Goal: Complete application form: Complete application form

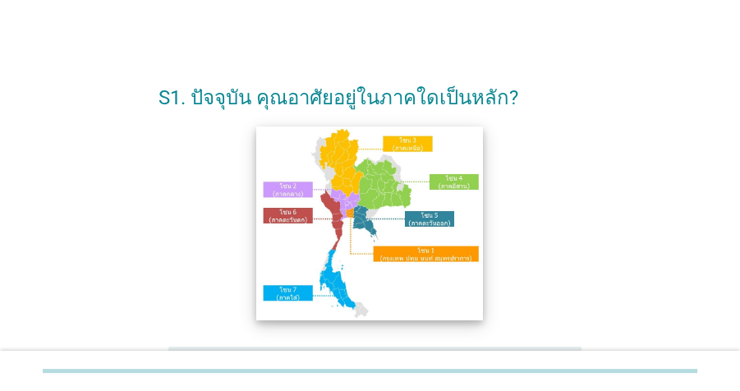
click at [346, 204] on img at bounding box center [370, 223] width 227 height 194
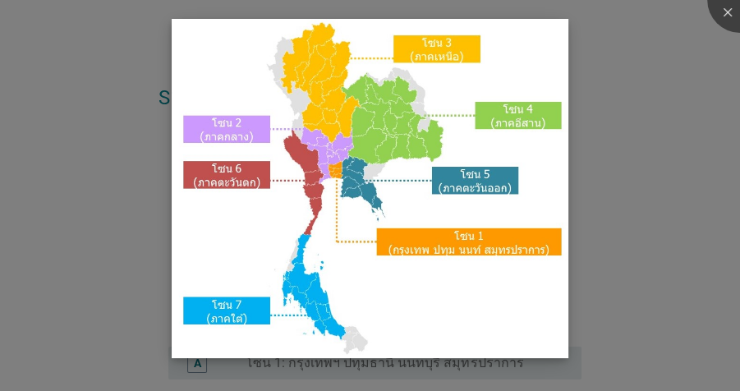
click at [465, 253] on img at bounding box center [370, 188] width 397 height 339
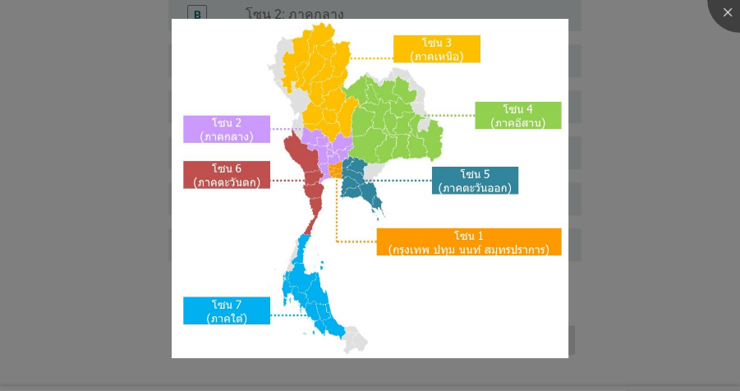
scroll to position [417, 0]
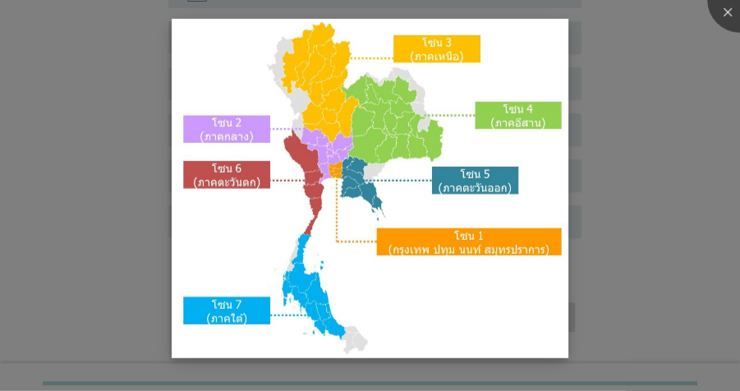
click at [452, 248] on img at bounding box center [370, 188] width 397 height 339
click at [686, 76] on div at bounding box center [370, 195] width 740 height 391
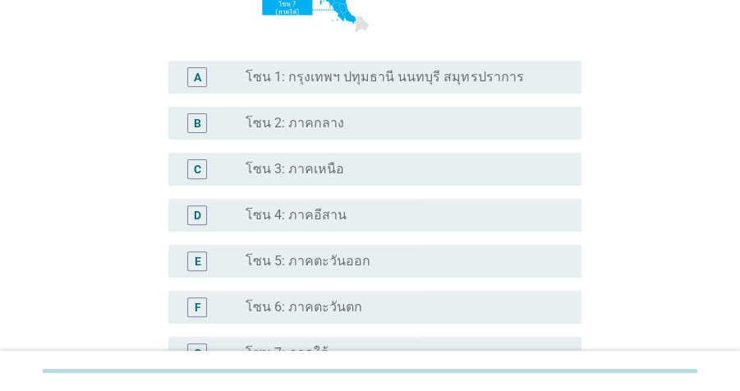
scroll to position [285, 0]
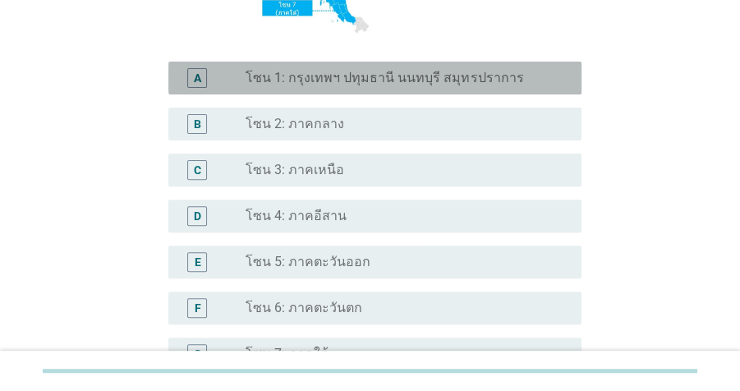
click at [435, 75] on label "โซน 1: กรุงเทพฯ ปทุมธานี นนทบุรี สมุทรปราการ" at bounding box center [384, 78] width 278 height 16
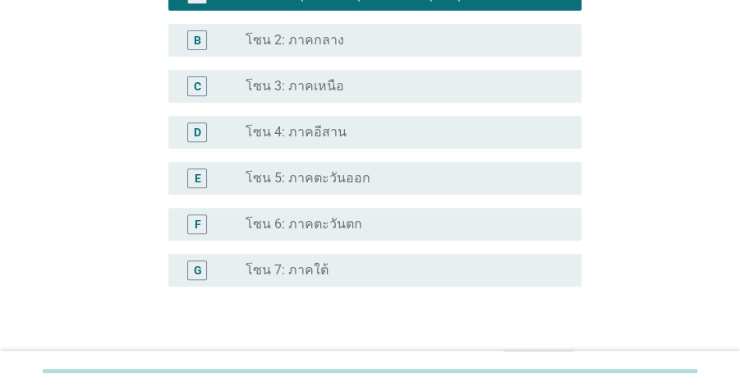
scroll to position [469, 0]
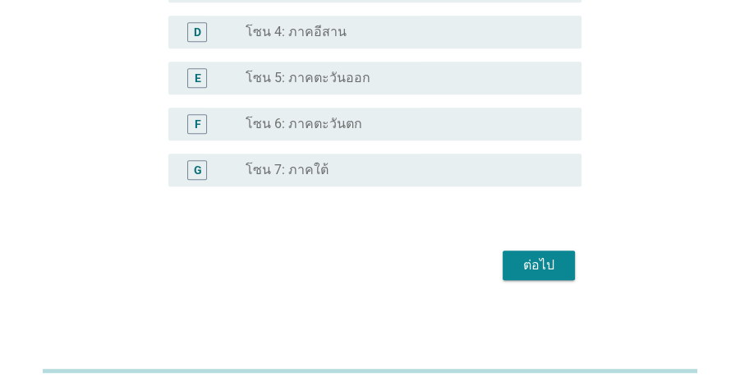
click at [546, 268] on div "ต่อไป" at bounding box center [539, 265] width 46 height 20
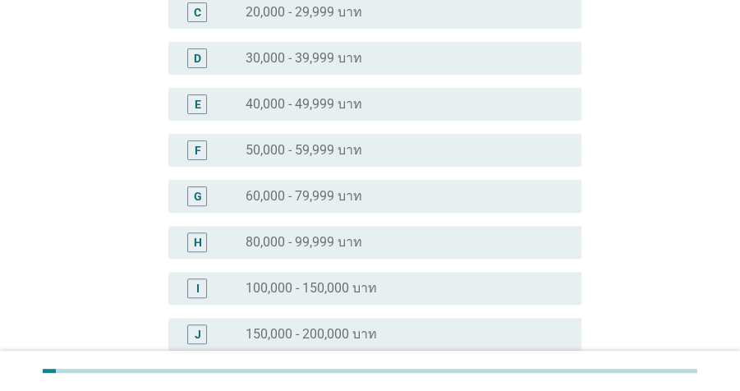
scroll to position [271, 0]
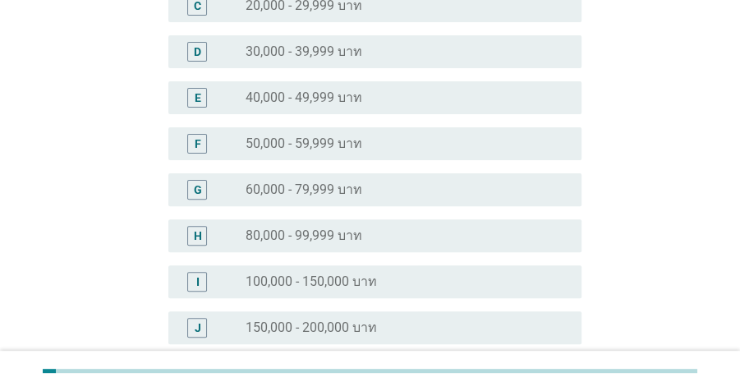
click at [393, 197] on div "radio_button_unchecked 60,000 - 79,999 บาท" at bounding box center [400, 189] width 310 height 16
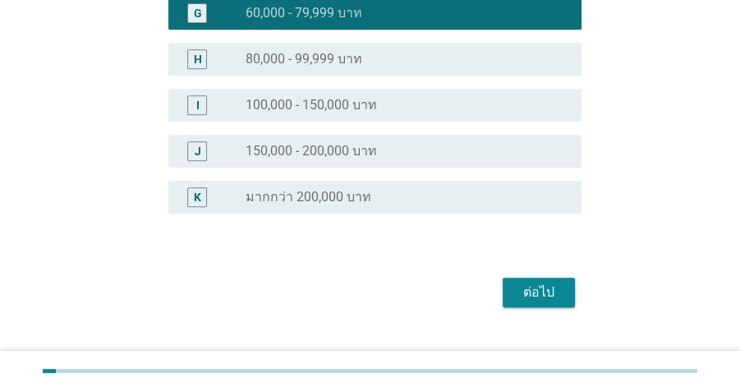
scroll to position [451, 0]
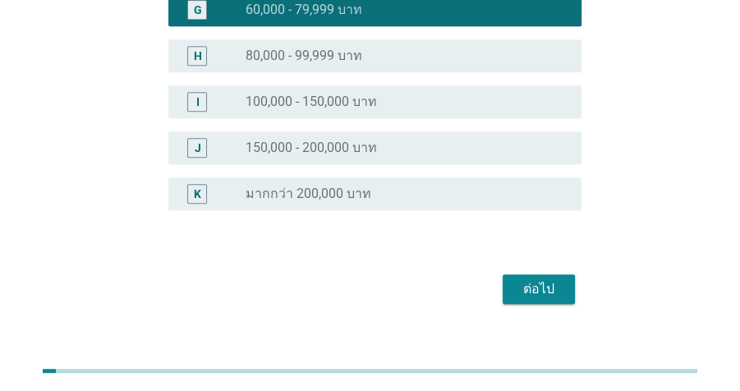
click at [535, 282] on div "ต่อไป" at bounding box center [539, 289] width 46 height 20
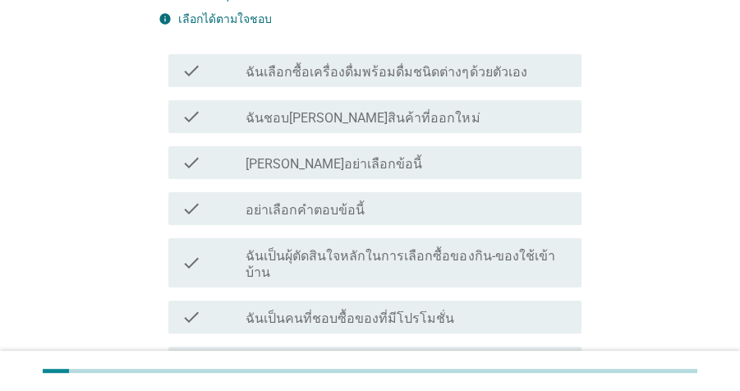
scroll to position [140, 0]
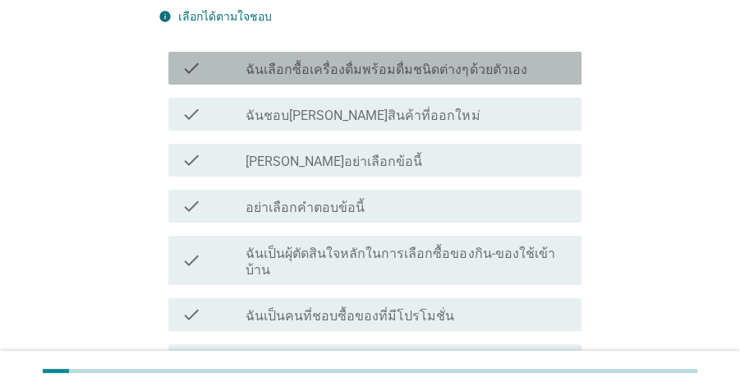
click at [411, 73] on label "ฉันเลือกซื้อเครื่องดื่มพร้อมดื่มชนิดต่างๆด้วยตัวเอง" at bounding box center [385, 70] width 281 height 16
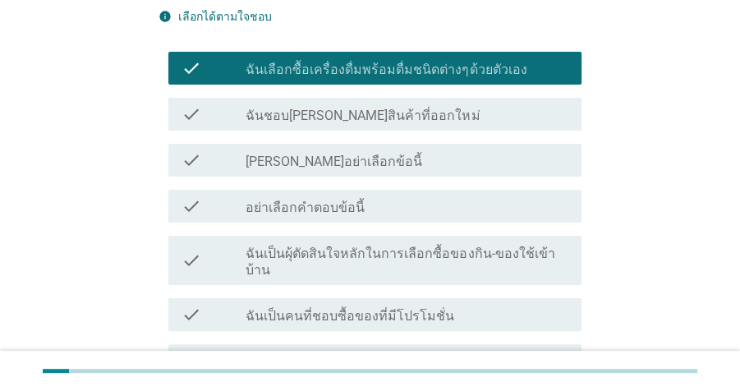
click at [419, 117] on div "check_box_outline_blank ฉันชอบ[PERSON_NAME]สินค้าที่ออกใหม่" at bounding box center [406, 114] width 323 height 20
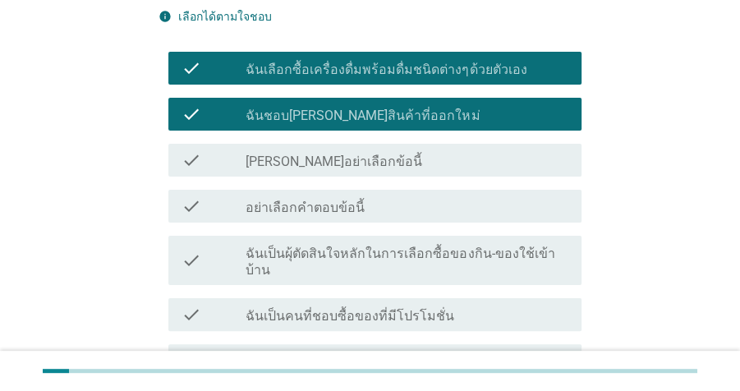
click at [476, 262] on div "check check_box_outline_blank ฉันเป็นผุ้ตัดสินใจหลักในการเลือกซื้อของกิน-ของใช้…" at bounding box center [374, 260] width 413 height 49
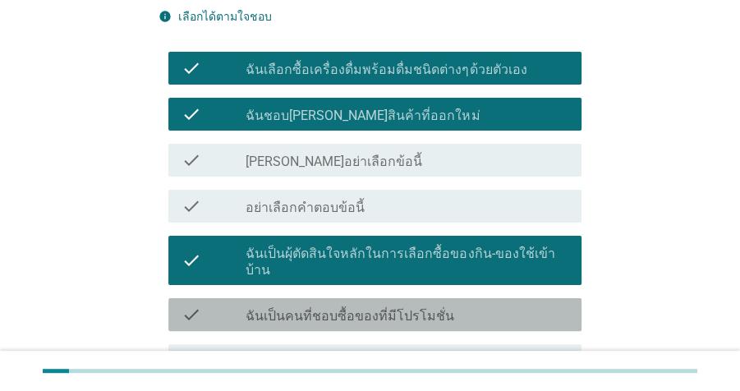
click at [498, 307] on div "check check_box_outline_blank ฉันเป็นคนที่ชอบซื้อของที่มีโปรโมชั่น" at bounding box center [374, 314] width 413 height 33
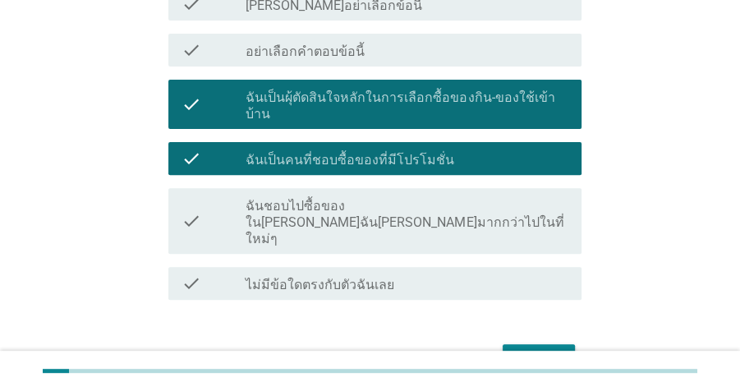
scroll to position [299, 0]
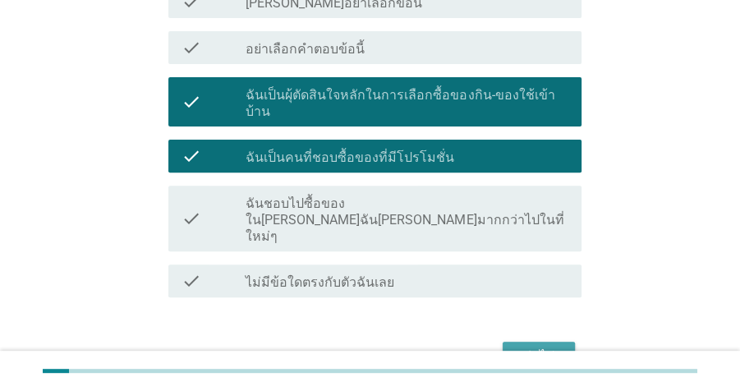
click at [549, 346] on div "ต่อไป" at bounding box center [539, 356] width 46 height 20
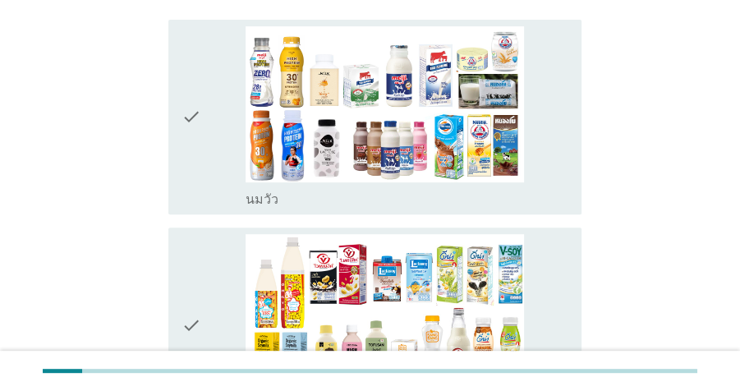
scroll to position [314, 0]
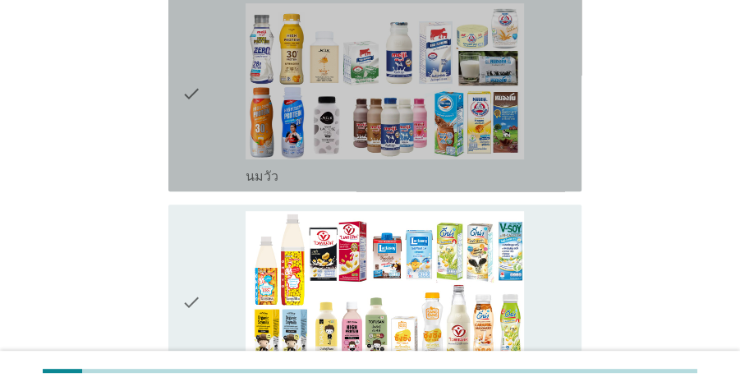
click at [556, 91] on div "check_box_outline_blank [PERSON_NAME]" at bounding box center [406, 93] width 323 height 181
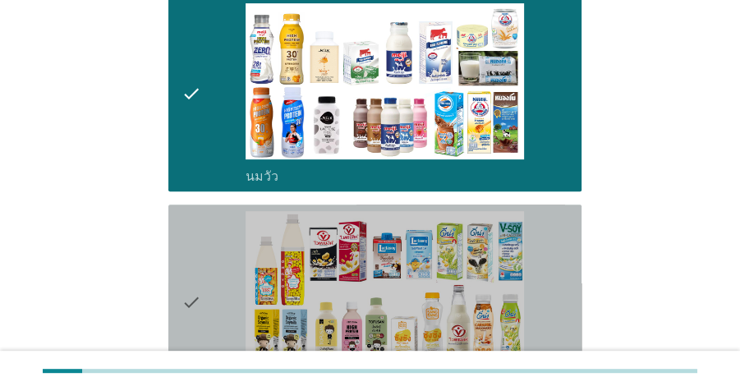
click at [558, 226] on div "check_box_outline_blank นมถั่วเหลือง-น้ำเต้าหู้พร้อมดื่ม" at bounding box center [406, 301] width 323 height 181
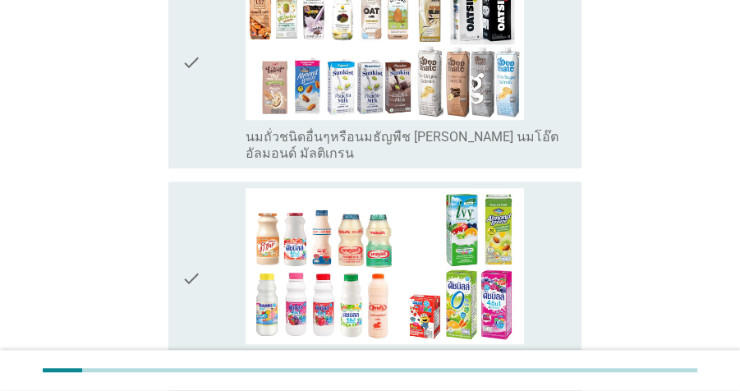
scroll to position [773, 0]
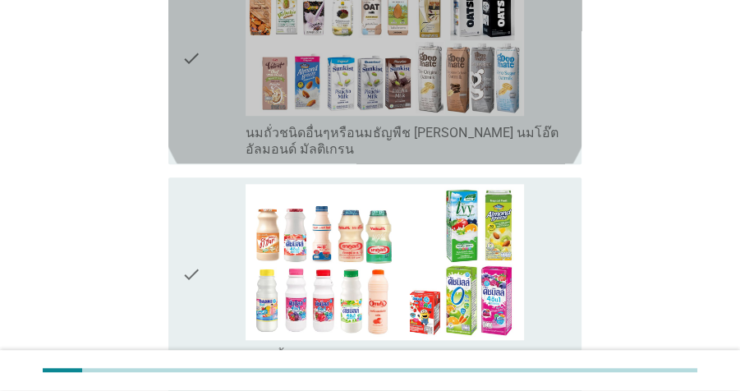
click at [571, 77] on div "check check_box_outline_blank นมถั่วชนิดอื่นๆหรือนมธัญพืช [PERSON_NAME] นมโอ๊ต …" at bounding box center [374, 57] width 413 height 211
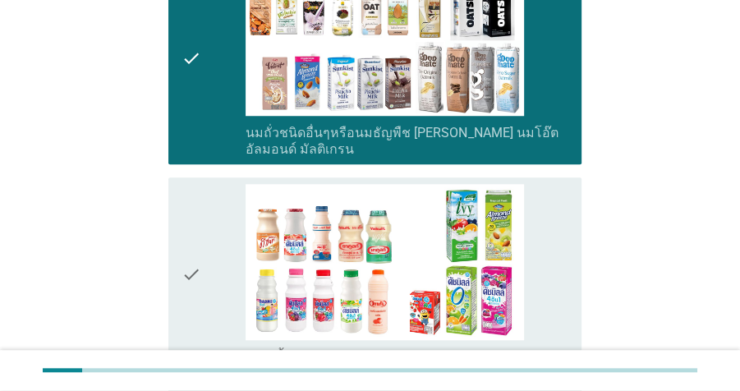
click at [570, 186] on div "check check_box_outline_blank นมเปรี้ยว" at bounding box center [374, 274] width 413 height 195
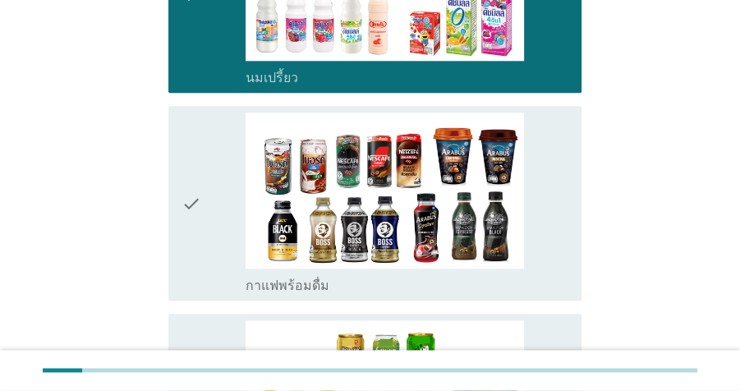
scroll to position [1099, 0]
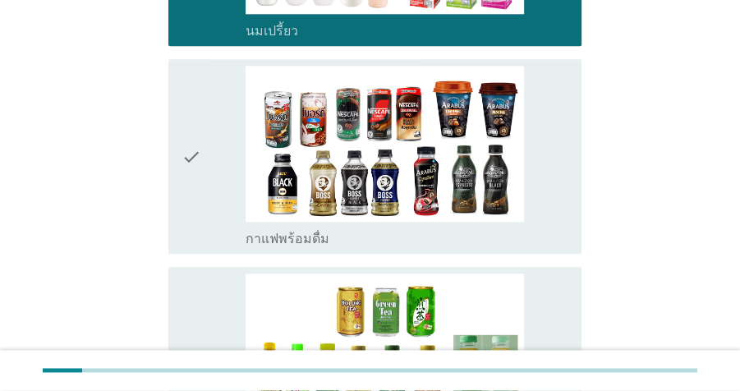
click at [570, 149] on div "check check_box_outline_blank กาแฟพร้อมดื่ม" at bounding box center [374, 156] width 413 height 195
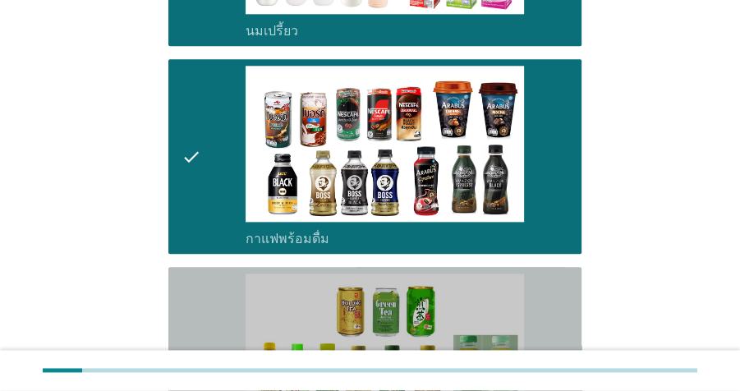
click at [563, 273] on div "check_box_outline_blank ชาพร้อมดื่ม" at bounding box center [406, 363] width 323 height 181
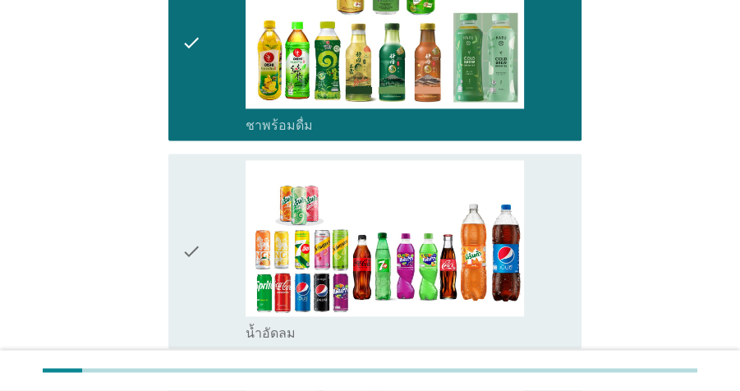
scroll to position [1527, 0]
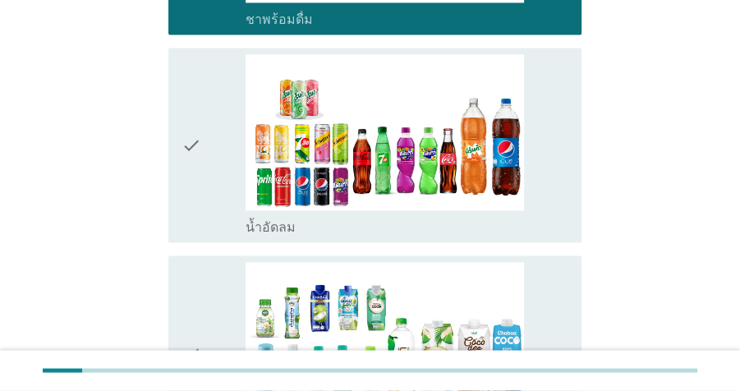
click at [553, 107] on div "check_box_outline_blank น้ำอัดลม" at bounding box center [406, 144] width 323 height 181
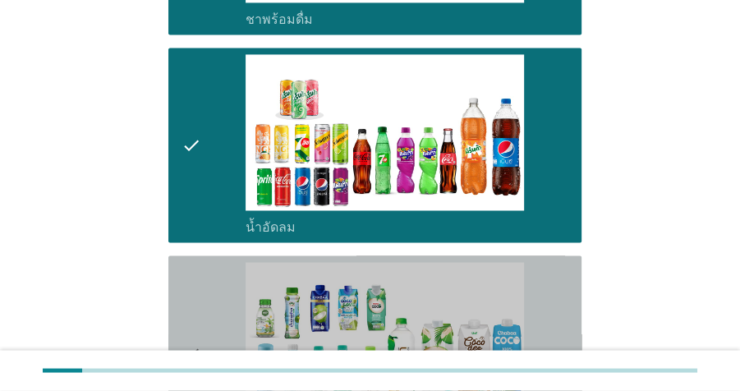
click at [551, 264] on div "check_box_outline_blank น้ำมะพร้าวพร้อมดื่ม" at bounding box center [406, 352] width 323 height 181
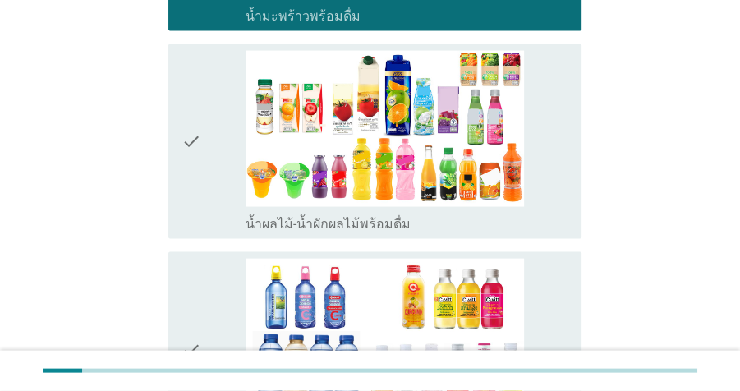
scroll to position [1960, 0]
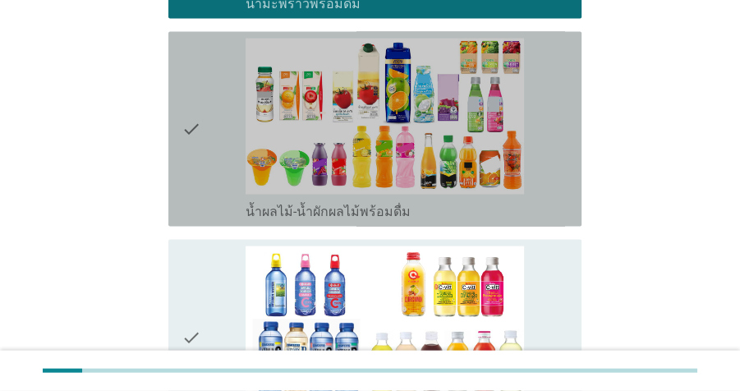
click at [556, 135] on div "check_box_outline_blank น้ำผลไม้-น้ำผักผลไม้พร้อมดื่ม" at bounding box center [406, 128] width 323 height 181
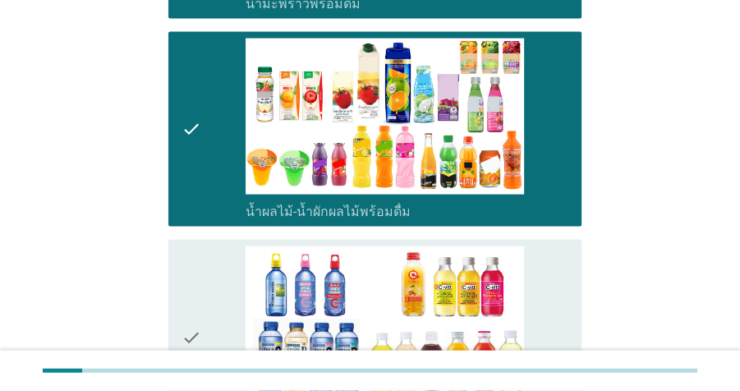
click at [555, 245] on div "check_box_outline_blank น้ำวิตามิน-เครื่องดื่มวิตามิน" at bounding box center [406, 335] width 323 height 181
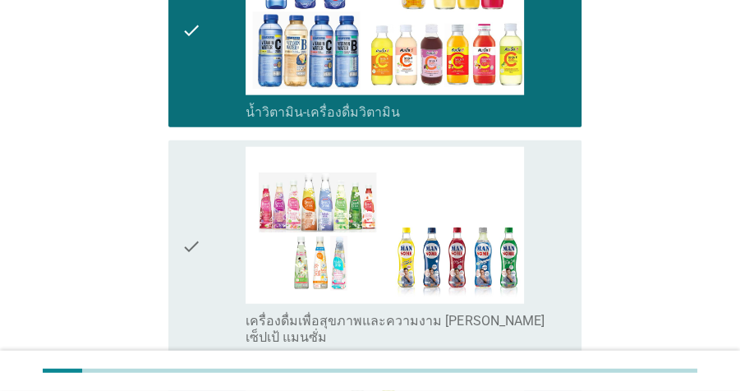
scroll to position [2282, 0]
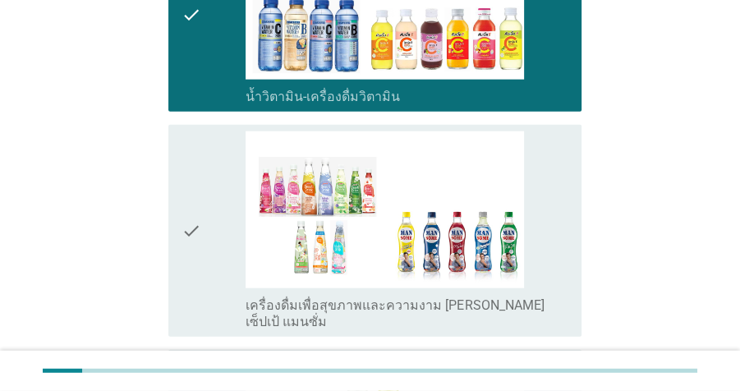
click at [575, 172] on div "check check_box_outline_blank เครื่องดื่มเพื่อสุขภาพและความงาม [PERSON_NAME] เซ…" at bounding box center [374, 230] width 413 height 211
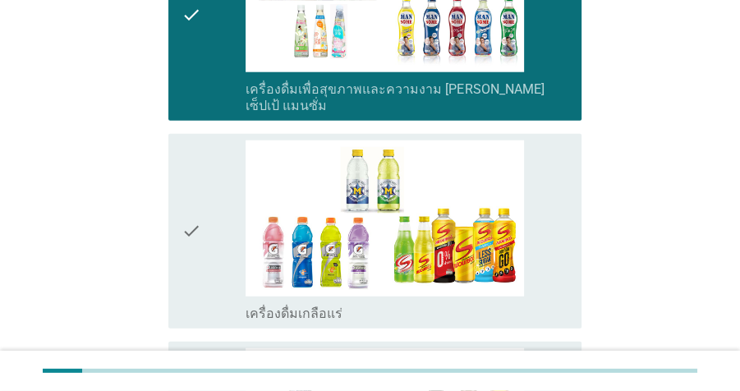
scroll to position [2501, 0]
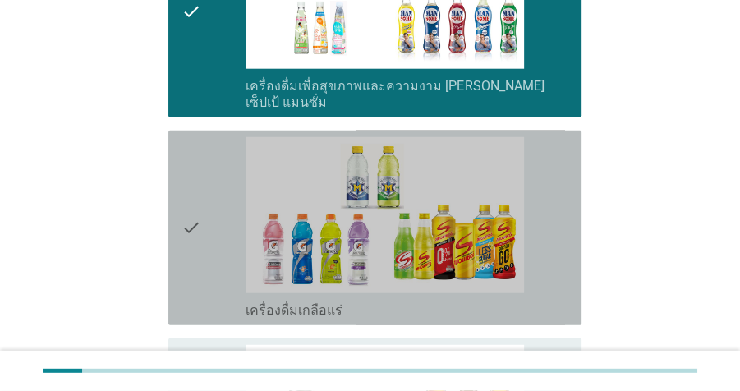
click at [571, 189] on div "check check_box_outline_blank เครื่องดื่มเกลือแร่" at bounding box center [374, 228] width 413 height 195
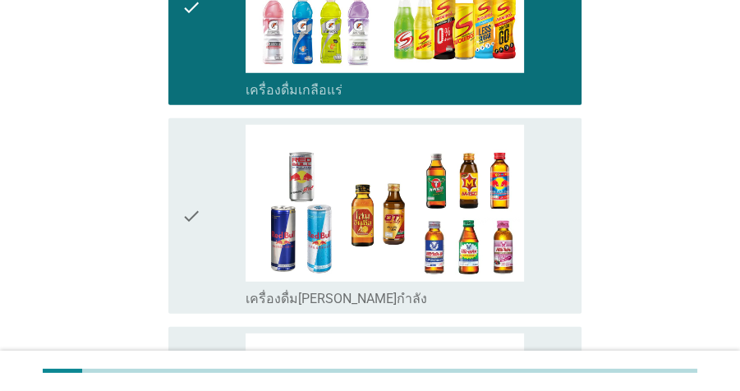
scroll to position [2726, 0]
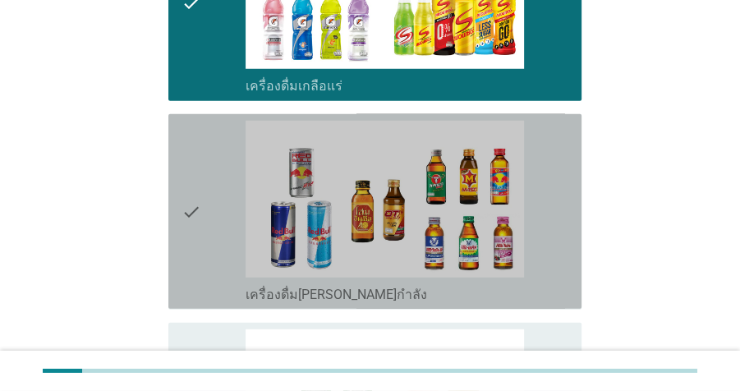
click at [559, 190] on div "check_box_outline_blank เครื่องดื่ม[PERSON_NAME]กำลัง" at bounding box center [406, 210] width 323 height 181
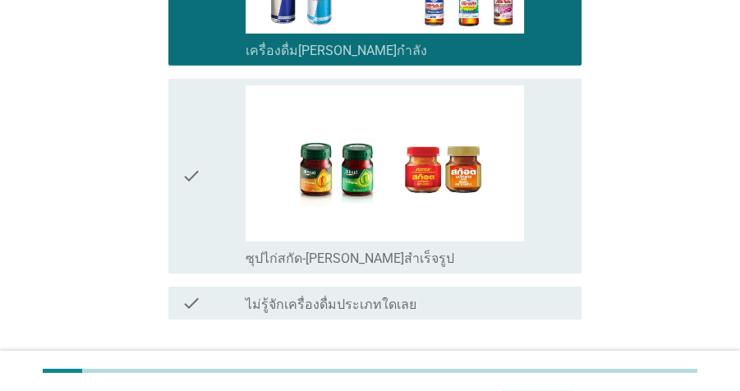
scroll to position [2977, 0]
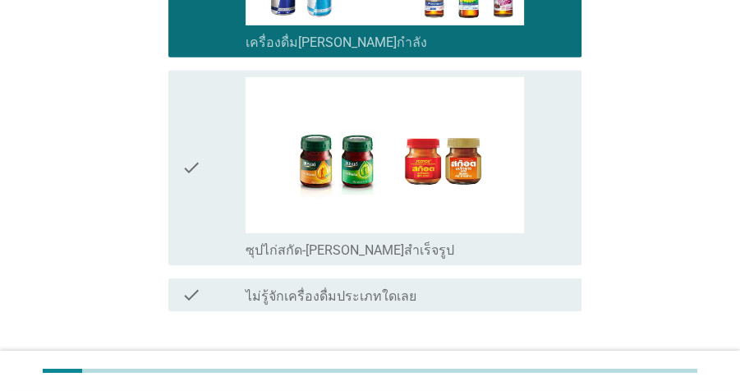
click at [573, 114] on div "check check_box_outline_blank ซุปไก่สกัด-[PERSON_NAME]สำเร็จรูป" at bounding box center [374, 168] width 413 height 195
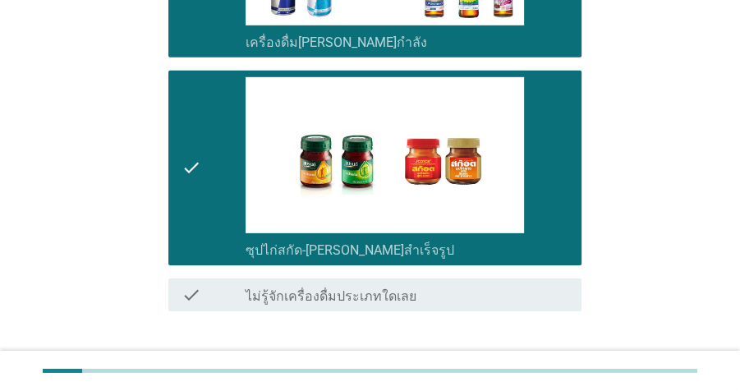
click at [544, 360] on div "ต่อไป" at bounding box center [539, 370] width 46 height 20
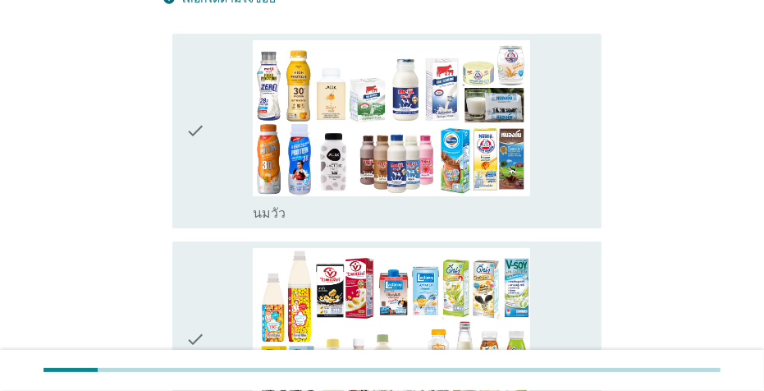
scroll to position [193, 0]
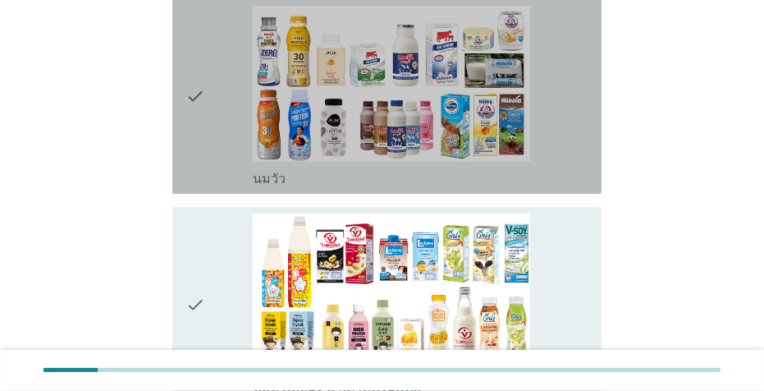
click at [593, 115] on div "check check_box_outline_blank [PERSON_NAME]" at bounding box center [386, 96] width 429 height 195
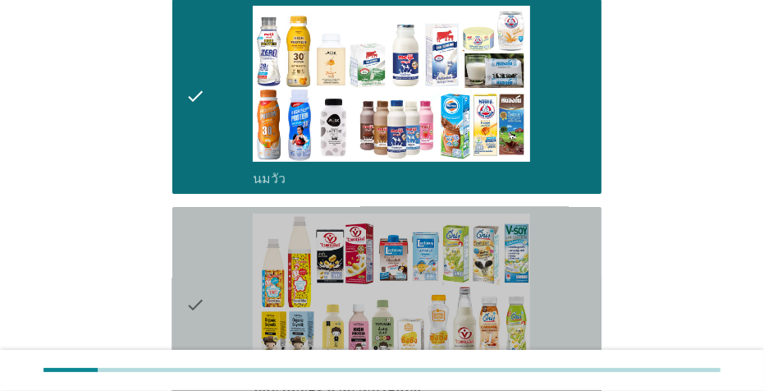
click at [585, 243] on div "check_box_outline_blank นมถั่วเหลือง-น้ำเต้าหู้พร้อมดื่ม" at bounding box center [421, 303] width 336 height 181
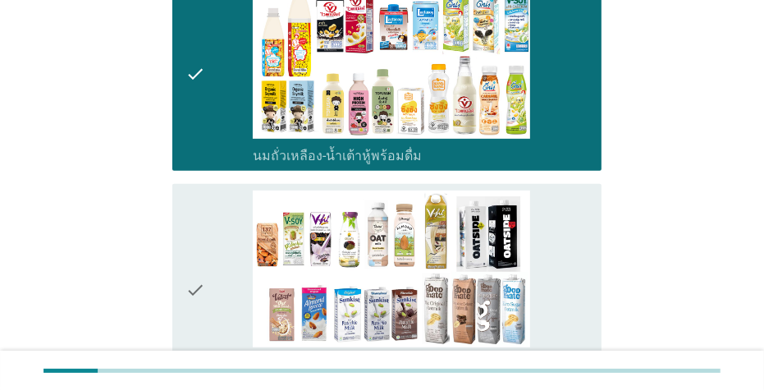
scroll to position [462, 0]
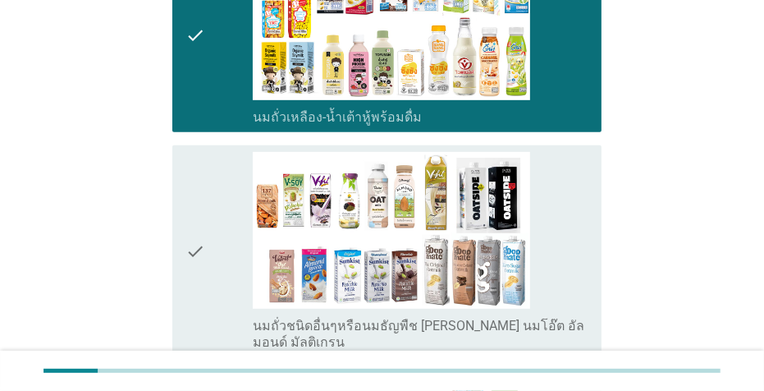
click at [583, 199] on div "check_box_outline_blank นมถั่วชนิดอื่นๆหรือนมธัญพืช [PERSON_NAME] นมโอ๊ต อัลมอน…" at bounding box center [421, 251] width 336 height 198
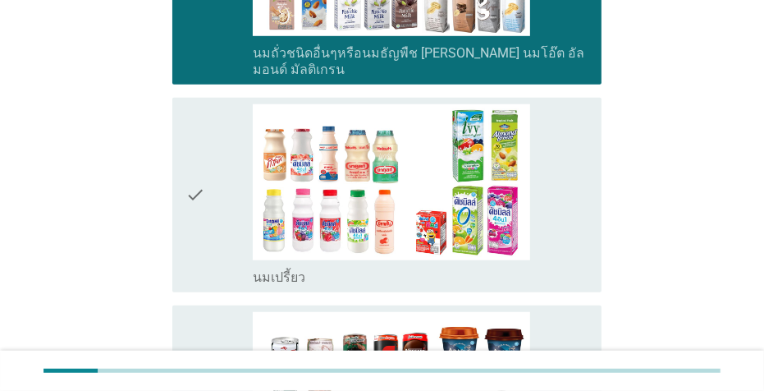
scroll to position [742, 0]
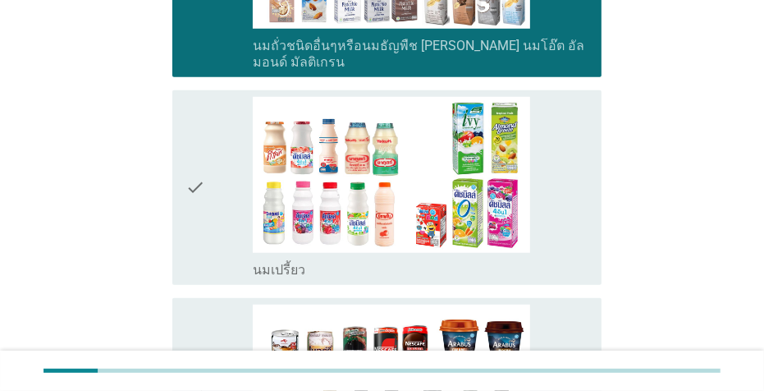
click at [589, 154] on div "check check_box_outline_blank นมเปรี้ยว" at bounding box center [386, 187] width 429 height 195
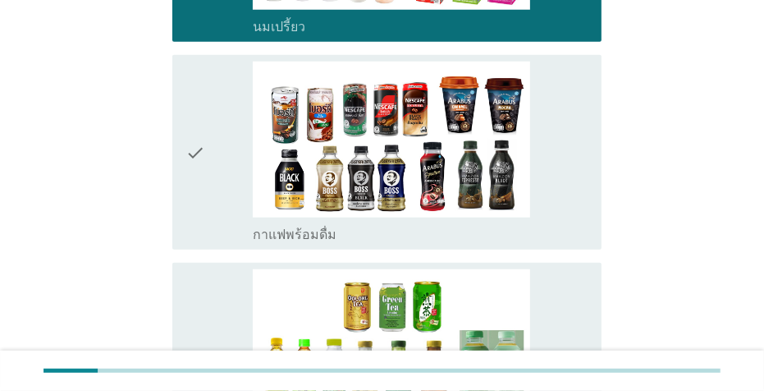
scroll to position [1000, 0]
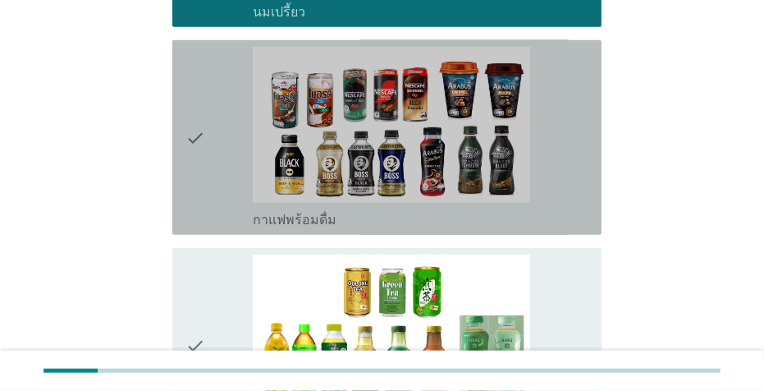
click at [576, 148] on div "check_box_outline_blank กาแฟพร้อมดื่ม" at bounding box center [421, 137] width 336 height 181
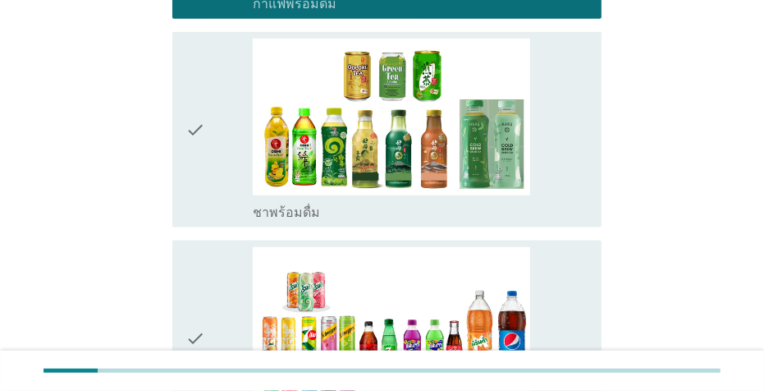
scroll to position [1223, 0]
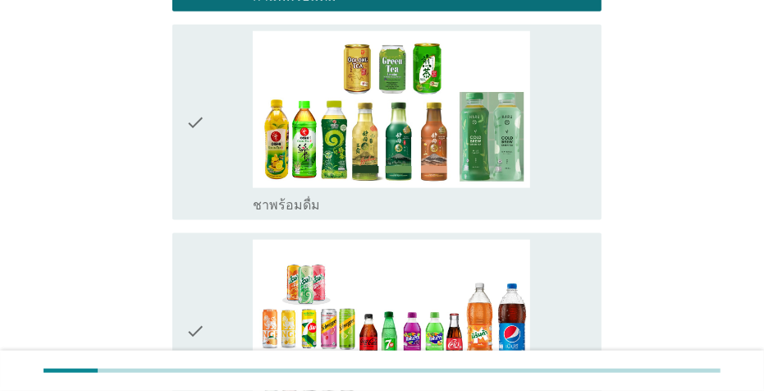
click at [582, 136] on div "check_box_outline_blank ชาพร้อมดื่ม" at bounding box center [421, 121] width 336 height 181
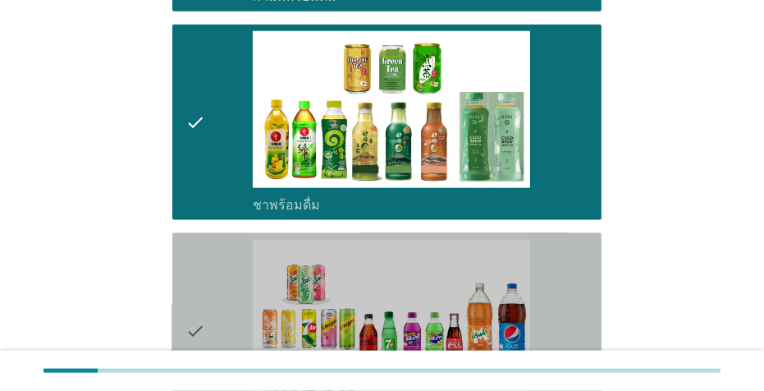
click at [594, 244] on div "check check_box_outline_blank น้ำอัดลม" at bounding box center [386, 330] width 429 height 195
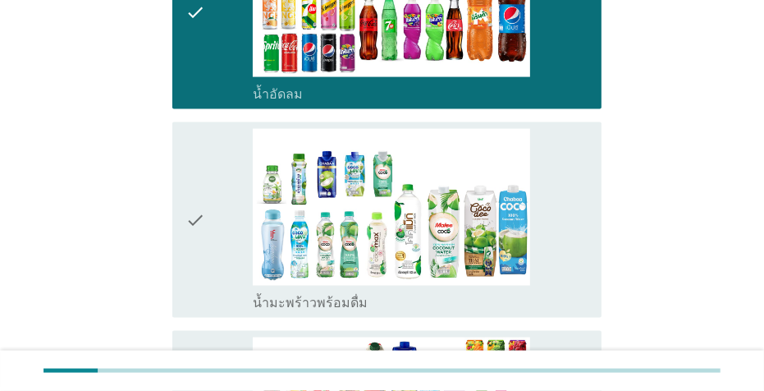
scroll to position [1546, 0]
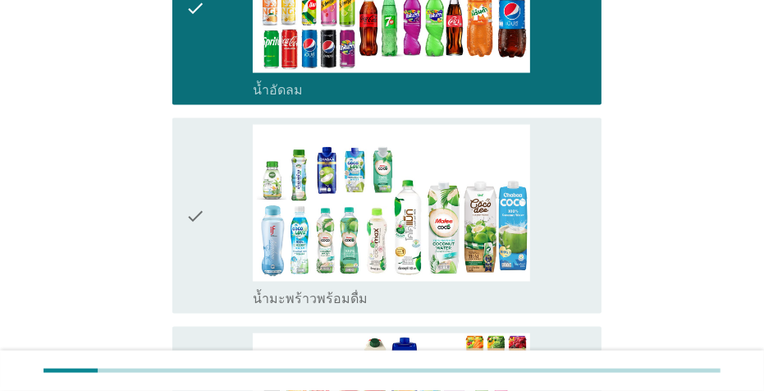
click at [589, 160] on div "check check_box_outline_blank น้ำมะพร้าวพร้อมดื่ม" at bounding box center [386, 215] width 429 height 195
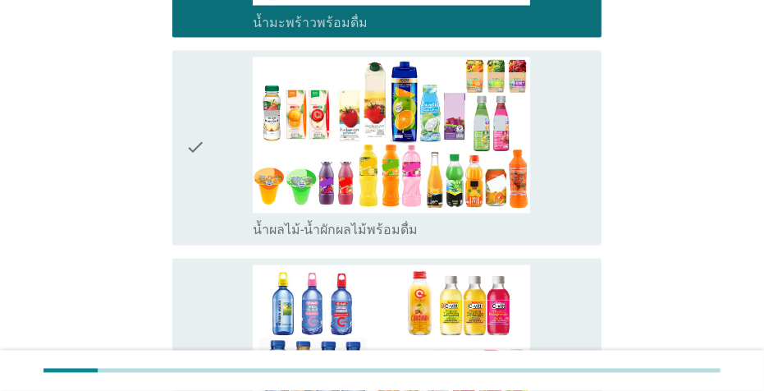
scroll to position [1837, 0]
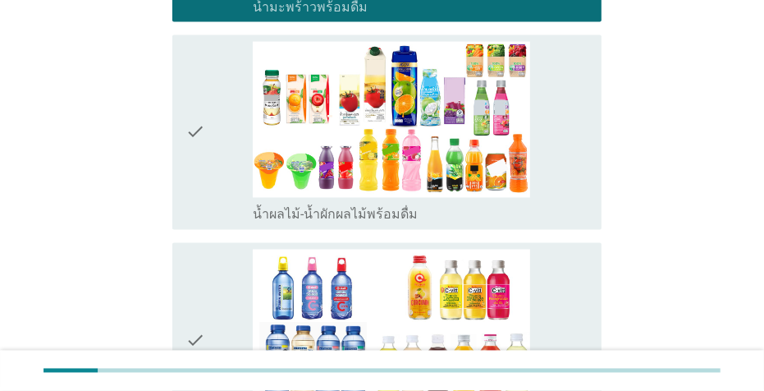
click at [581, 154] on div "check_box_outline_blank น้ำผลไม้-น้ำผักผลไม้พร้อมดื่ม" at bounding box center [421, 132] width 336 height 181
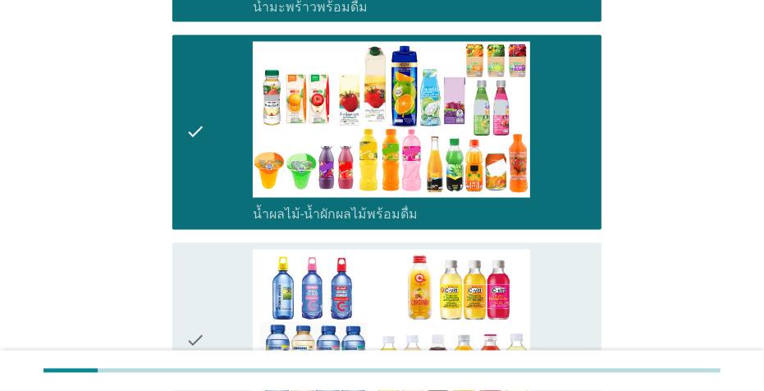
click at [589, 262] on div "check check_box_outline_blank น้ำวิตามิน-เครื่องดื่มวิตามิน" at bounding box center [386, 340] width 429 height 195
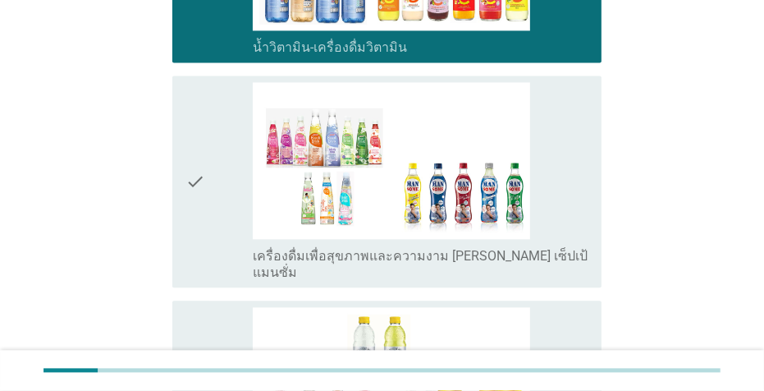
scroll to position [2220, 0]
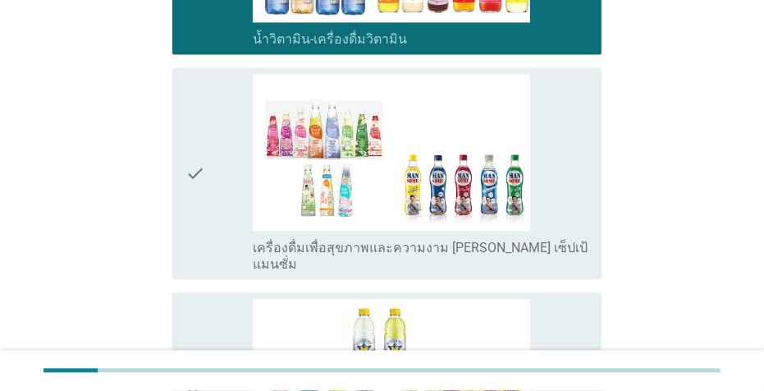
click at [583, 140] on div "check_box_outline_blank เครื่องดื่มเพื่อสุขภาพและความงาม [PERSON_NAME] เซ็ปเป้ …" at bounding box center [421, 174] width 336 height 198
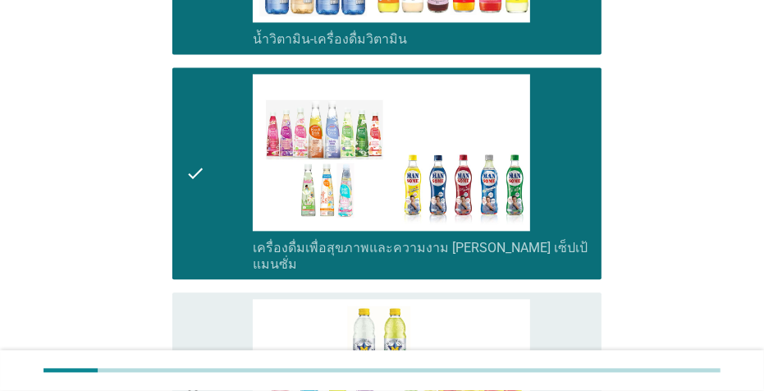
click at [592, 293] on div "check check_box_outline_blank เครื่องดื่มเกลือแร่" at bounding box center [386, 390] width 429 height 195
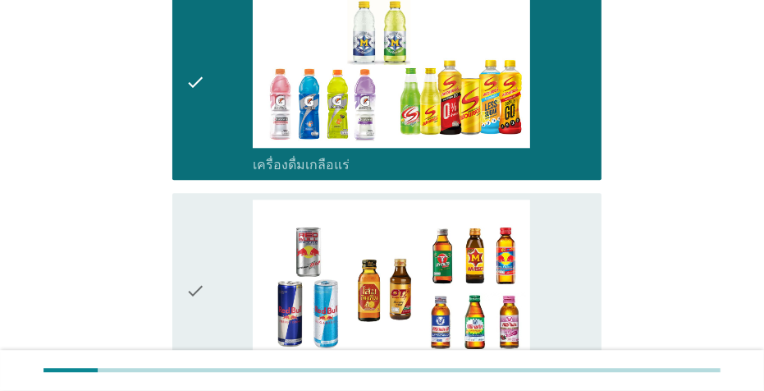
scroll to position [2588, 0]
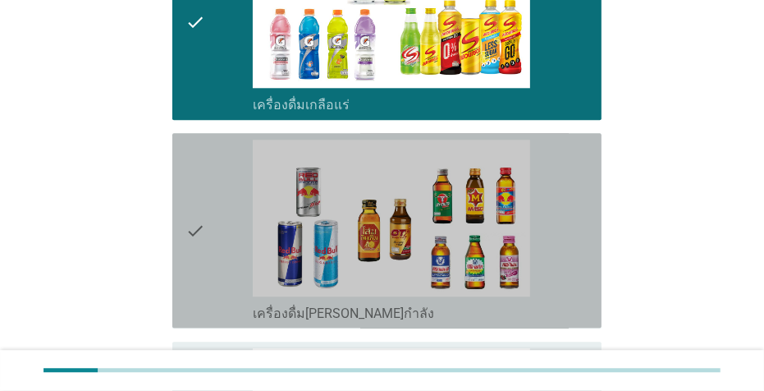
click at [580, 164] on div "check_box_outline_blank เครื่องดื่ม[PERSON_NAME]กำลัง" at bounding box center [421, 230] width 336 height 181
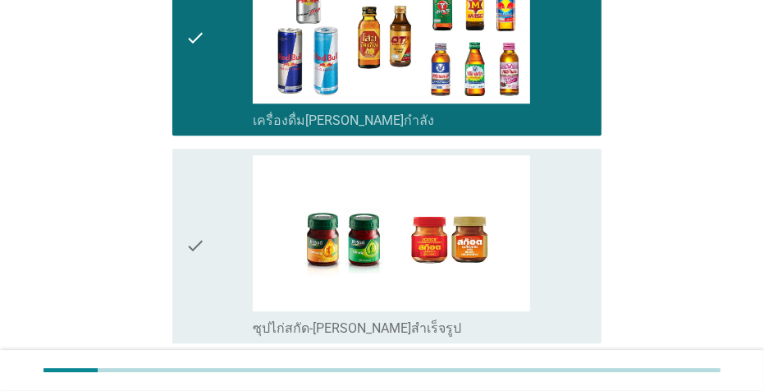
scroll to position [2785, 0]
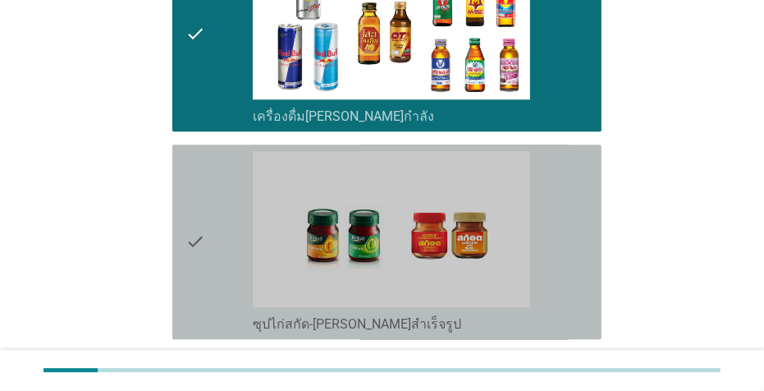
click at [581, 186] on div "check_box_outline_blank ซุปไก่สกัด-[PERSON_NAME]สำเร็จรูป" at bounding box center [421, 241] width 336 height 181
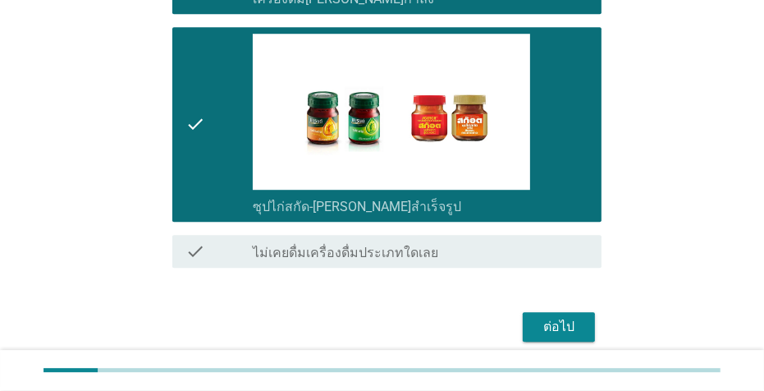
scroll to position [2925, 0]
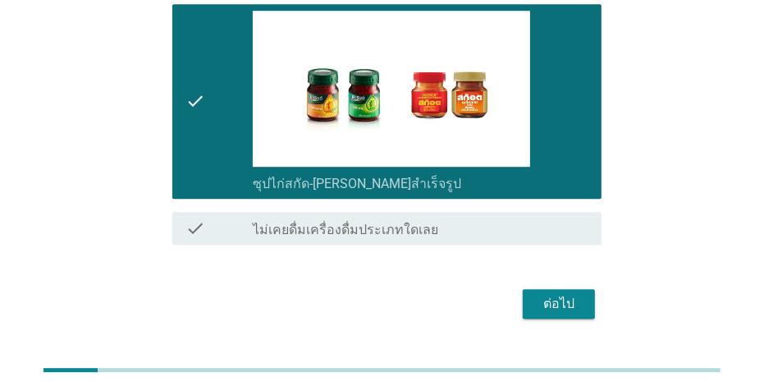
click at [576, 294] on div "ต่อไป" at bounding box center [559, 304] width 46 height 20
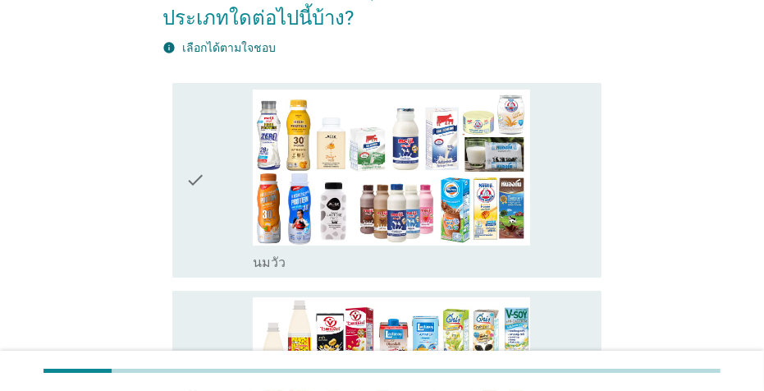
scroll to position [125, 0]
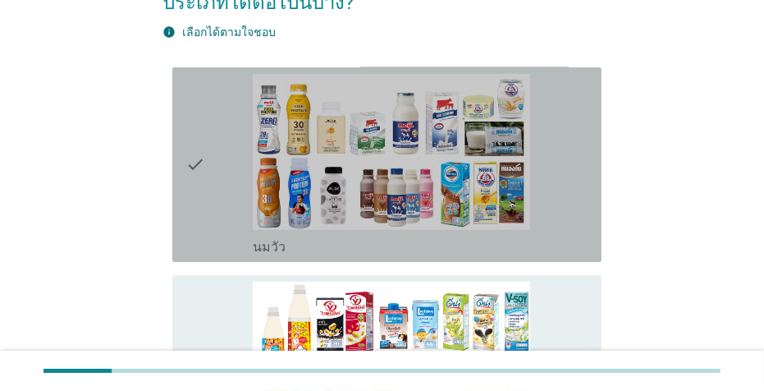
click at [581, 151] on div "check_box_outline_blank [PERSON_NAME]" at bounding box center [421, 164] width 336 height 181
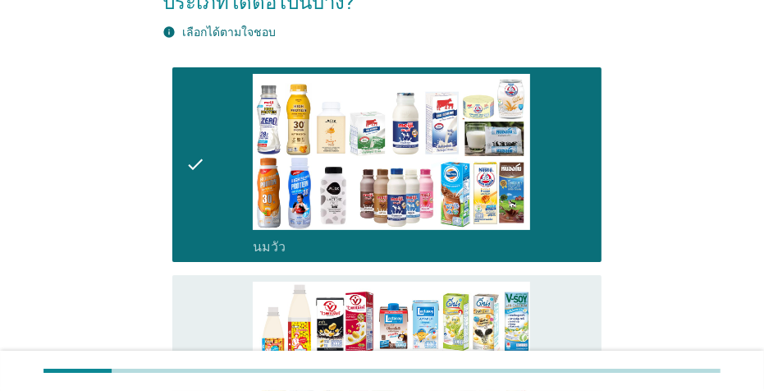
click at [583, 290] on div "check_box_outline_blank นมถั่วเหลือง-น้ำเต้าหู้พร้อมดื่ม" at bounding box center [421, 372] width 336 height 181
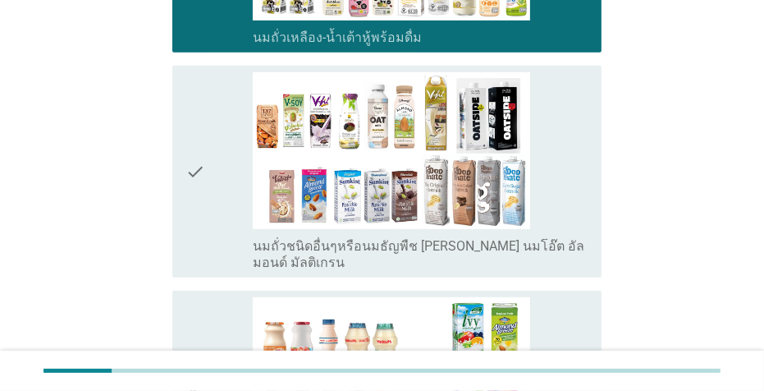
scroll to position [549, 0]
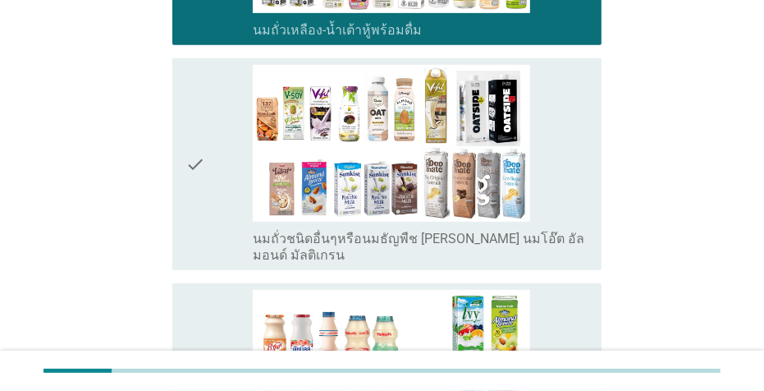
click at [589, 105] on div "check check_box_outline_blank นมถั่วชนิดอื่นๆหรือนมธัญพืช [PERSON_NAME] นมโอ๊ต …" at bounding box center [386, 163] width 429 height 211
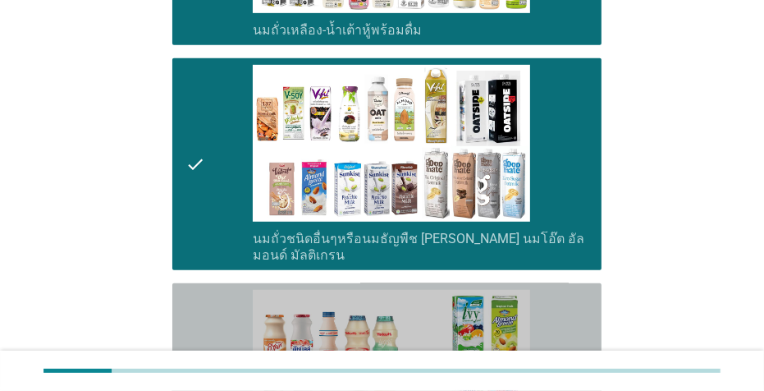
click at [588, 290] on div "check_box_outline_blank นมเปรี้ยว" at bounding box center [421, 380] width 336 height 181
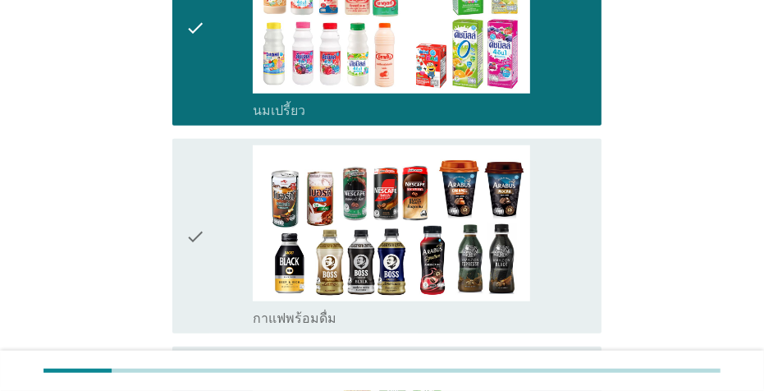
scroll to position [852, 0]
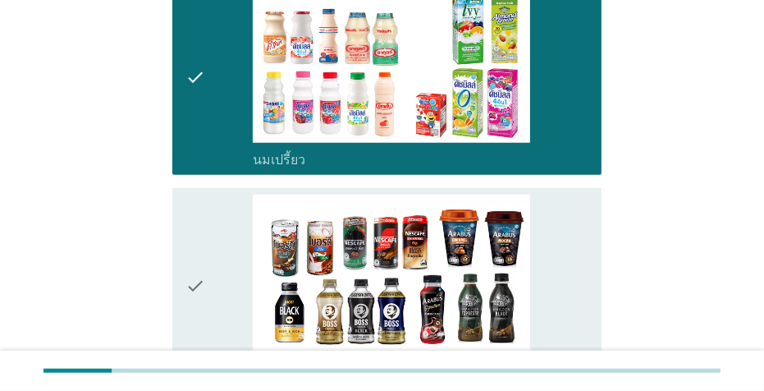
click at [571, 249] on div "check_box_outline_blank กาแฟพร้อมดื่ม" at bounding box center [421, 285] width 336 height 181
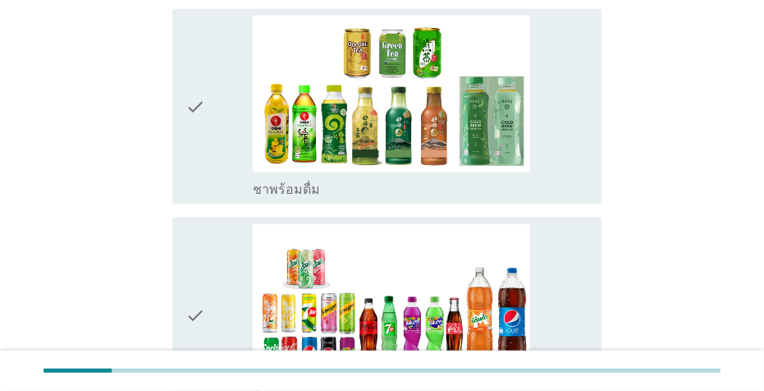
scroll to position [1265, 0]
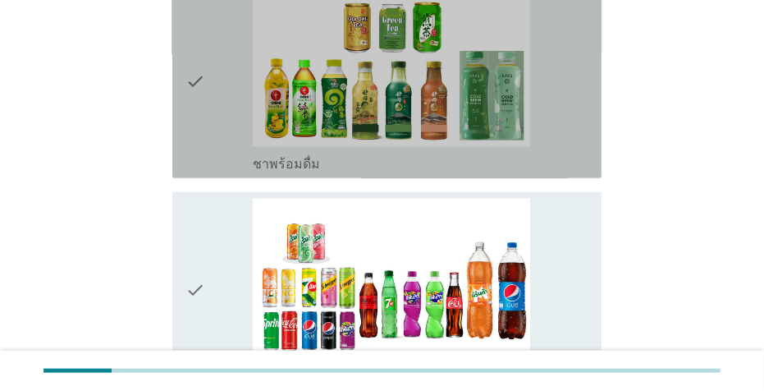
click at [594, 104] on div "check check_box_outline_blank ชาพร้อมดื่ม" at bounding box center [386, 80] width 429 height 195
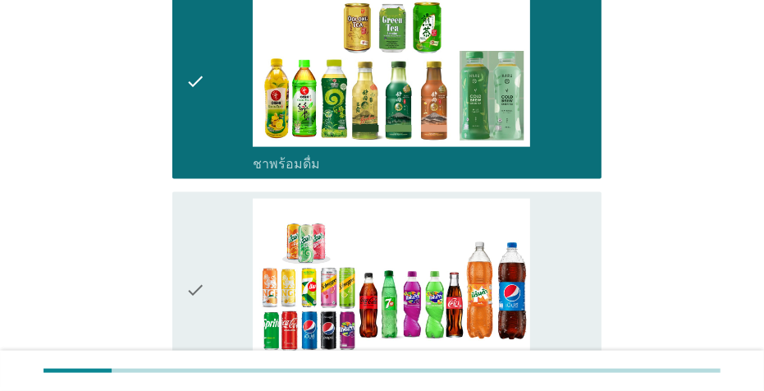
click at [583, 202] on div "check_box_outline_blank น้ำอัดลม" at bounding box center [421, 288] width 336 height 181
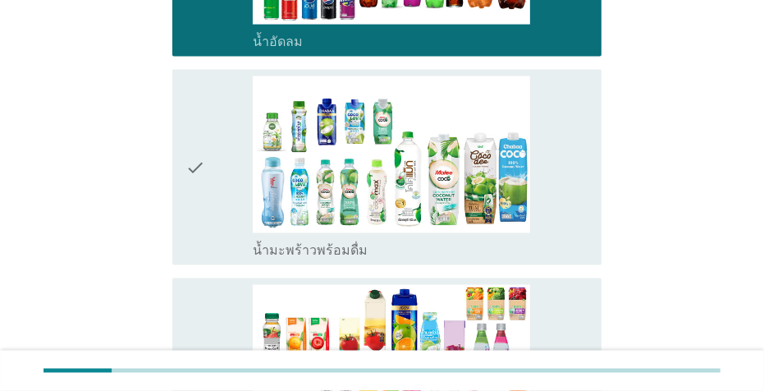
scroll to position [1686, 0]
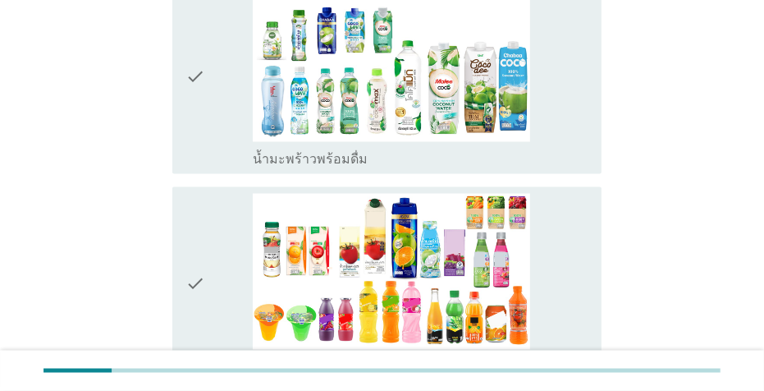
click at [589, 119] on div "check_box_outline_blank น้ำมะพร้าวพร้อมดื่ม" at bounding box center [421, 75] width 336 height 181
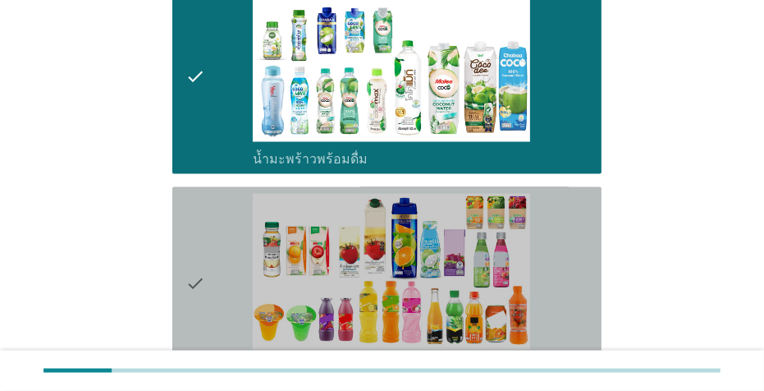
click at [589, 212] on div "check check_box_outline_blank น้ำผลไม้-น้ำผักผลไม้พร้อมดื่ม" at bounding box center [386, 284] width 429 height 195
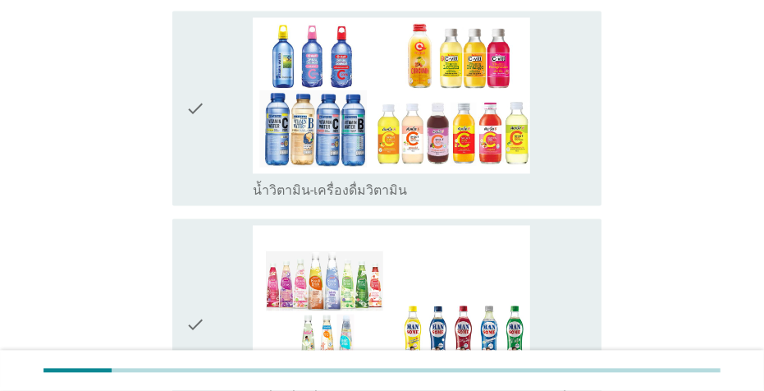
scroll to position [2130, 0]
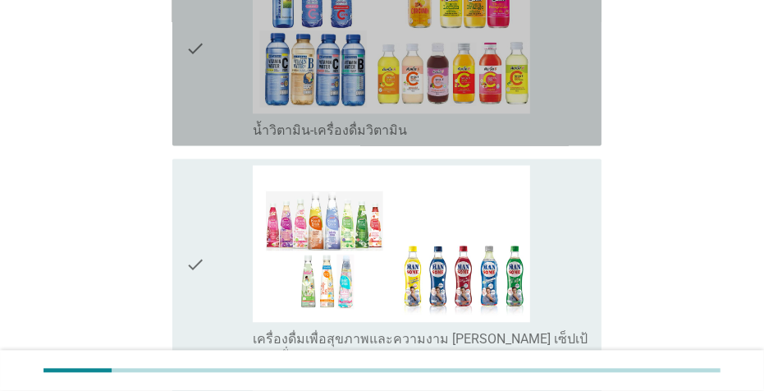
drag, startPoint x: 573, startPoint y: 71, endPoint x: 586, endPoint y: 139, distance: 68.6
click at [574, 71] on div "check_box_outline_blank น้ำวิตามิน-เครื่องดื่มวิตามิน" at bounding box center [421, 47] width 336 height 181
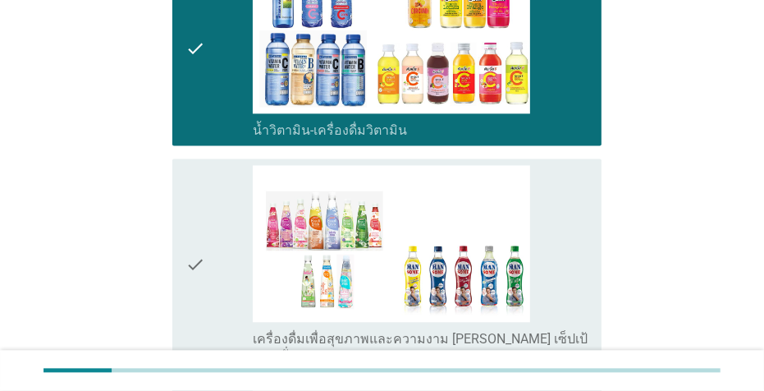
click at [589, 196] on div "check_box_outline_blank เครื่องดื่มเพื่อสุขภาพและความงาม [PERSON_NAME] เซ็ปเป้ …" at bounding box center [421, 264] width 336 height 198
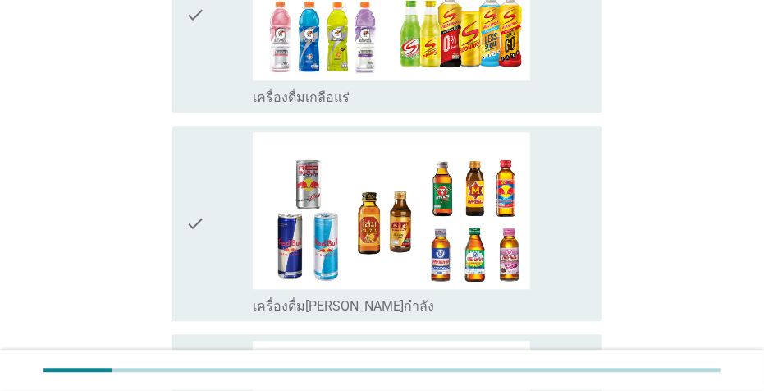
scroll to position [2603, 0]
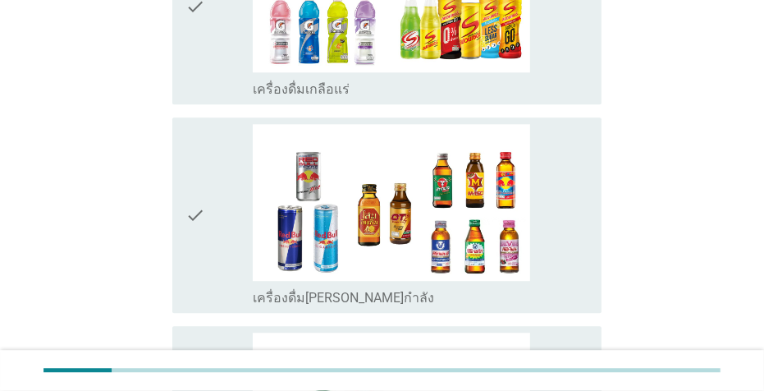
click at [579, 40] on div "check_box_outline_blank เครื่องดื่มเกลือแร่" at bounding box center [421, 7] width 336 height 181
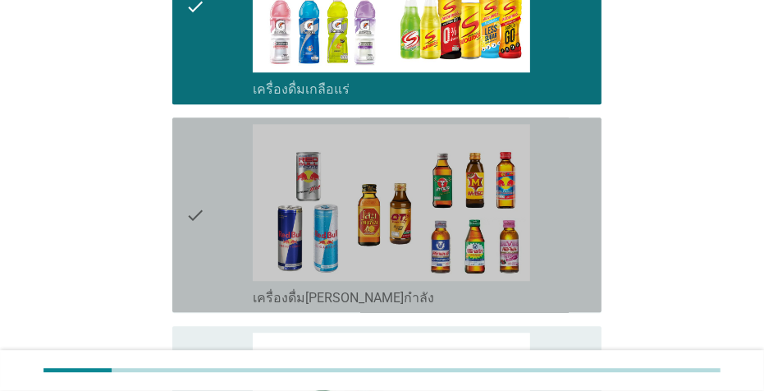
drag, startPoint x: 585, startPoint y: 129, endPoint x: 710, endPoint y: 200, distance: 143.8
click at [586, 127] on div "check_box_outline_blank เครื่องดื่ม[PERSON_NAME]กำลัง" at bounding box center [421, 215] width 336 height 181
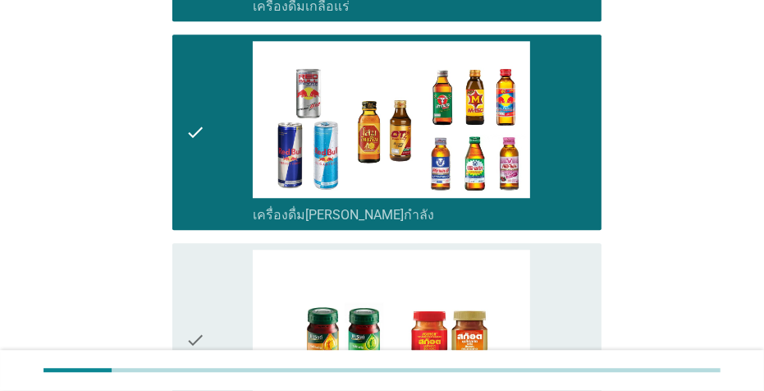
scroll to position [2743, 0]
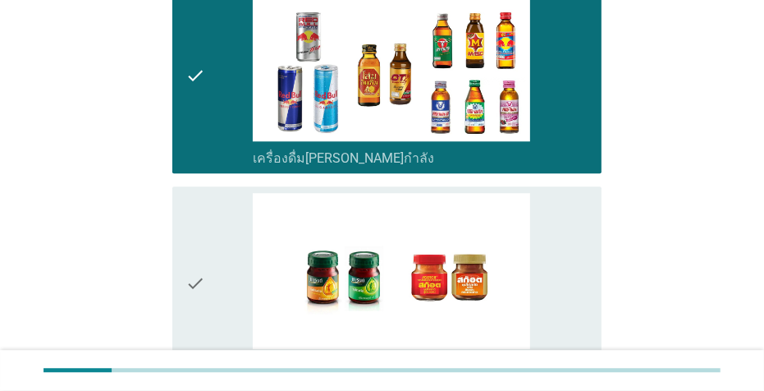
click at [576, 248] on div "check_box_outline_blank ซุปไก่สกัด-[PERSON_NAME]สำเร็จรูป" at bounding box center [421, 283] width 336 height 181
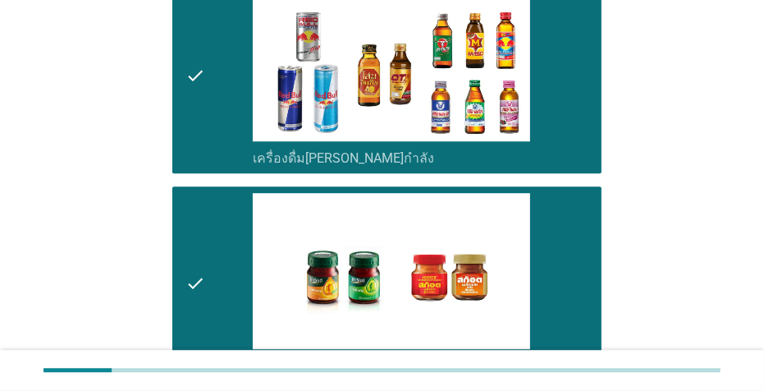
scroll to position [2925, 0]
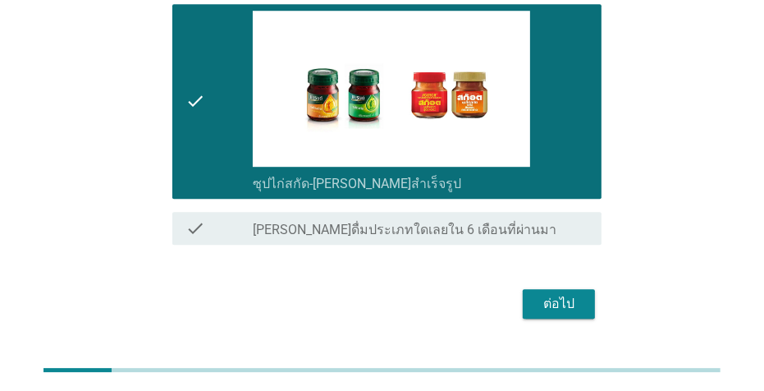
click at [566, 294] on div "ต่อไป" at bounding box center [559, 304] width 46 height 20
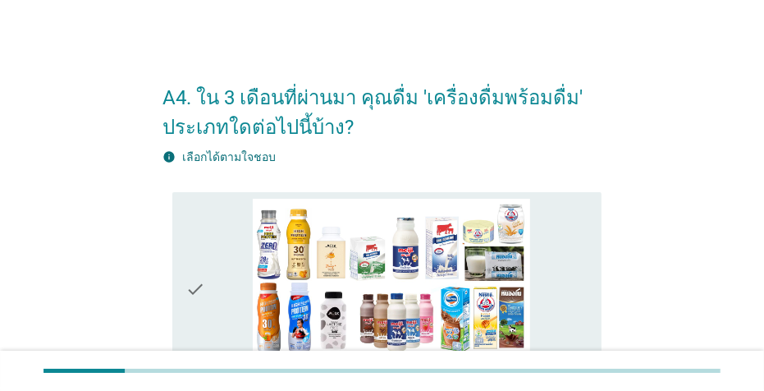
click at [584, 237] on div "check_box_outline_blank [PERSON_NAME]" at bounding box center [421, 289] width 336 height 181
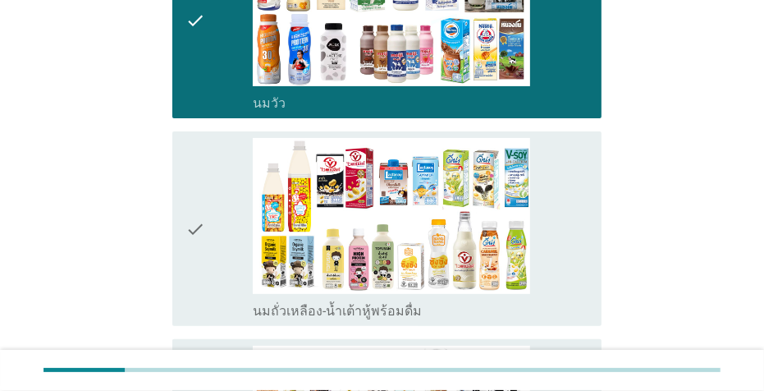
scroll to position [273, 0]
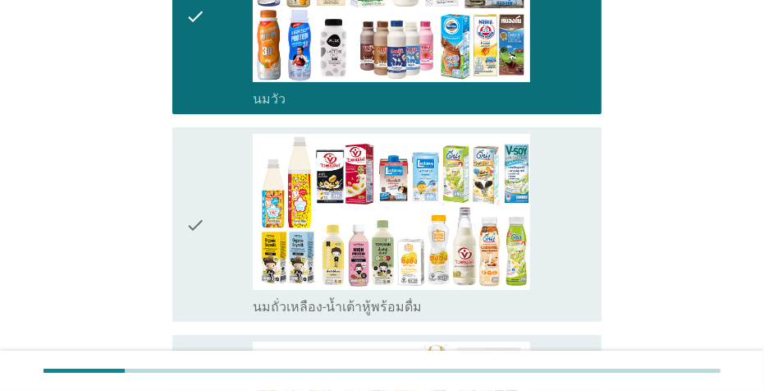
click at [587, 201] on div "check_box_outline_blank นมถั่วเหลือง-น้ำเต้าหู้พร้อมดื่ม" at bounding box center [421, 224] width 336 height 181
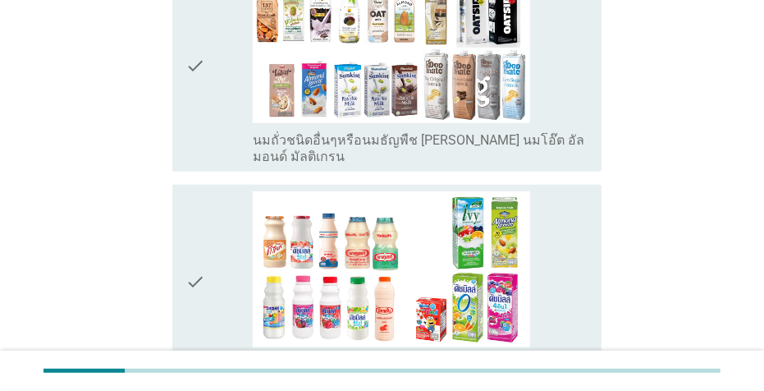
scroll to position [655, 0]
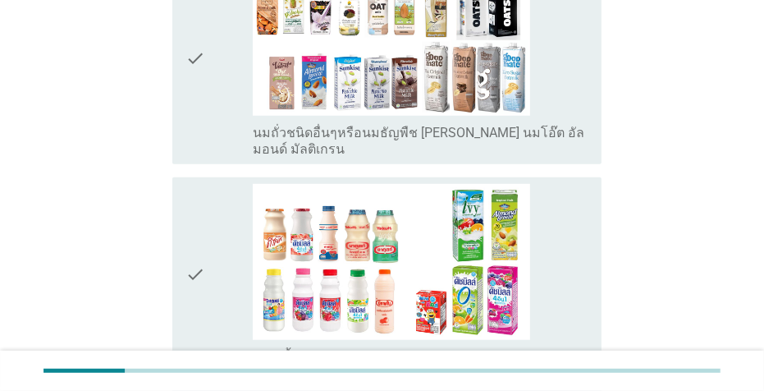
click at [586, 232] on div "check_box_outline_blank นมเปรี้ยว" at bounding box center [421, 274] width 336 height 181
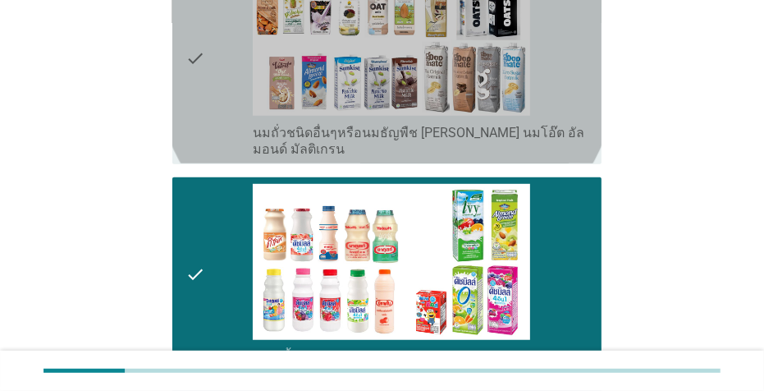
click at [577, 76] on div "check_box_outline_blank นมถั่วชนิดอื่นๆหรือนมธัญพืช [PERSON_NAME] นมโอ๊ต อัลมอน…" at bounding box center [421, 58] width 336 height 198
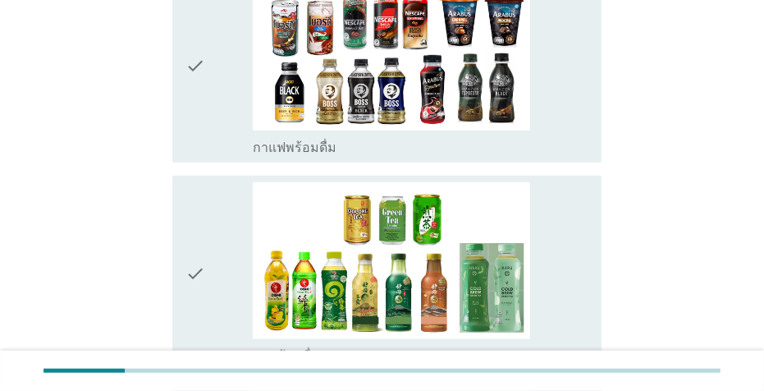
scroll to position [1076, 0]
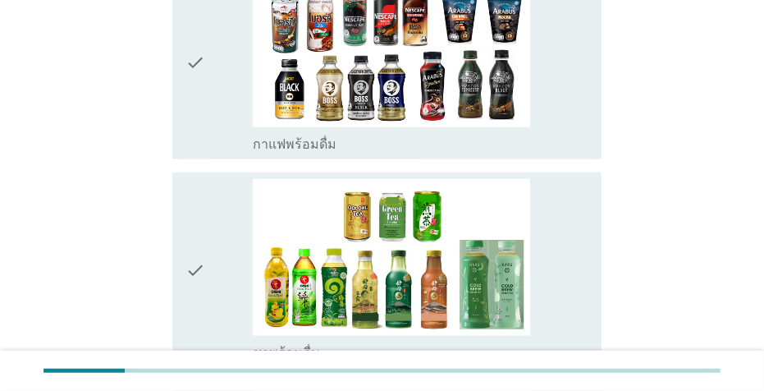
click at [569, 90] on div "check_box_outline_blank กาแฟพร้อมดื่ม" at bounding box center [421, 61] width 336 height 181
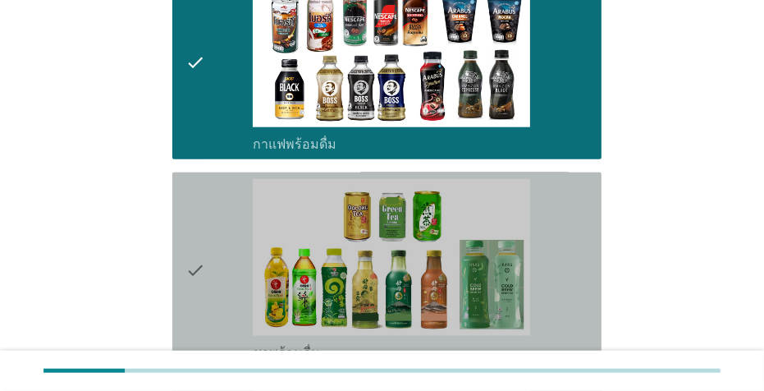
drag, startPoint x: 573, startPoint y: 249, endPoint x: 715, endPoint y: 227, distance: 143.6
click at [574, 249] on div "check_box_outline_blank ชาพร้อมดื่ม" at bounding box center [421, 269] width 336 height 181
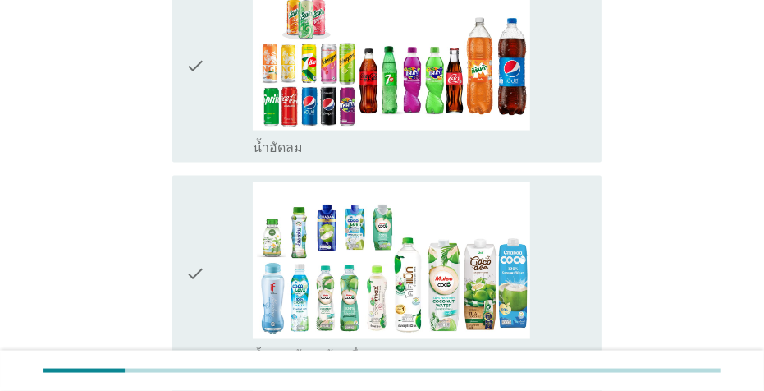
scroll to position [1496, 0]
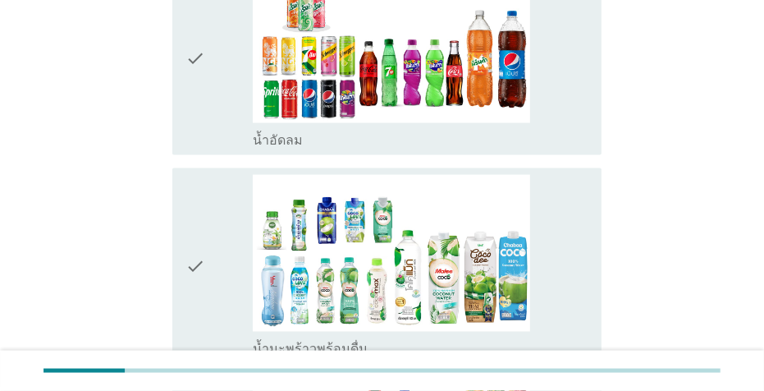
click at [592, 87] on div "check check_box_outline_blank น้ำอัดลม" at bounding box center [386, 58] width 429 height 195
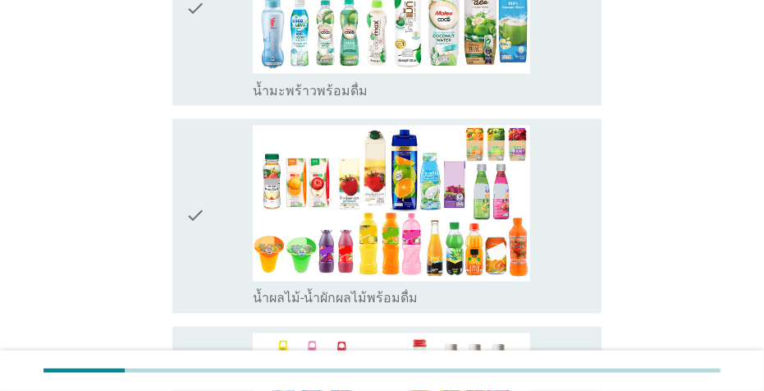
scroll to position [1762, 0]
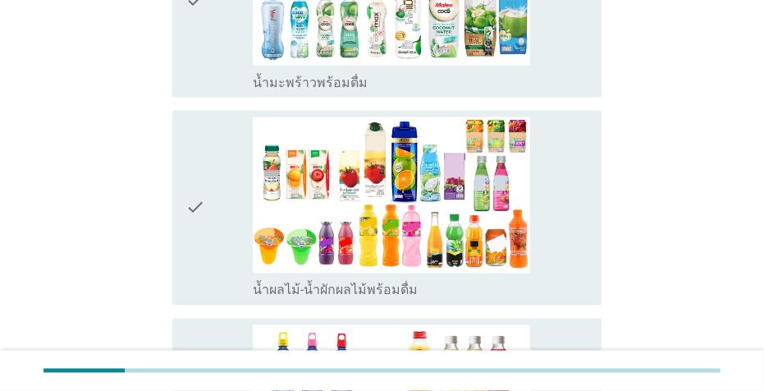
click at [586, 192] on div "check_box_outline_blank น้ำผลไม้-น้ำผักผลไม้พร้อมดื่ม" at bounding box center [421, 207] width 336 height 181
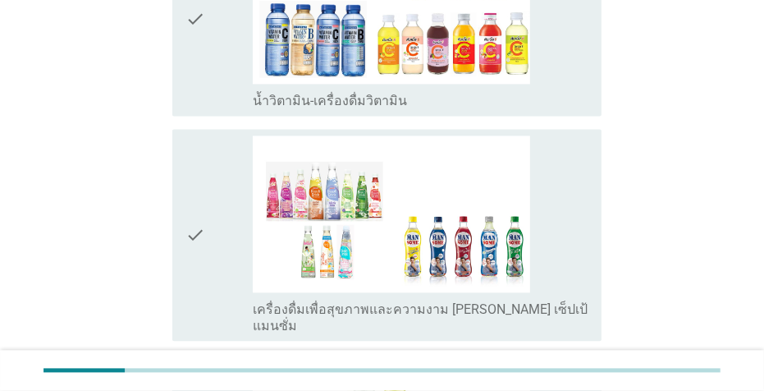
scroll to position [2163, 0]
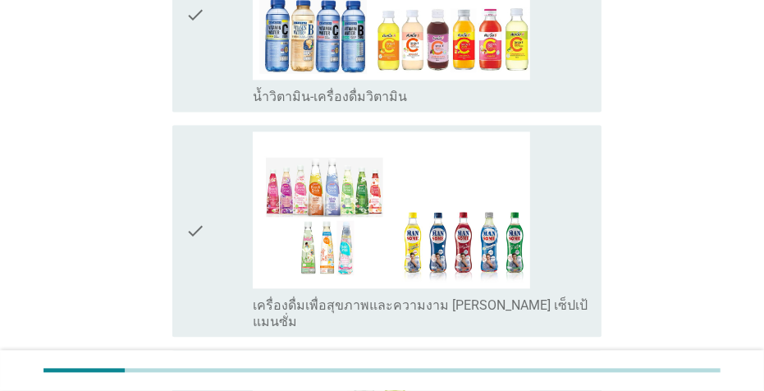
click at [590, 205] on div "check check_box_outline_blank เครื่องดื่มเพื่อสุขภาพและความงาม [PERSON_NAME] เซ…" at bounding box center [386, 230] width 429 height 211
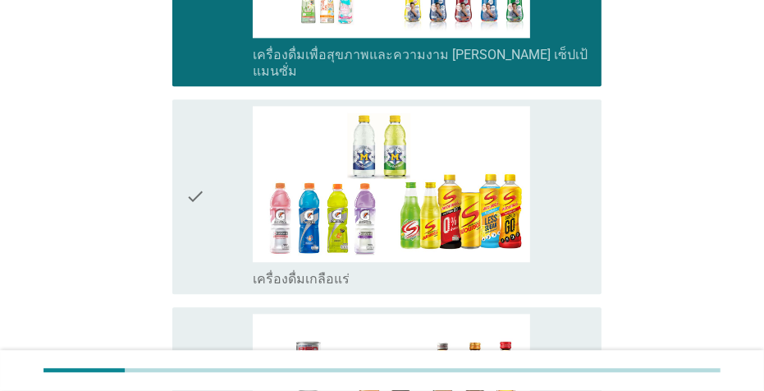
scroll to position [2512, 0]
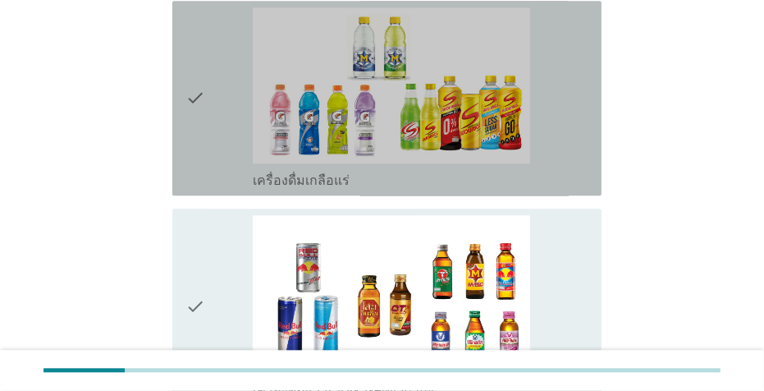
click at [590, 106] on div "check check_box_outline_blank เครื่องดื่มเกลือแร่" at bounding box center [386, 98] width 429 height 195
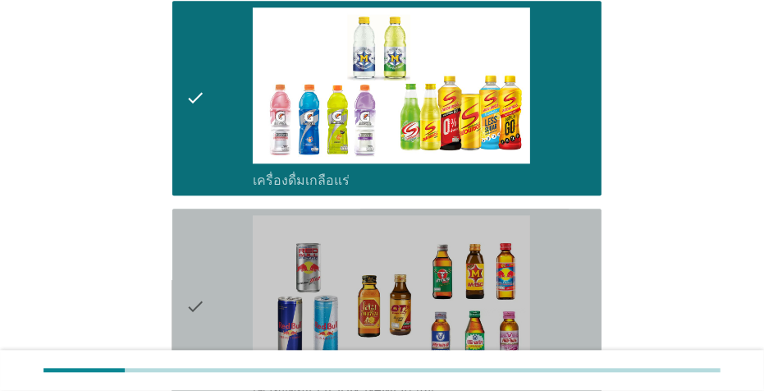
drag, startPoint x: 584, startPoint y: 219, endPoint x: 754, endPoint y: 280, distance: 180.5
click at [586, 218] on div "check_box_outline_blank เครื่องดื่ม[PERSON_NAME]กำลัง" at bounding box center [421, 305] width 336 height 181
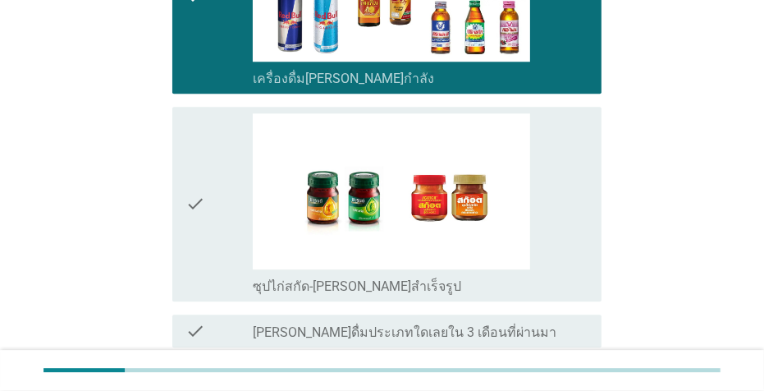
scroll to position [2860, 0]
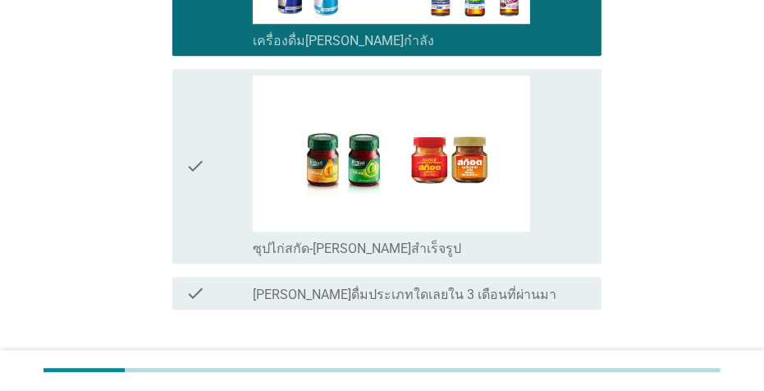
click at [566, 138] on div "check_box_outline_blank ซุปไก่สกัด-[PERSON_NAME]สำเร็จรูป" at bounding box center [421, 166] width 336 height 181
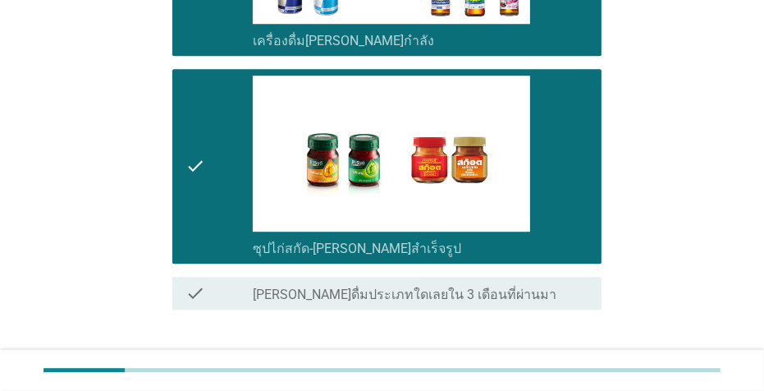
click at [589, 354] on button "ต่อไป" at bounding box center [559, 369] width 72 height 30
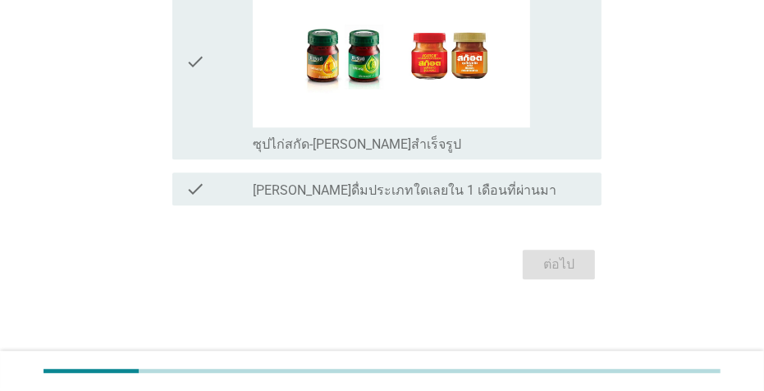
scroll to position [0, 0]
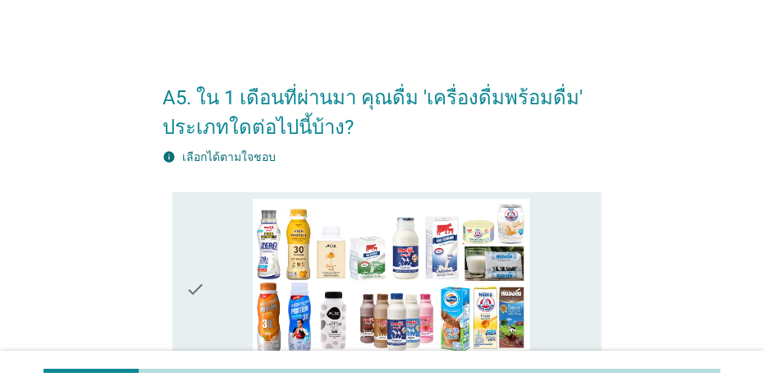
click at [577, 257] on div "check_box_outline_blank [PERSON_NAME]" at bounding box center [421, 289] width 336 height 181
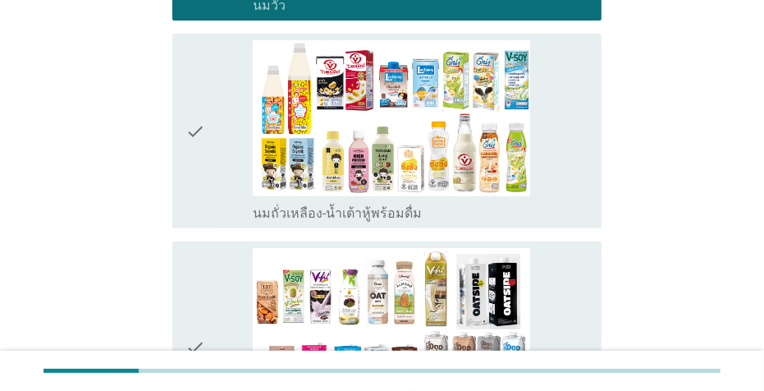
scroll to position [380, 0]
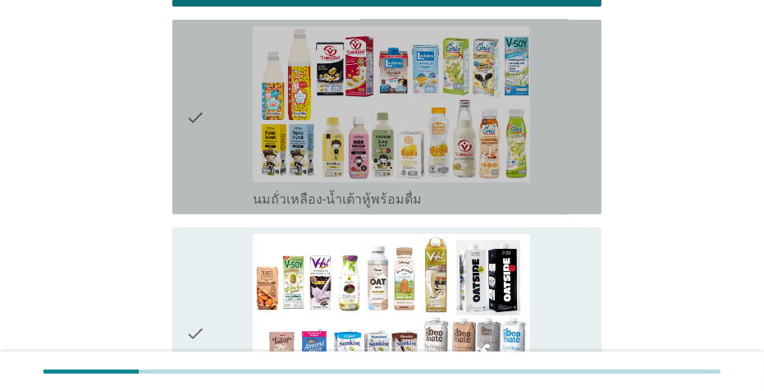
click at [591, 104] on div "check check_box_outline_blank นมถั่วเหลือง-น้ำเต้าหู้พร้อมดื่ม" at bounding box center [386, 117] width 429 height 195
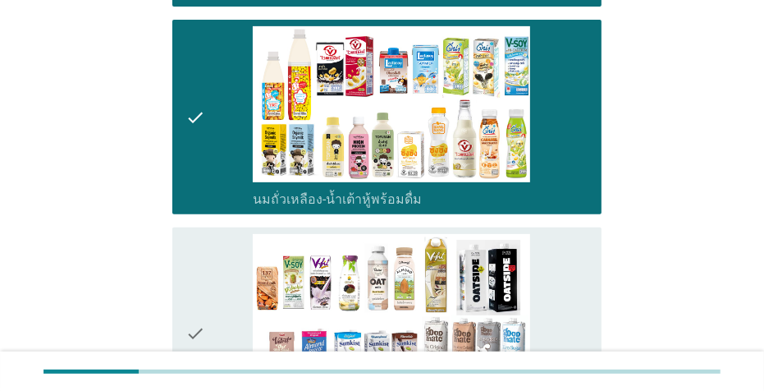
click at [576, 276] on div "check_box_outline_blank นมถั่วชนิดอื่นๆหรือนมธัญพืช [PERSON_NAME] นมโอ๊ต อัลมอน…" at bounding box center [421, 333] width 336 height 198
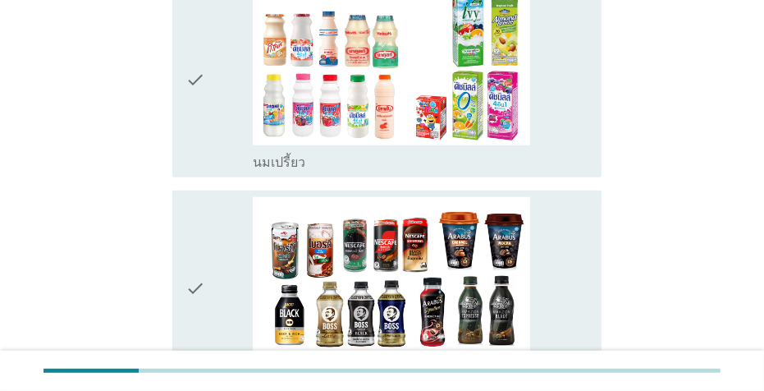
scroll to position [863, 0]
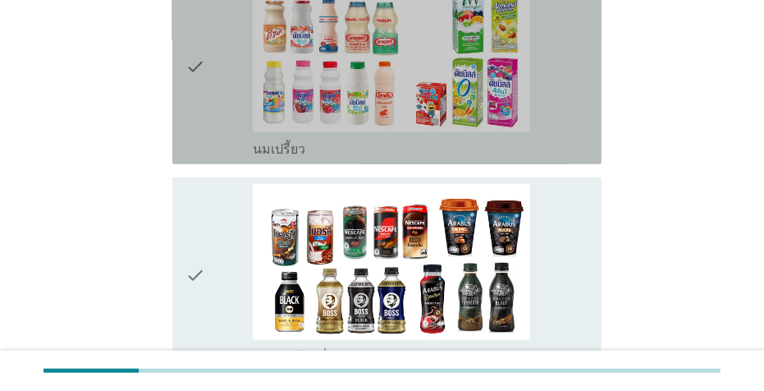
click at [584, 85] on div "check_box_outline_blank นมเปรี้ยว" at bounding box center [421, 66] width 336 height 181
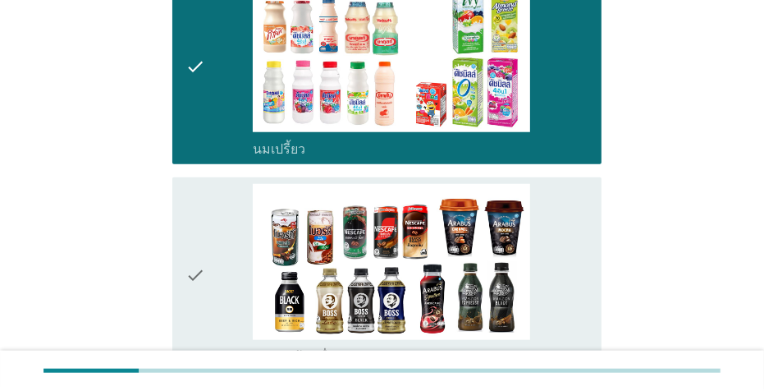
click at [583, 226] on div "check_box_outline_blank กาแฟพร้อมดื่ม" at bounding box center [421, 274] width 336 height 181
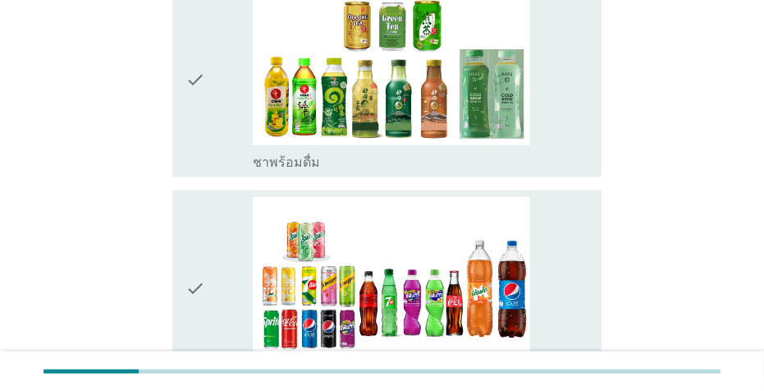
scroll to position [1286, 0]
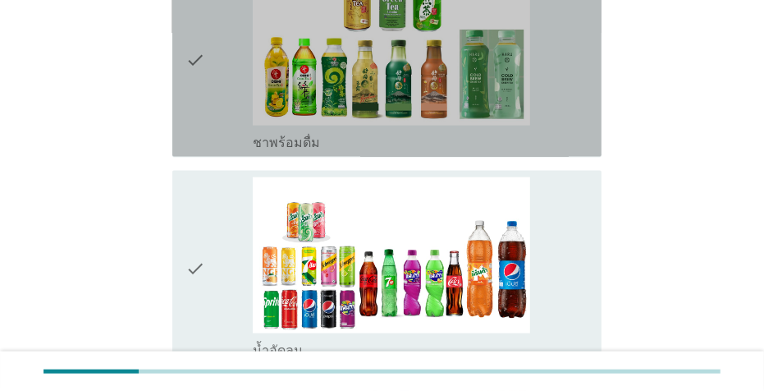
drag, startPoint x: 572, startPoint y: 94, endPoint x: 581, endPoint y: 193, distance: 99.8
click at [572, 94] on div "check_box_outline_blank ชาพร้อมดื่ม" at bounding box center [421, 59] width 336 height 181
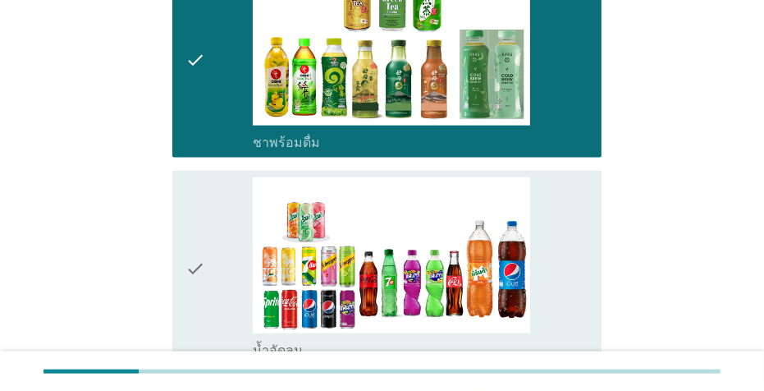
drag, startPoint x: 586, startPoint y: 229, endPoint x: 609, endPoint y: 221, distance: 24.4
click at [586, 229] on div "check_box_outline_blank น้ำอัดลม" at bounding box center [421, 267] width 336 height 181
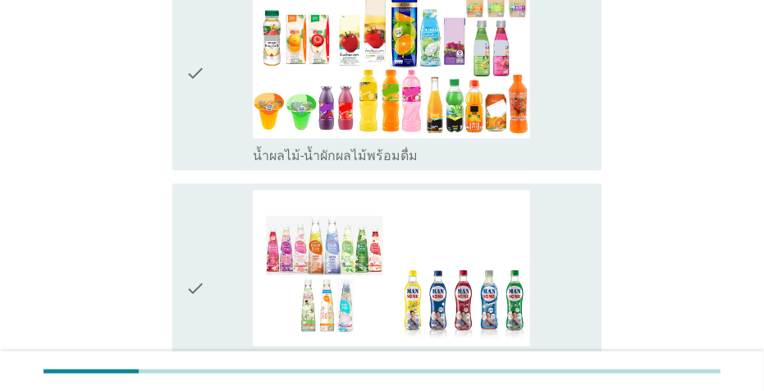
scroll to position [1706, 0]
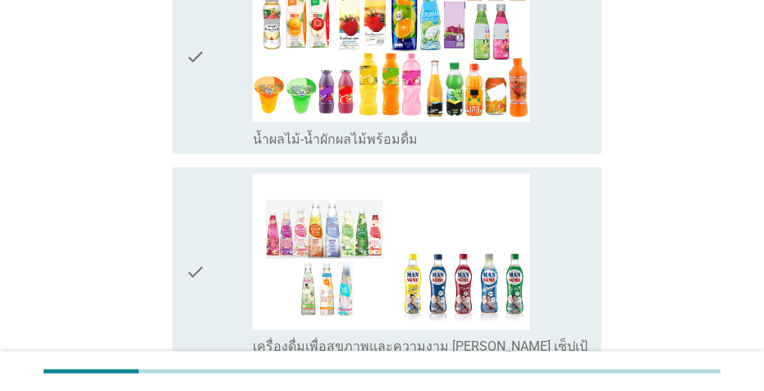
drag, startPoint x: 593, startPoint y: 212, endPoint x: 612, endPoint y: 213, distance: 19.8
click at [594, 212] on div "check check_box เครื่องดื่มเพื่อสุขภาพและความงาม [PERSON_NAME] เซ็ปเป้ แมนซั่ม" at bounding box center [386, 272] width 429 height 211
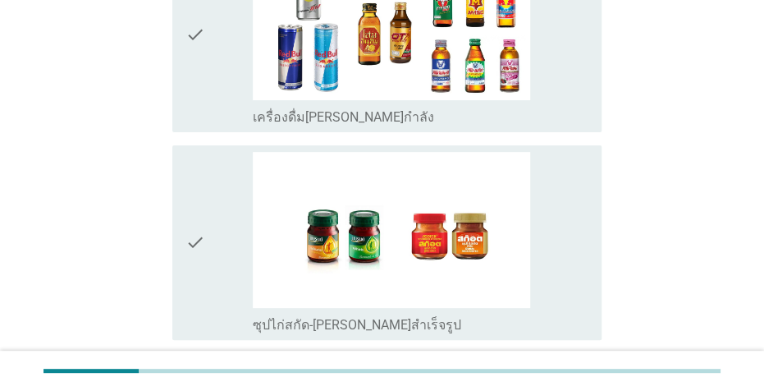
scroll to position [2365, 0]
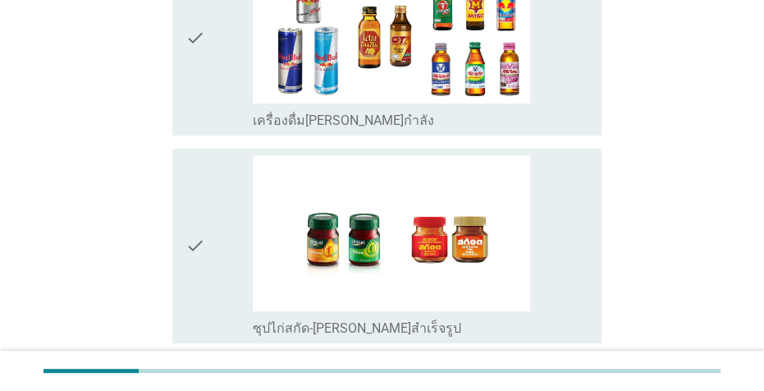
click at [592, 200] on div "check check_box ซุปไก่สกัด-[PERSON_NAME]สำเร็จรูป" at bounding box center [386, 246] width 429 height 195
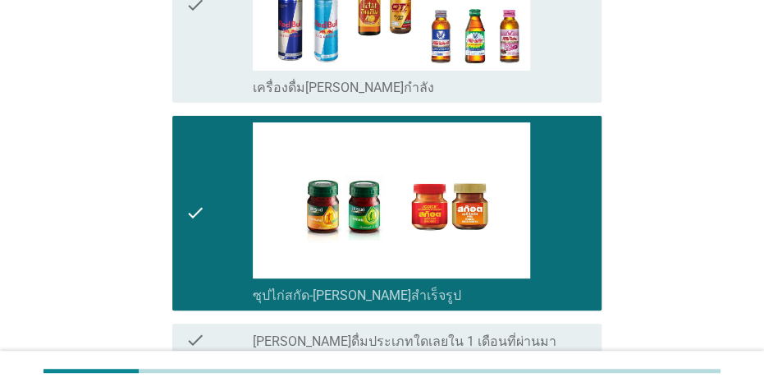
scroll to position [2510, 0]
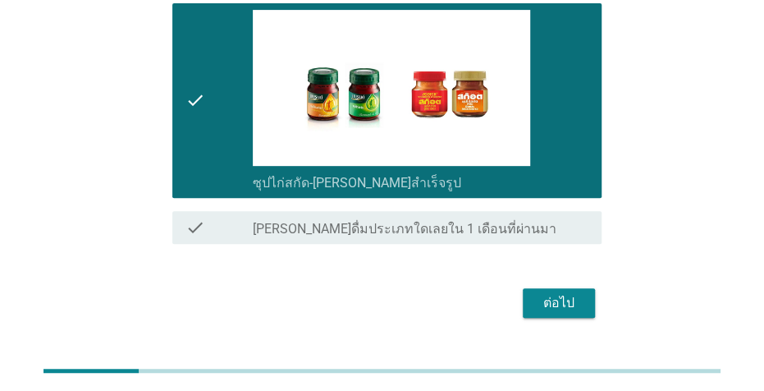
click at [580, 293] on div "ต่อไป" at bounding box center [559, 303] width 46 height 20
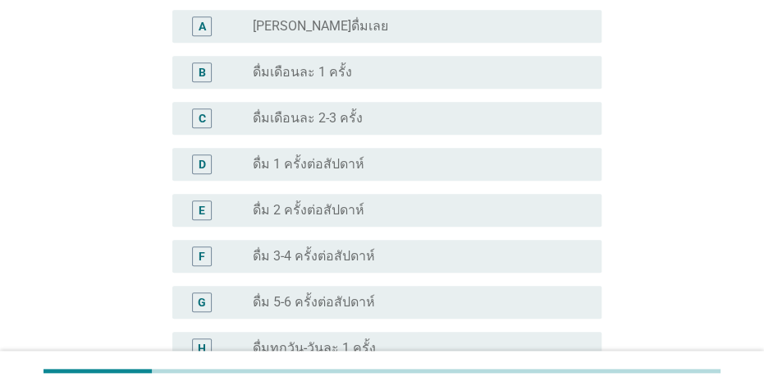
scroll to position [490, 0]
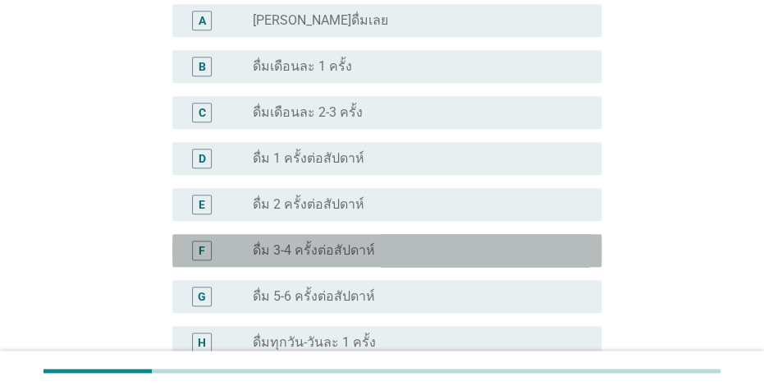
click at [406, 242] on div "radio_button_unchecked ดื่ม 3-4 ครั้งต่อสัปดาห์" at bounding box center [414, 250] width 323 height 16
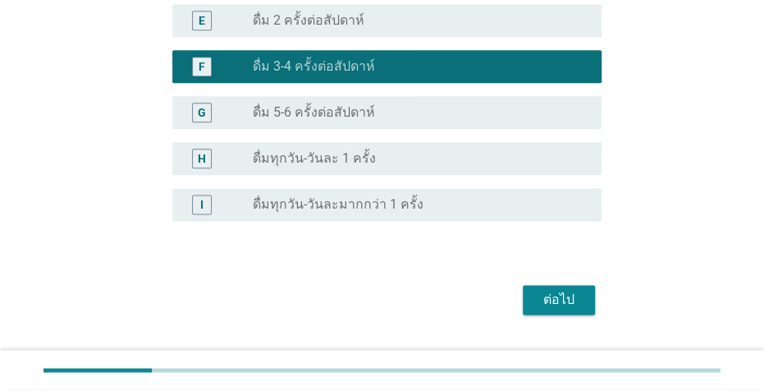
scroll to position [674, 0]
click at [568, 290] on div "ต่อไป" at bounding box center [559, 300] width 46 height 20
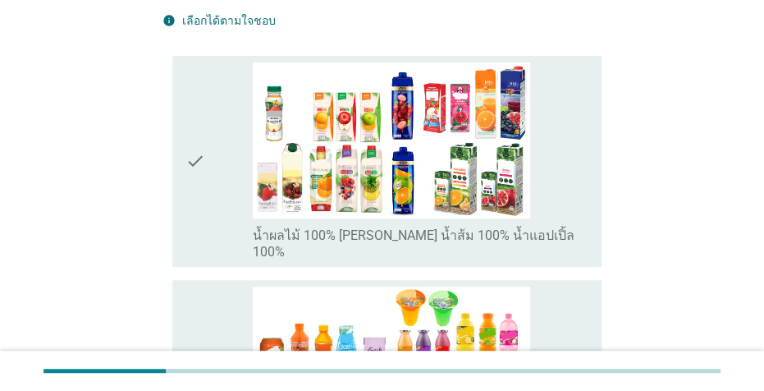
scroll to position [227, 0]
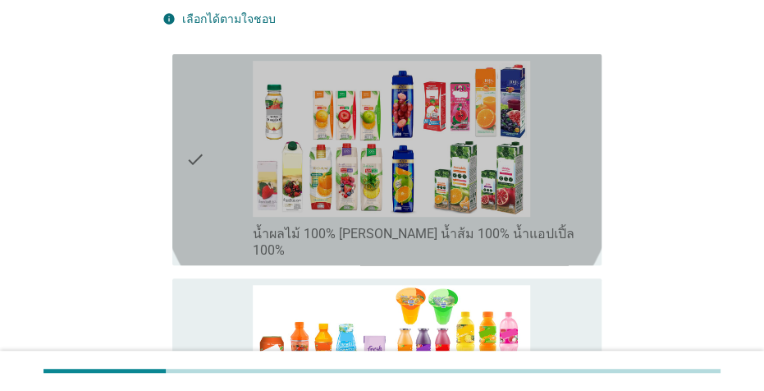
click at [566, 164] on div "check_box_outline_blank น้ำผลไม้ 100% [PERSON_NAME] น้ำส้ม 100% น้ำแอปเปิ้ล 100%" at bounding box center [421, 160] width 336 height 198
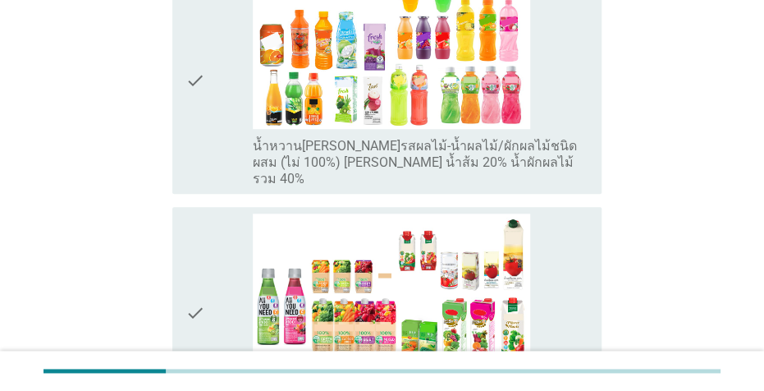
scroll to position [547, 0]
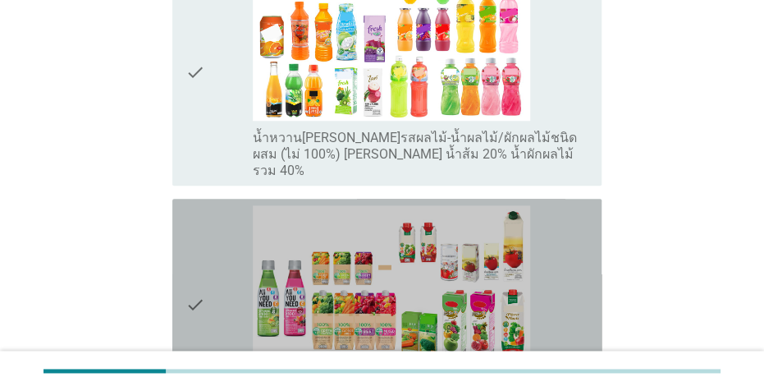
click at [583, 218] on div "check_box_outline_blank น้ำผัก/น้ำผักผลไม้ 100% [PERSON_NAME] มะเขือเทศ 100% น้…" at bounding box center [421, 304] width 336 height 198
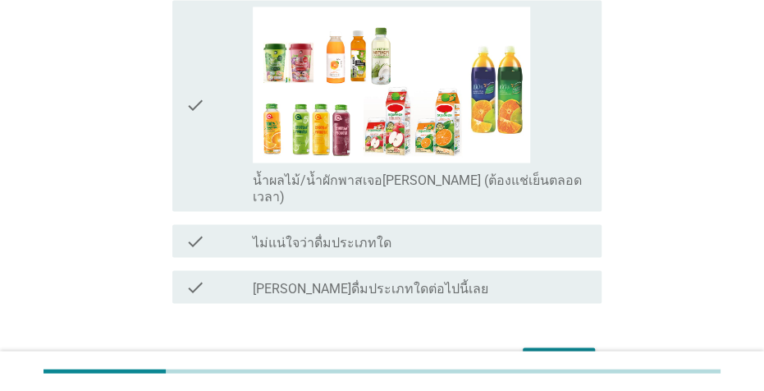
scroll to position [963, 0]
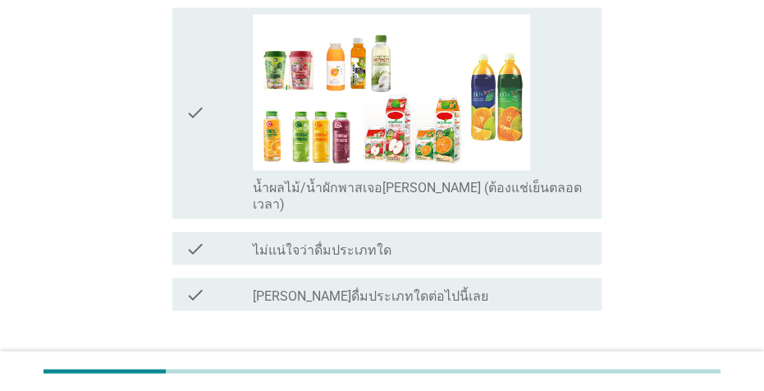
click at [592, 117] on div "check check_box_outline_blank น้ำผลไม้/น้ำผักพาสเจอ[PERSON_NAME] (ต้องแช่เย็นตล…" at bounding box center [386, 112] width 429 height 211
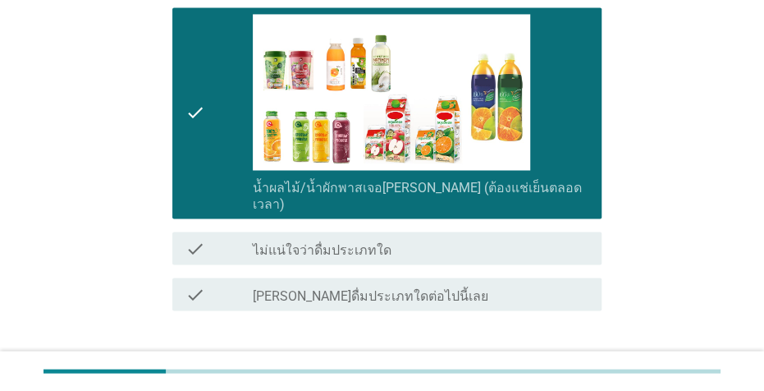
click at [573, 360] on div "ต่อไป" at bounding box center [559, 370] width 46 height 20
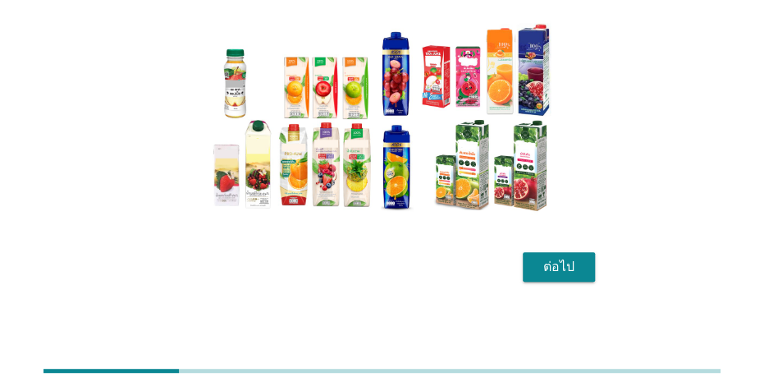
scroll to position [138, 0]
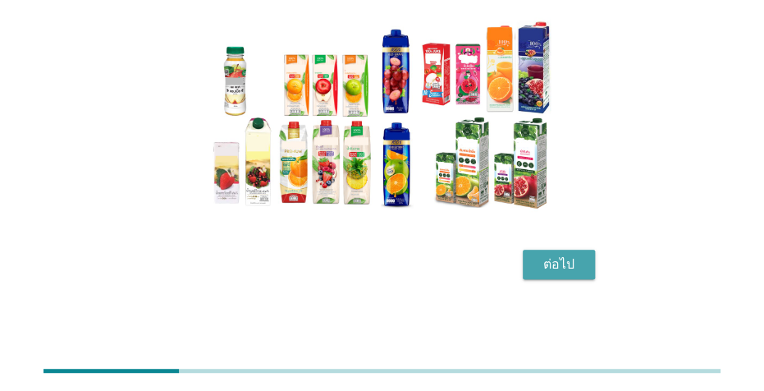
click at [567, 264] on div "ต่อไป" at bounding box center [559, 265] width 46 height 20
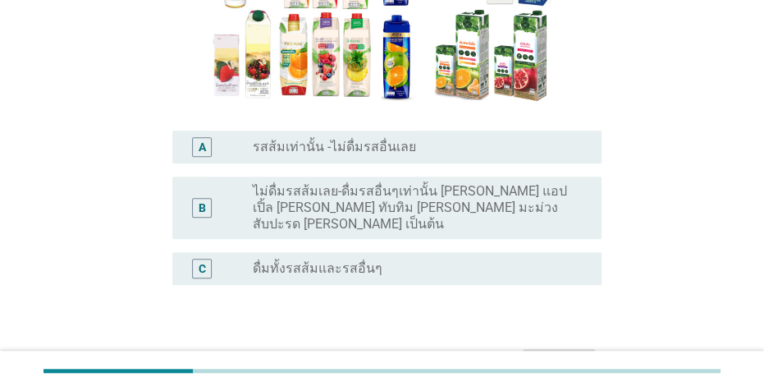
scroll to position [247, 0]
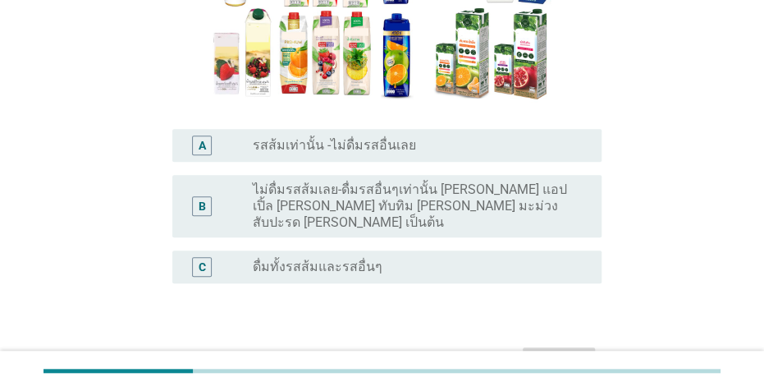
click at [415, 259] on div "radio_button_unchecked ดื่มทั้งรสส้มและรสอื่นๆ" at bounding box center [414, 267] width 323 height 16
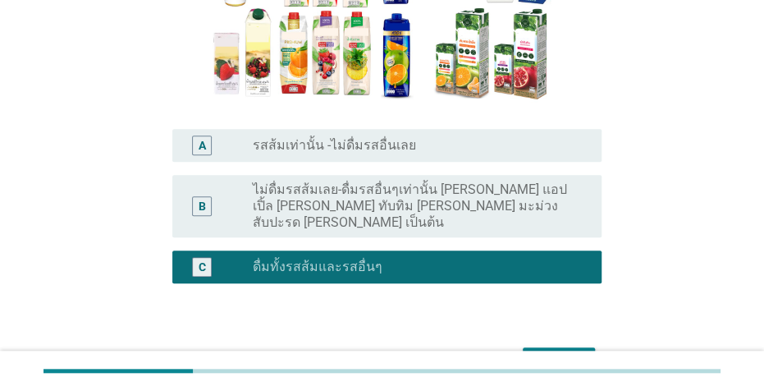
click at [572, 352] on div "ต่อไป" at bounding box center [559, 362] width 46 height 20
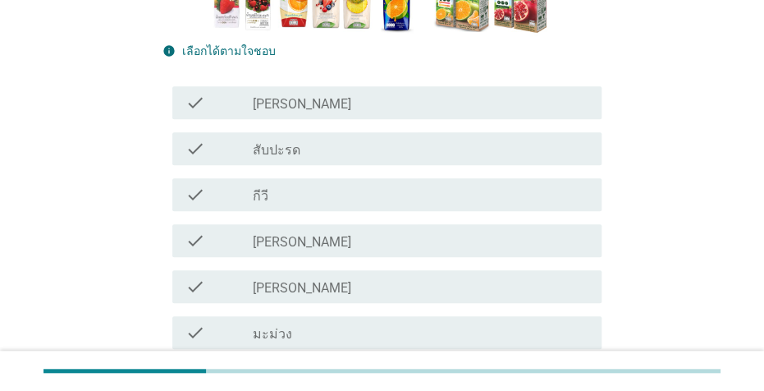
scroll to position [315, 0]
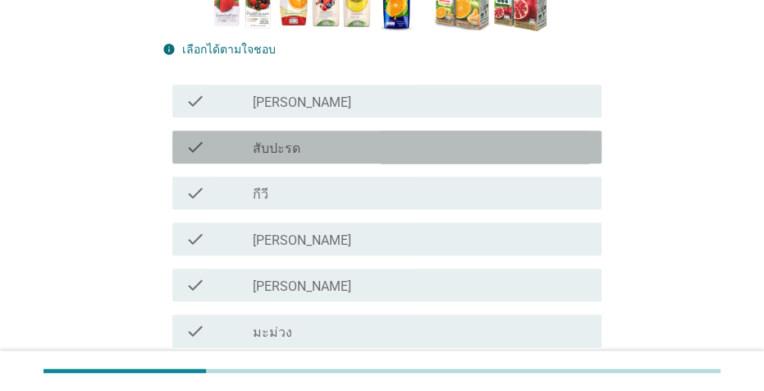
click at [320, 135] on div "check check_box_outline_blank สับปะรด" at bounding box center [386, 147] width 429 height 33
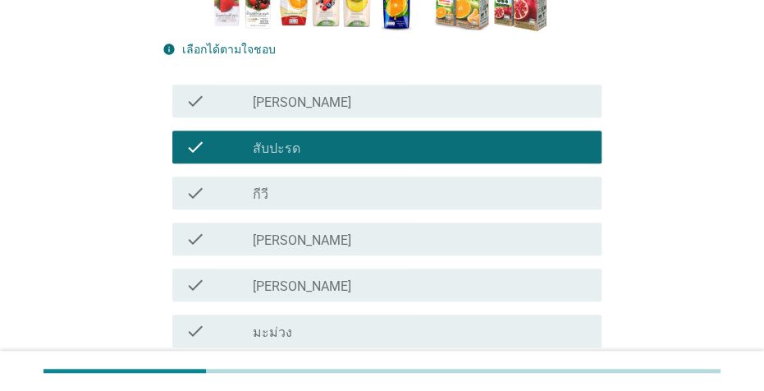
click at [452, 243] on div "check_box_outline_blank [PERSON_NAME]" at bounding box center [421, 239] width 336 height 20
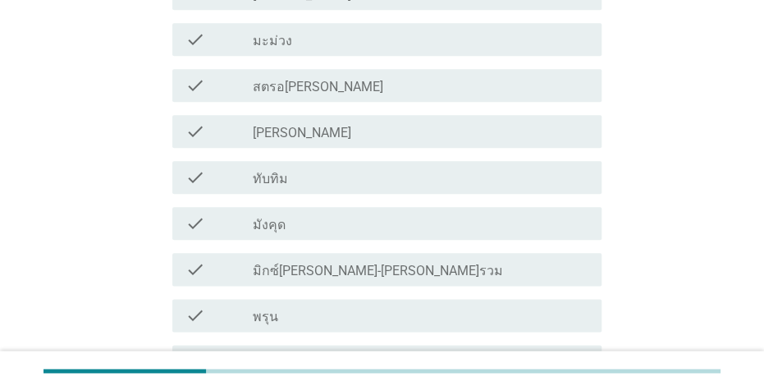
scroll to position [624, 0]
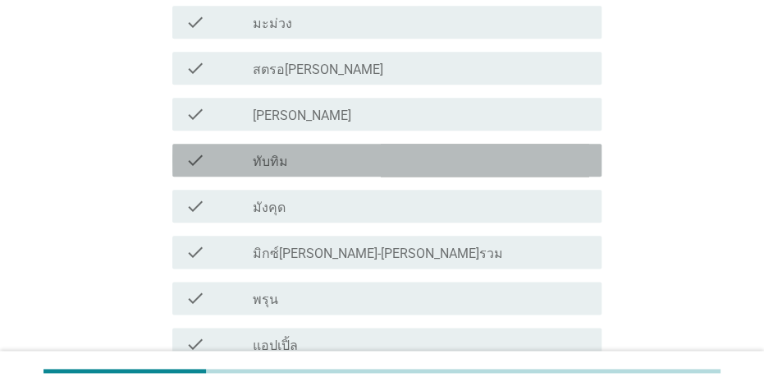
click at [431, 164] on div "check_box_outline_blank ทับทิม" at bounding box center [421, 160] width 336 height 20
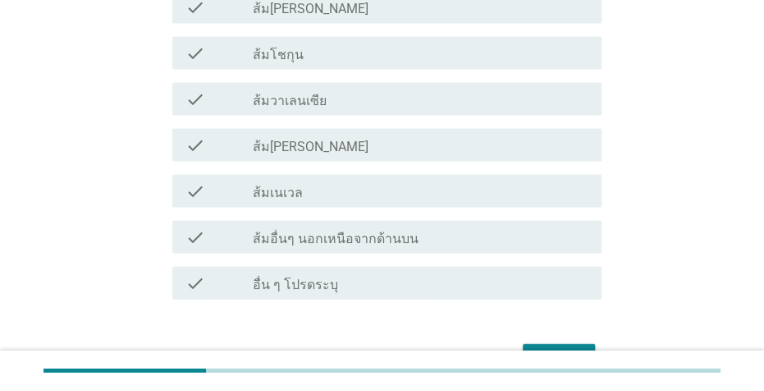
scroll to position [1143, 0]
click at [318, 10] on label "ส้ม[PERSON_NAME]" at bounding box center [311, 10] width 116 height 16
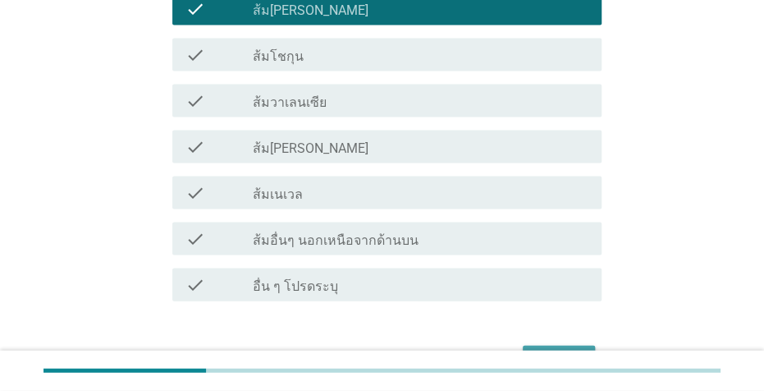
click at [567, 346] on button "ต่อไป" at bounding box center [559, 361] width 72 height 30
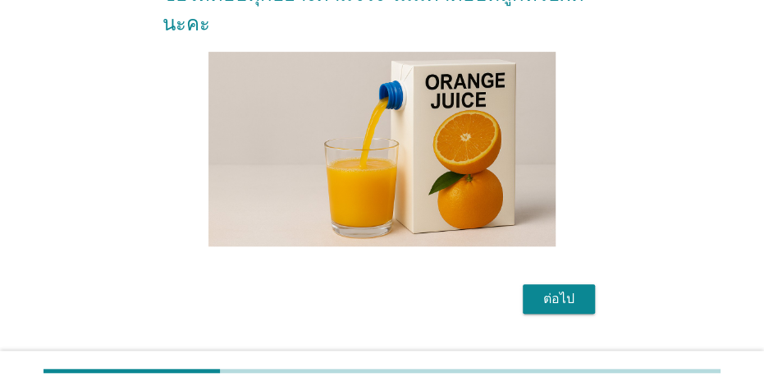
scroll to position [256, 0]
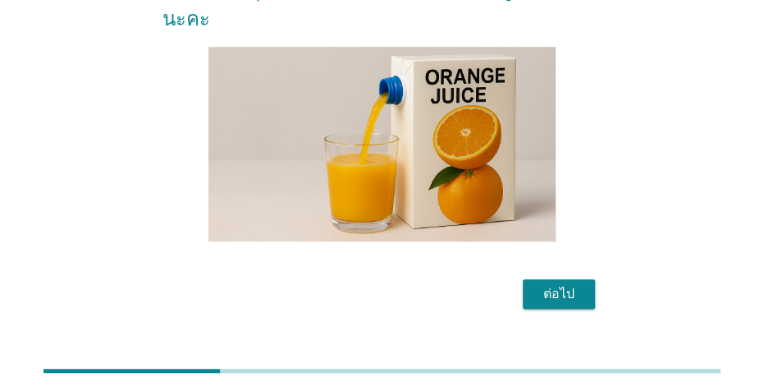
click at [571, 284] on div "ต่อไป" at bounding box center [559, 294] width 46 height 20
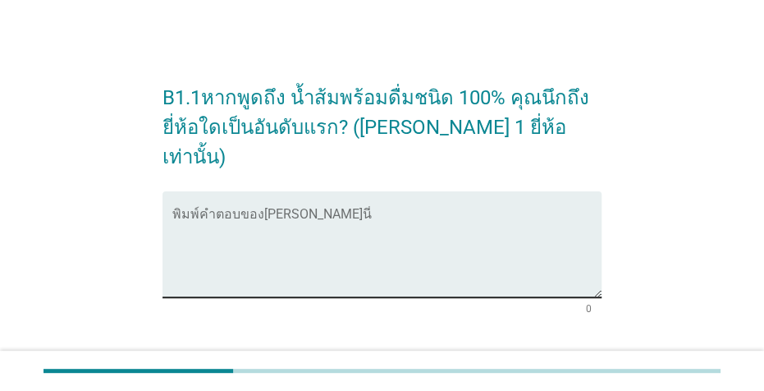
click at [467, 213] on textarea "พิมพ์คำตอบของคุณ ที่นี่" at bounding box center [386, 254] width 429 height 86
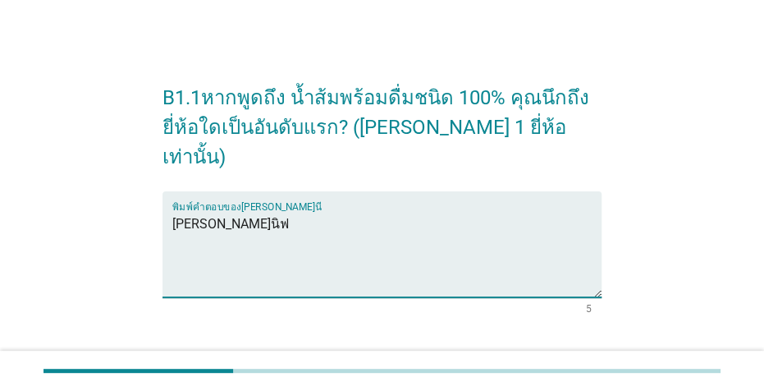
type textarea "[PERSON_NAME]นิฟ"
click at [563, 363] on div "ต่อไป" at bounding box center [559, 373] width 46 height 20
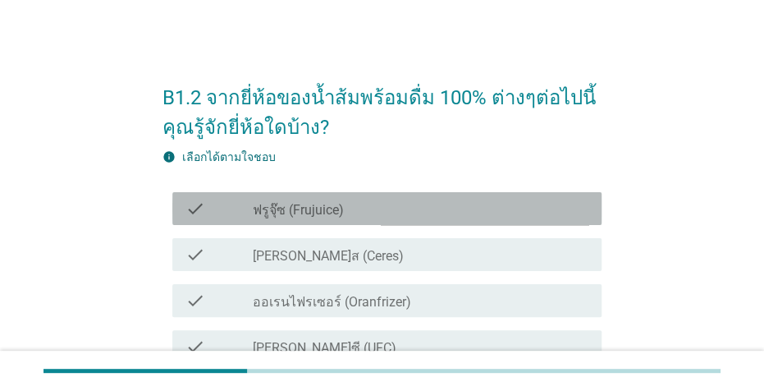
click at [507, 212] on div "check_box_outline_blank ฟรูจุ๊ซ (Frujuice)" at bounding box center [421, 209] width 336 height 20
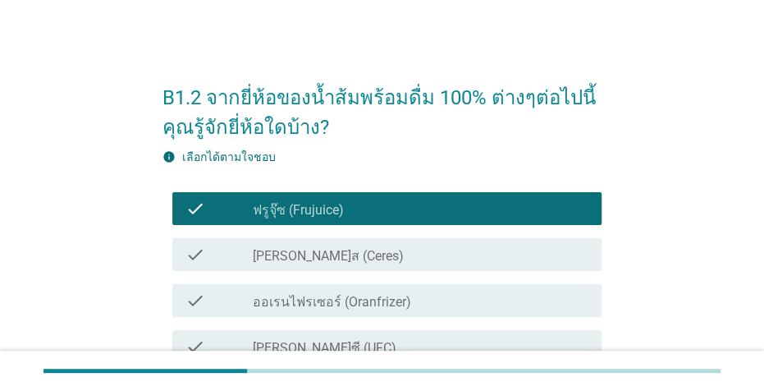
click at [512, 259] on div "check_box_outline_blank [PERSON_NAME]ส (Ceres)" at bounding box center [421, 255] width 336 height 20
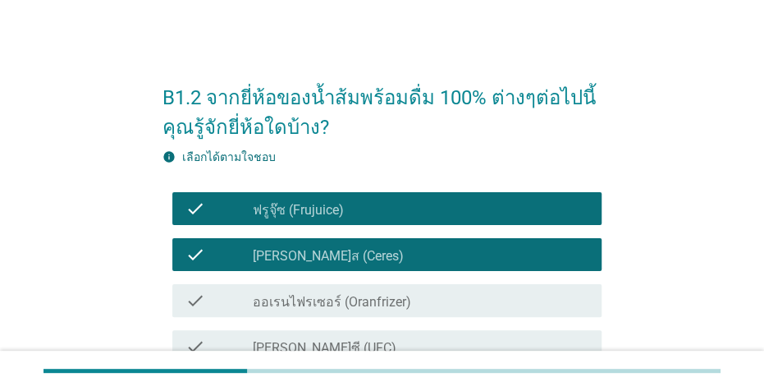
click at [524, 300] on div "check_box_outline_blank ออเรนไฟรเซอร์ (Oranfrizer)" at bounding box center [421, 301] width 336 height 20
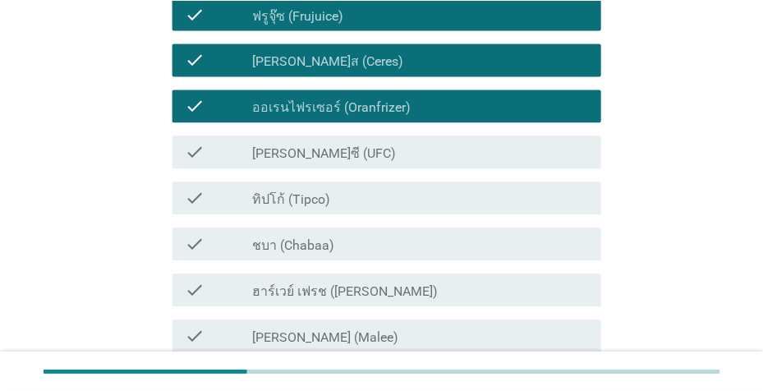
scroll to position [199, 0]
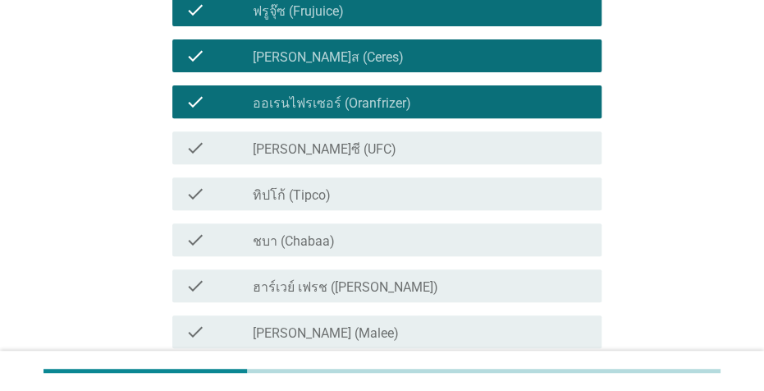
click at [470, 148] on div "check_box_outline_blank [PERSON_NAME]ซี (UFC)" at bounding box center [421, 148] width 336 height 20
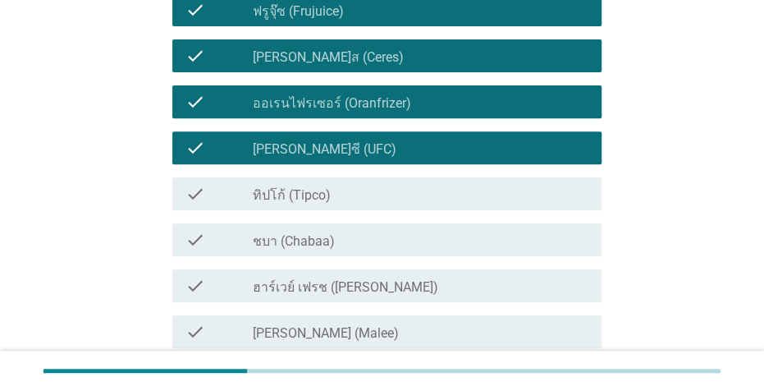
click at [469, 206] on div "check check_box_outline_blank ทิปโก้ (Tipco)" at bounding box center [386, 193] width 429 height 33
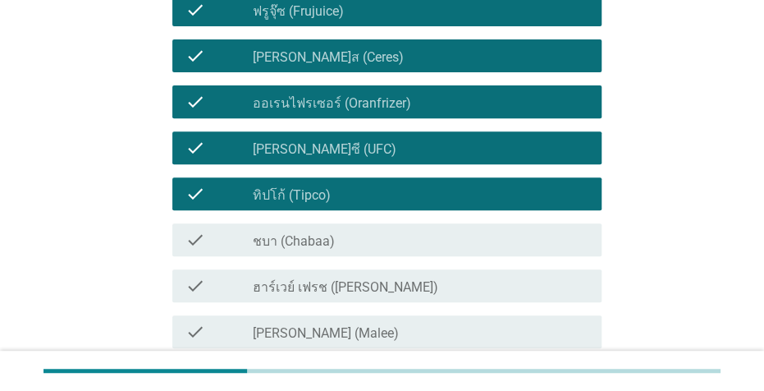
click at [475, 232] on div "check_box_outline_blank ชบา (Chabaa)" at bounding box center [421, 240] width 336 height 20
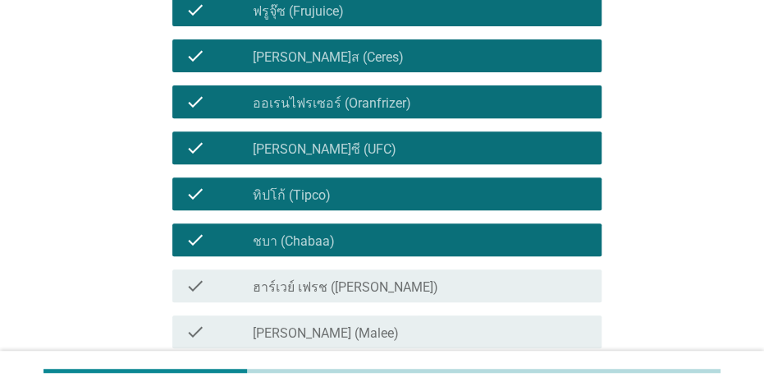
click at [470, 326] on div "check_box_outline_blank [PERSON_NAME] (Malee)" at bounding box center [421, 332] width 336 height 20
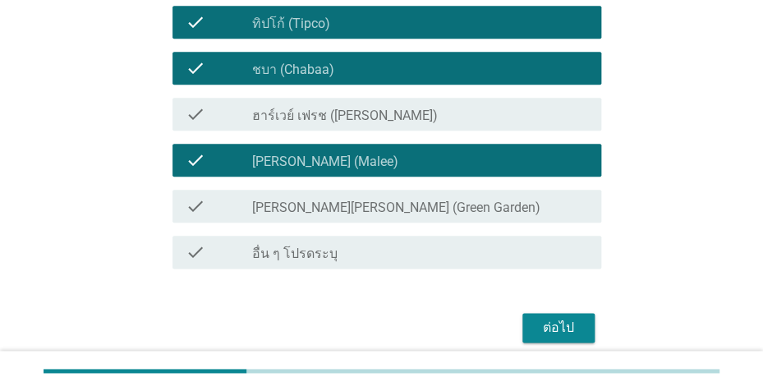
scroll to position [376, 0]
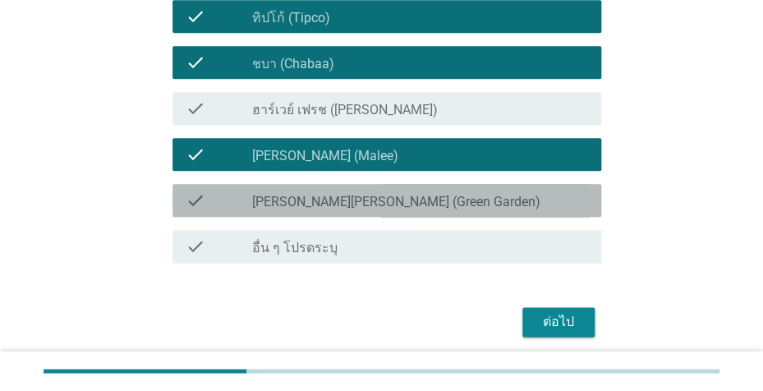
click at [466, 211] on div "check check_box_outline_blank [PERSON_NAME][PERSON_NAME] (Green Garden)" at bounding box center [386, 200] width 429 height 33
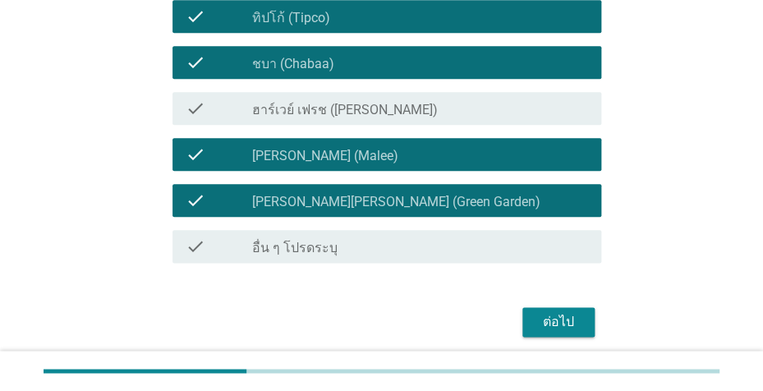
drag, startPoint x: 515, startPoint y: 108, endPoint x: 517, endPoint y: 117, distance: 8.6
click at [515, 109] on div "check_box_outline_blank ฮาร์เวย์ เฟรช ([PERSON_NAME])" at bounding box center [419, 109] width 335 height 20
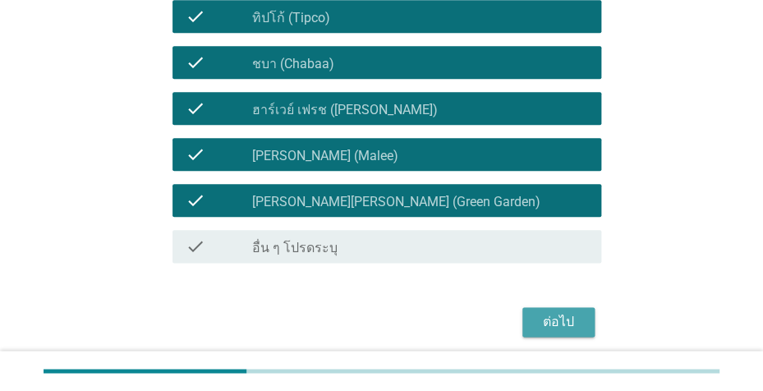
click at [576, 314] on div "ต่อไป" at bounding box center [558, 322] width 46 height 20
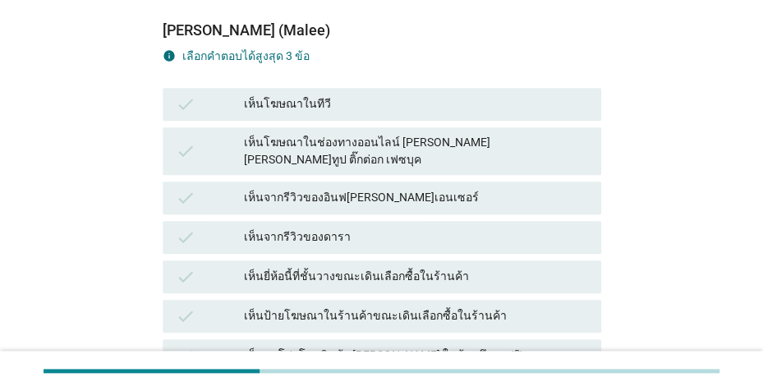
scroll to position [171, 0]
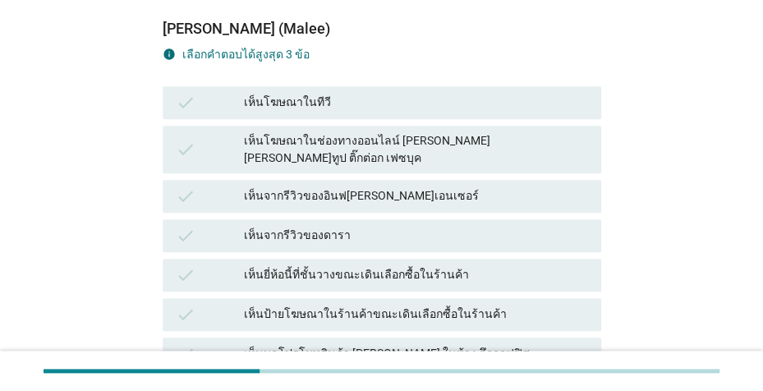
click at [502, 103] on div "เห็นโฆษณาในทีวี" at bounding box center [415, 103] width 343 height 20
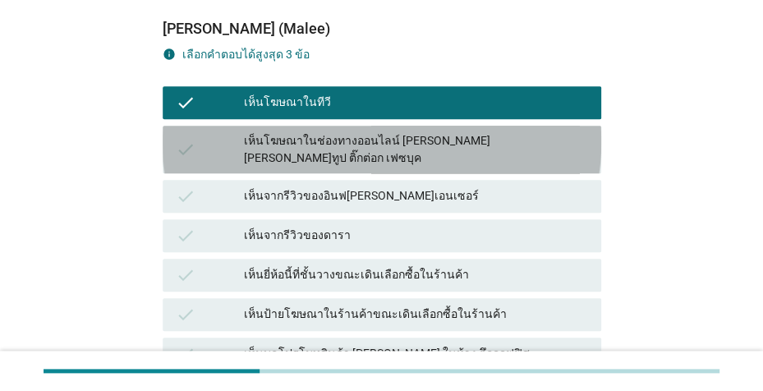
click at [479, 148] on div "เห็นโฆษณาในช่องทางออนไลน์ [PERSON_NAME] [PERSON_NAME]ทูป ติ๊กต่อก เฟซบุค" at bounding box center [415, 149] width 343 height 34
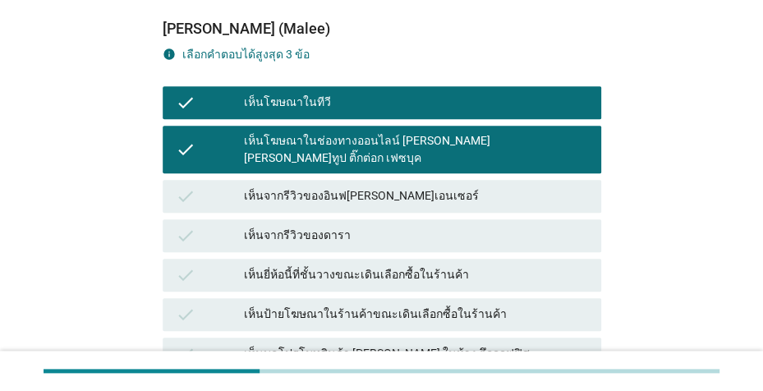
drag, startPoint x: 461, startPoint y: 296, endPoint x: 478, endPoint y: 291, distance: 17.9
click at [462, 305] on div "เห็นป้ายโฆษณาในร้านค้าขณะเดินเลือกซื้อในร้านค้า" at bounding box center [415, 315] width 343 height 20
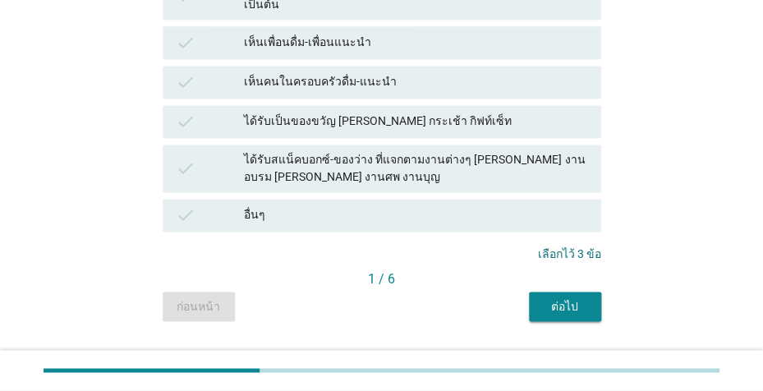
scroll to position [581, 0]
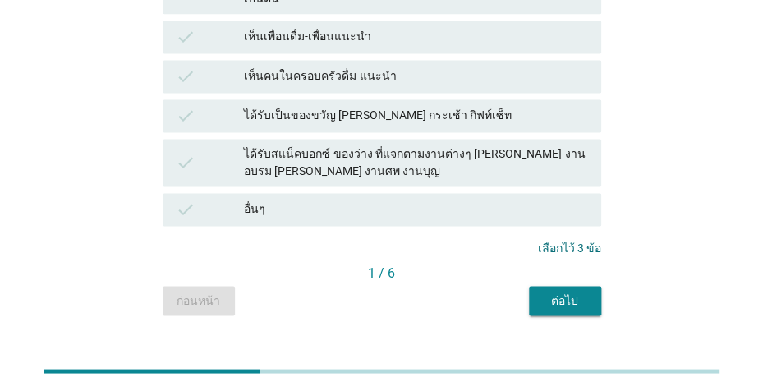
click at [556, 291] on div "ต่อไป" at bounding box center [565, 299] width 46 height 17
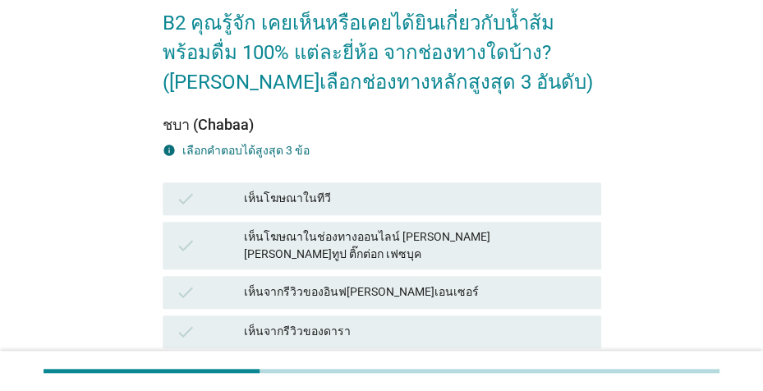
scroll to position [94, 0]
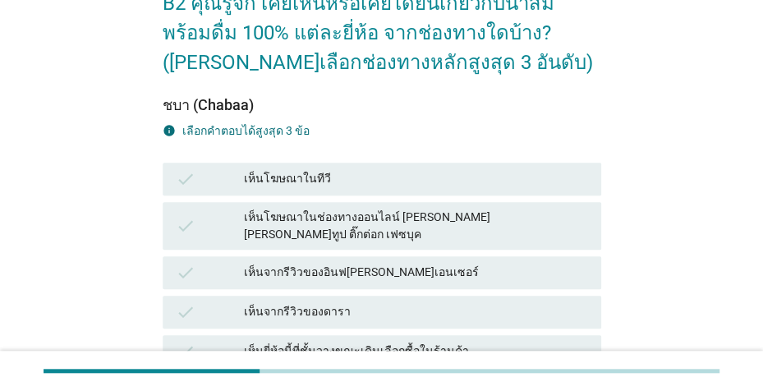
drag, startPoint x: 502, startPoint y: 177, endPoint x: 502, endPoint y: 216, distance: 39.4
click at [502, 177] on div "เห็นโฆษณาในทีวี" at bounding box center [415, 179] width 343 height 20
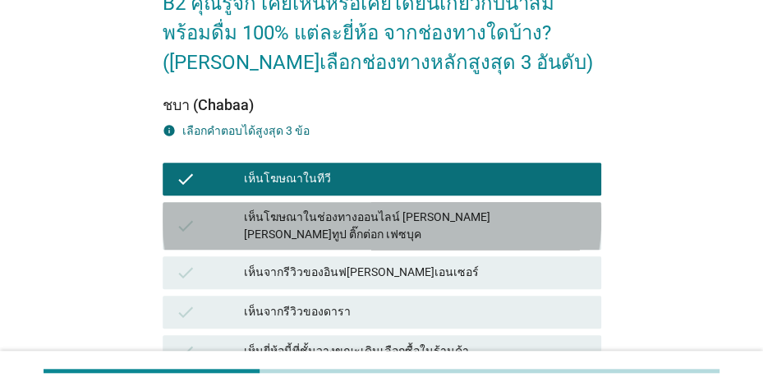
click at [502, 230] on div "check เห็นโฆษณาในช่องทางออนไลน์ [PERSON_NAME] [PERSON_NAME]ทูป ติ๊กต่อก เฟซบุค" at bounding box center [382, 226] width 438 height 48
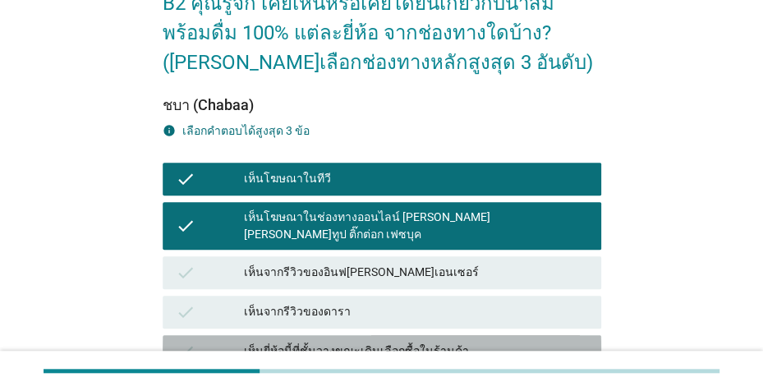
click at [513, 342] on div "เห็นยี่ห้อนี้ที่ชั้นวางขณะเดินเลือกซื้อในร้านค้า" at bounding box center [415, 352] width 343 height 20
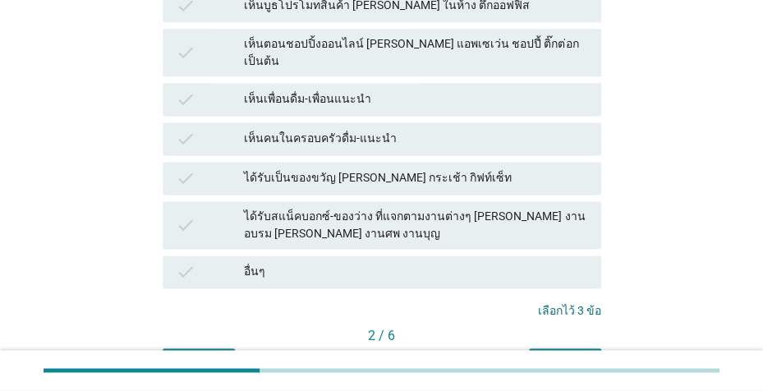
scroll to position [513, 0]
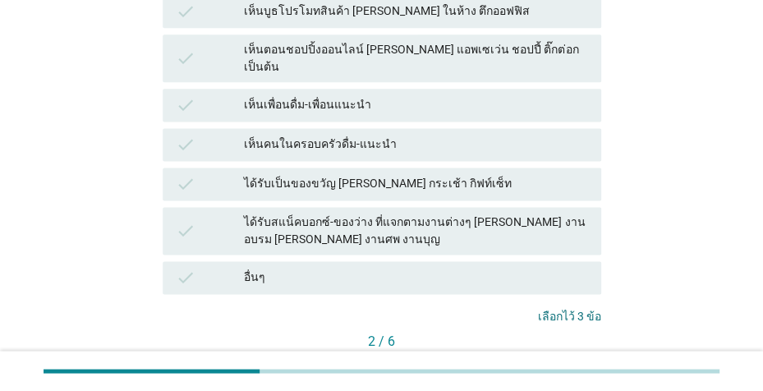
click at [579, 360] on div "ต่อไป" at bounding box center [565, 368] width 46 height 17
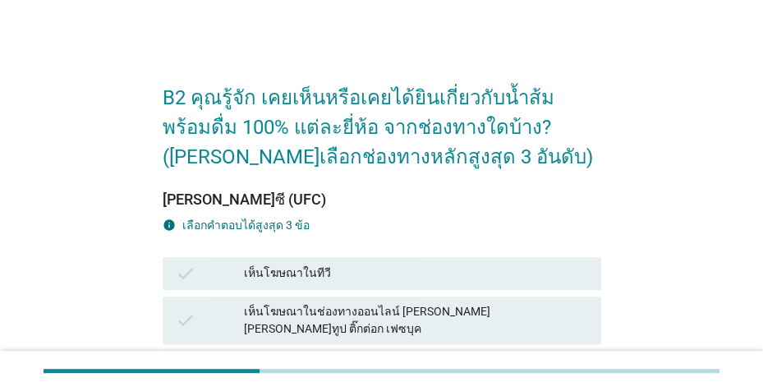
drag, startPoint x: 536, startPoint y: 323, endPoint x: 536, endPoint y: 288, distance: 35.3
click at [536, 316] on div "check เห็นโฆษณาในช่องทางออนไลน์ [PERSON_NAME] [PERSON_NAME]ทูป ติ๊กต่อก เฟซบุค" at bounding box center [382, 320] width 438 height 48
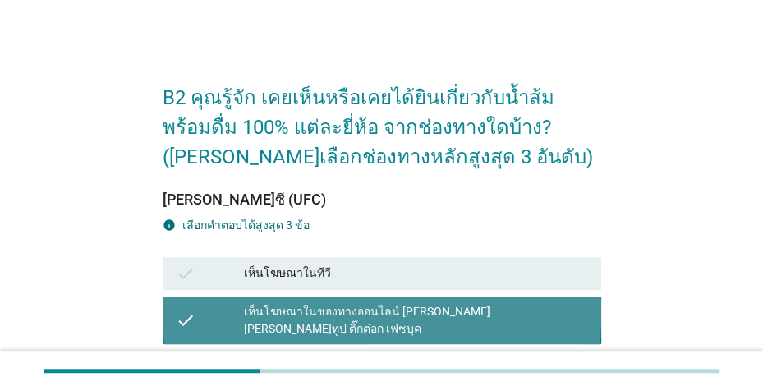
click at [536, 287] on div "check เห็นโฆษณาในทีวี" at bounding box center [382, 273] width 438 height 33
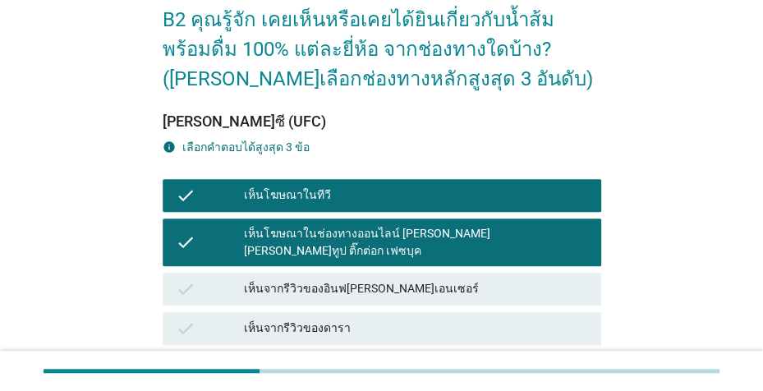
scroll to position [332, 0]
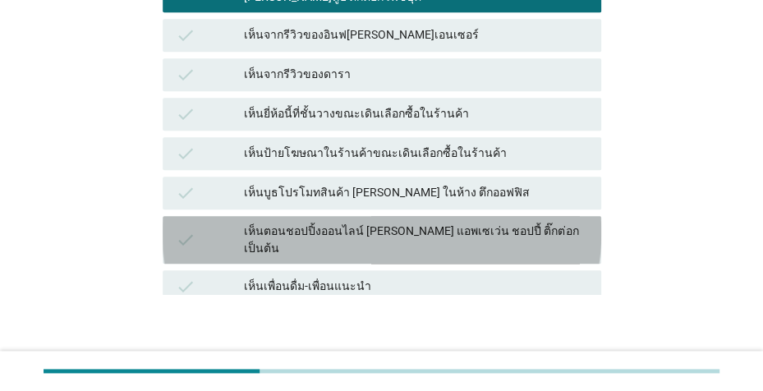
click at [537, 222] on div "เห็นตอนชอปปิ้งออนไลน์ [PERSON_NAME] แอพเซเว่น ชอปปี้ ติ๊กต่อก เป็นต้น" at bounding box center [415, 239] width 343 height 34
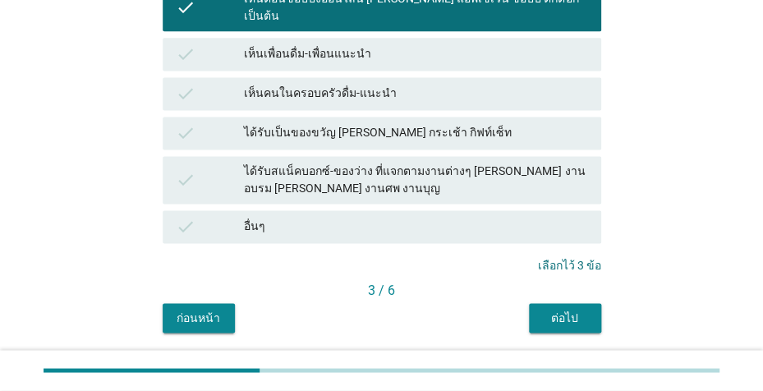
scroll to position [570, 0]
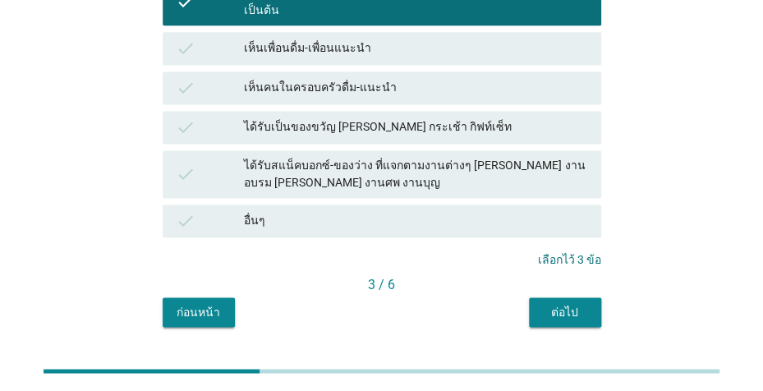
click at [550, 297] on button "ต่อไป" at bounding box center [565, 312] width 72 height 30
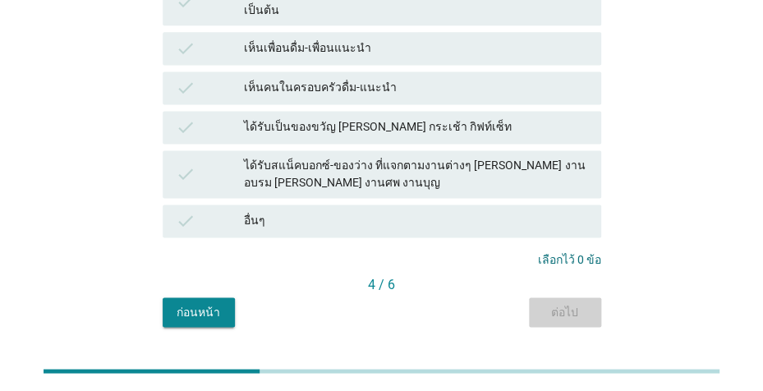
scroll to position [0, 0]
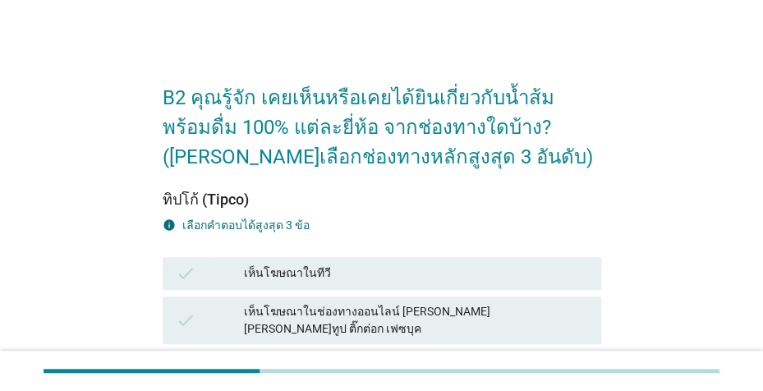
click at [530, 289] on div "check เห็นโฆษณาในทีวี" at bounding box center [382, 273] width 438 height 33
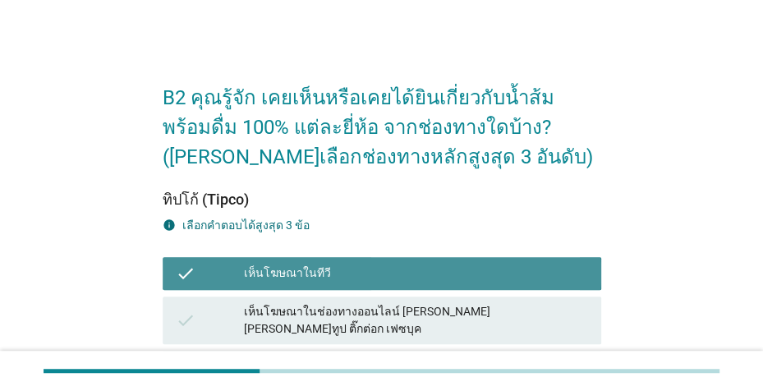
click at [533, 319] on div "เห็นโฆษณาในช่องทางออนไลน์ [PERSON_NAME] [PERSON_NAME]ทูป ติ๊กต่อก เฟซบุค" at bounding box center [415, 320] width 343 height 34
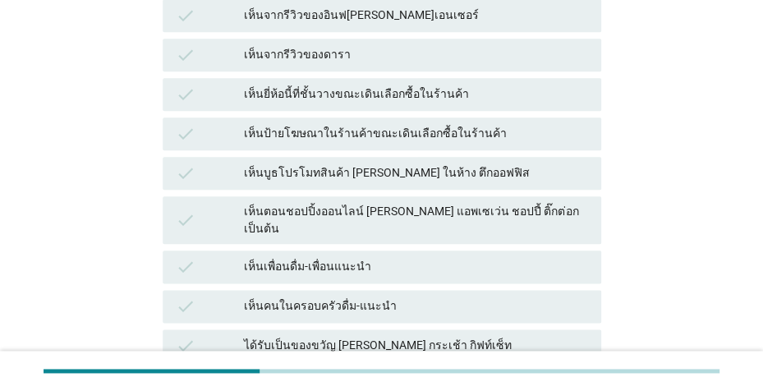
scroll to position [394, 0]
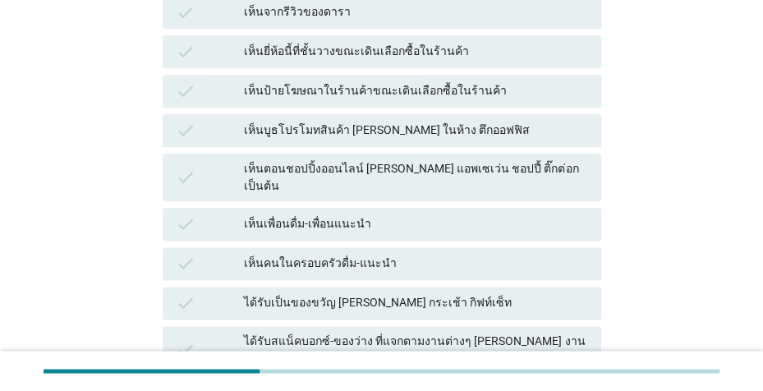
click at [463, 254] on div "เห็นคนในครอบครัวดื่ม-แนะนำ" at bounding box center [415, 264] width 343 height 20
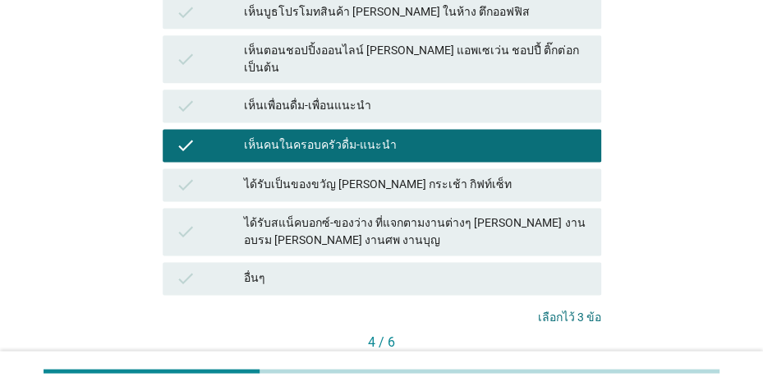
scroll to position [581, 0]
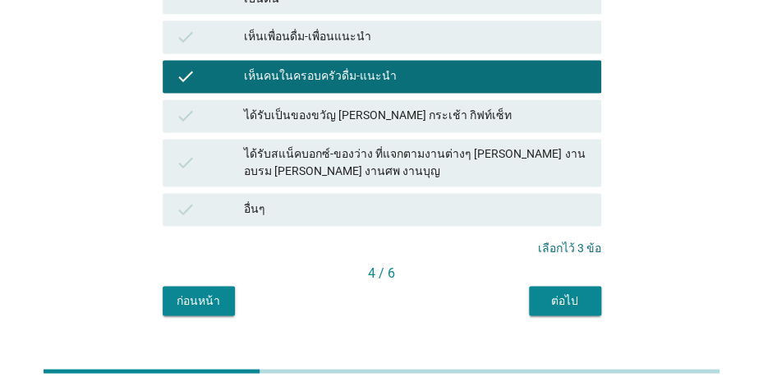
click at [564, 291] on div "ต่อไป" at bounding box center [565, 299] width 46 height 17
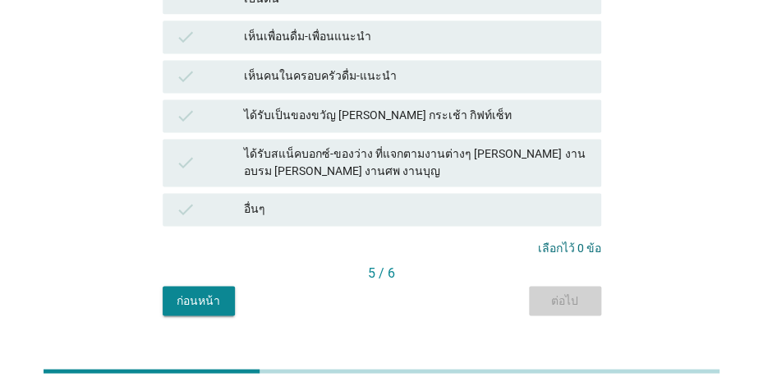
scroll to position [0, 0]
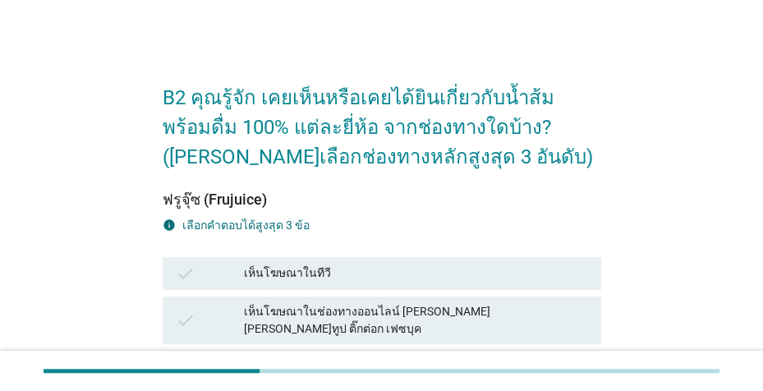
click at [526, 275] on div "เห็นโฆษณาในทีวี" at bounding box center [415, 274] width 343 height 20
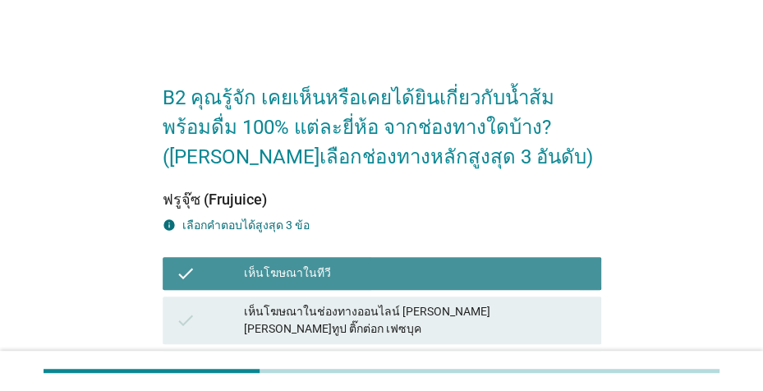
drag, startPoint x: 532, startPoint y: 316, endPoint x: 541, endPoint y: 314, distance: 9.4
click at [534, 316] on div "เห็นโฆษณาในช่องทางออนไลน์ [PERSON_NAME] [PERSON_NAME]ทูป ติ๊กต่อก เฟซบุค" at bounding box center [415, 320] width 343 height 34
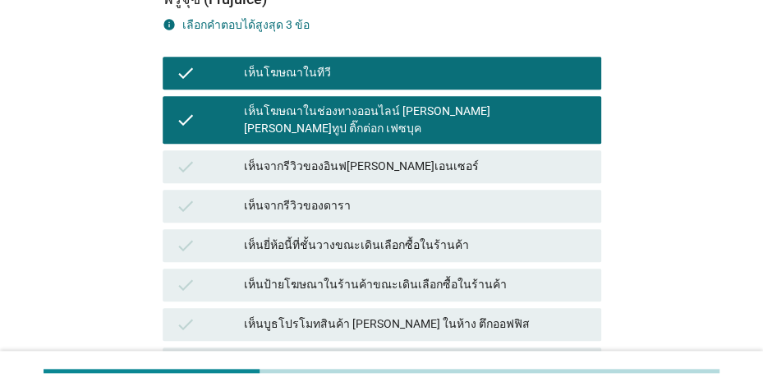
scroll to position [202, 0]
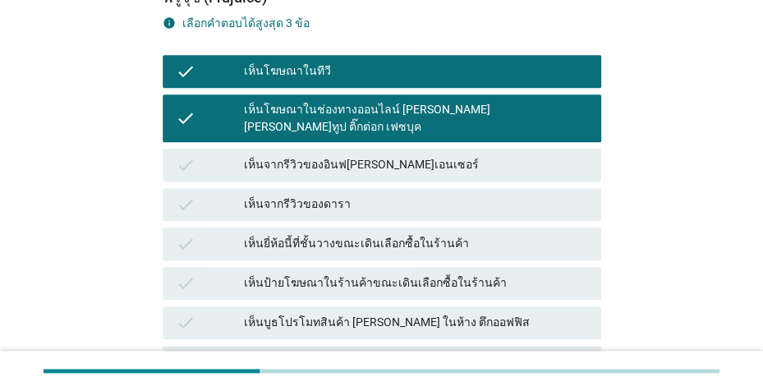
click at [530, 273] on div "เห็นป้ายโฆษณาในร้านค้าขณะเดินเลือกซื้อในร้านค้า" at bounding box center [415, 283] width 343 height 20
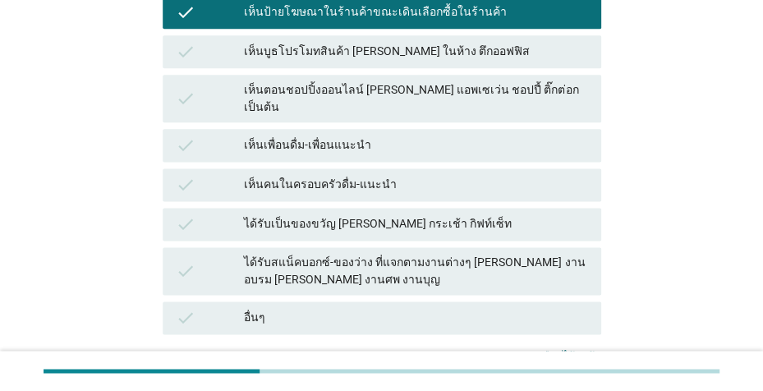
scroll to position [581, 0]
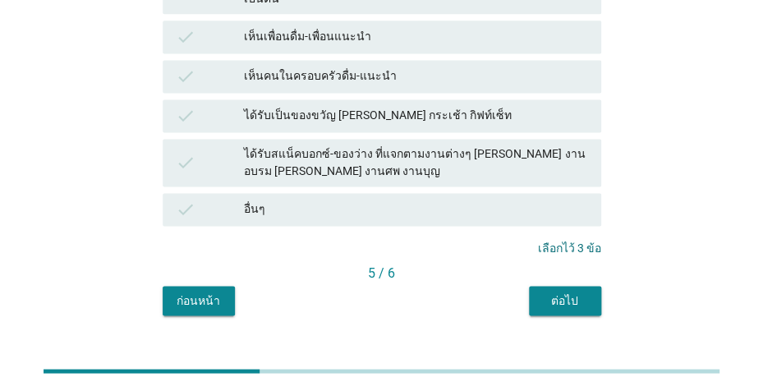
click at [579, 291] on div "ต่อไป" at bounding box center [565, 299] width 46 height 17
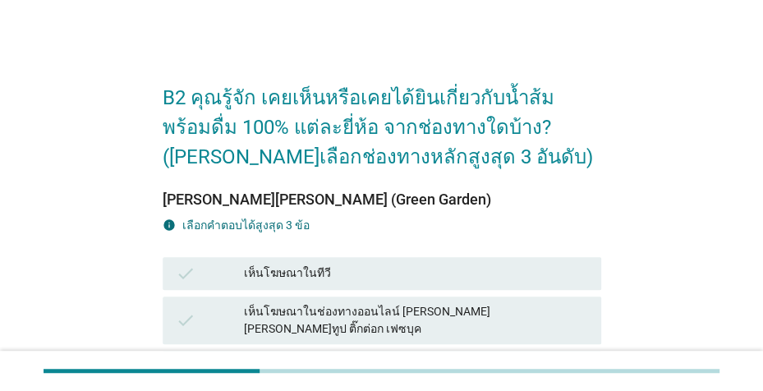
click at [469, 312] on div "เห็นโฆษณาในช่องทางออนไลน์ [PERSON_NAME] [PERSON_NAME]ทูป ติ๊กต่อก เฟซบุค" at bounding box center [415, 320] width 343 height 34
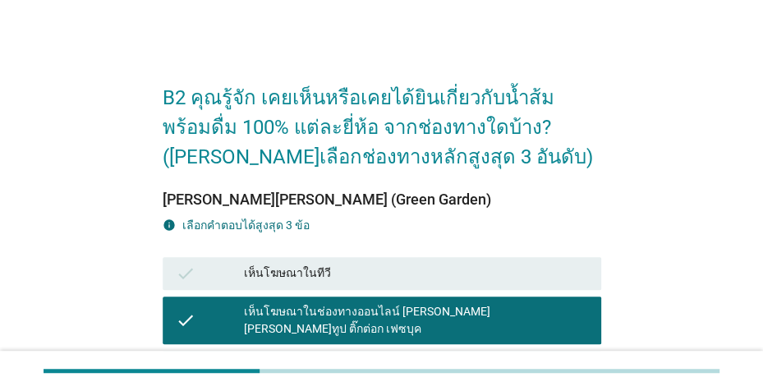
click at [485, 270] on div "เห็นโฆษณาในทีวี" at bounding box center [415, 274] width 343 height 20
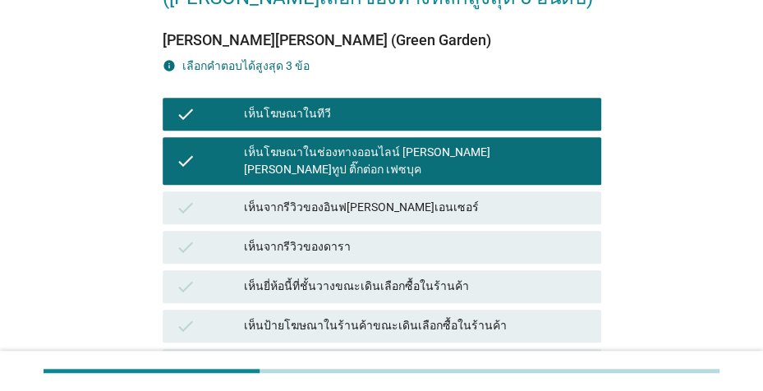
scroll to position [319, 0]
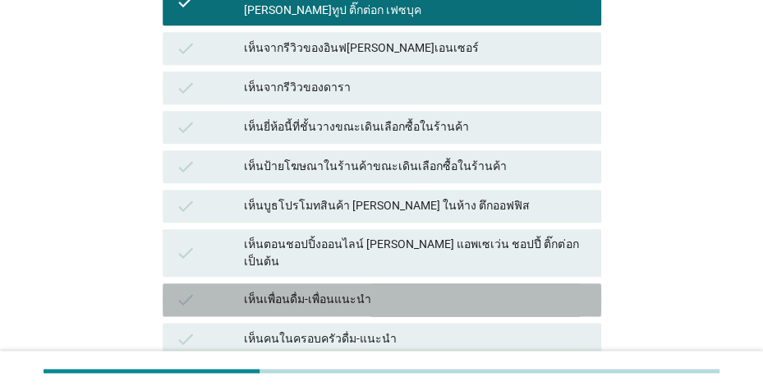
click at [553, 283] on div "check เห็นเพื่อนดื่ม-เพื่อนแนะนำ" at bounding box center [382, 299] width 438 height 33
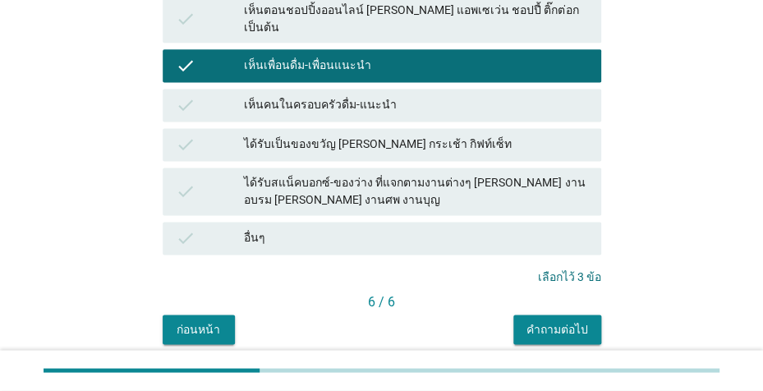
scroll to position [567, 0]
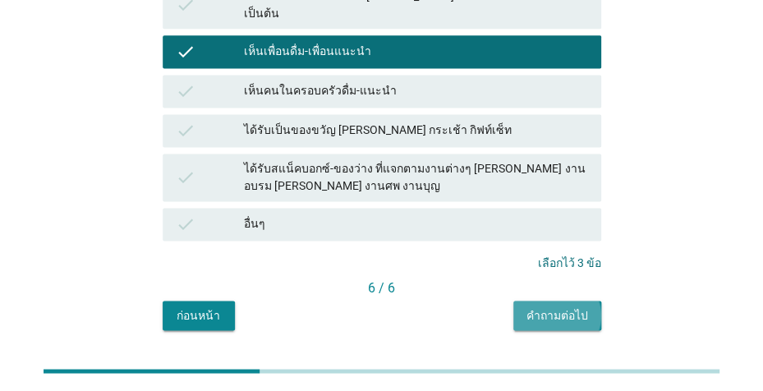
click at [557, 306] on div "คำถามต่อไป" at bounding box center [557, 314] width 62 height 17
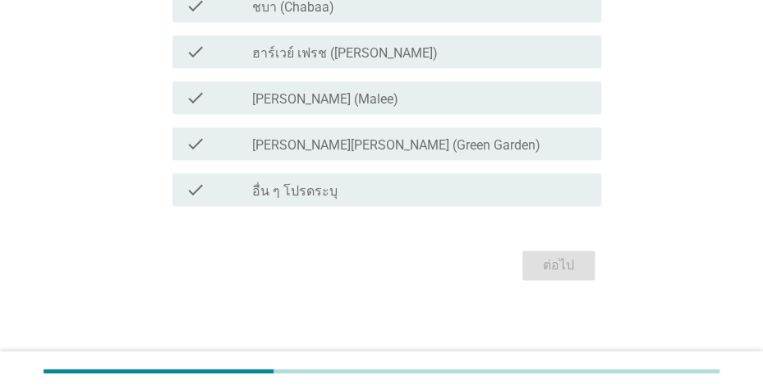
scroll to position [0, 0]
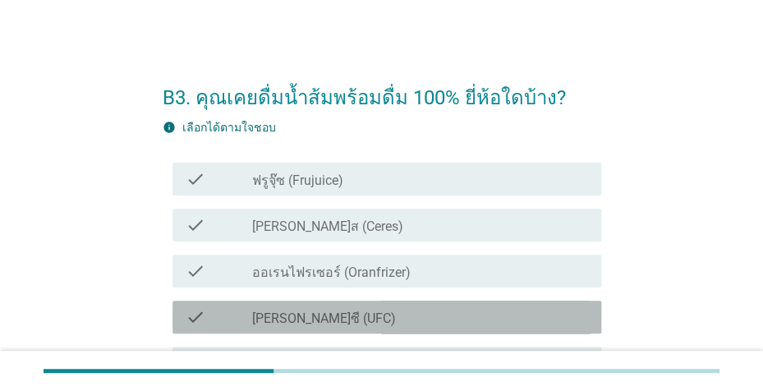
click at [469, 315] on div "check_box_outline_blank [PERSON_NAME]ซี (UFC)" at bounding box center [419, 317] width 335 height 20
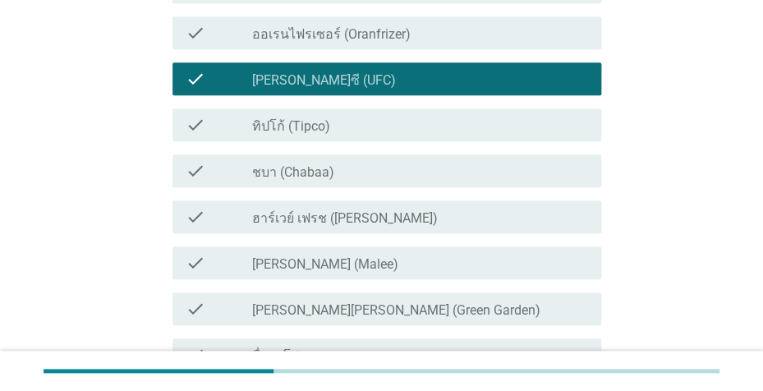
scroll to position [244, 0]
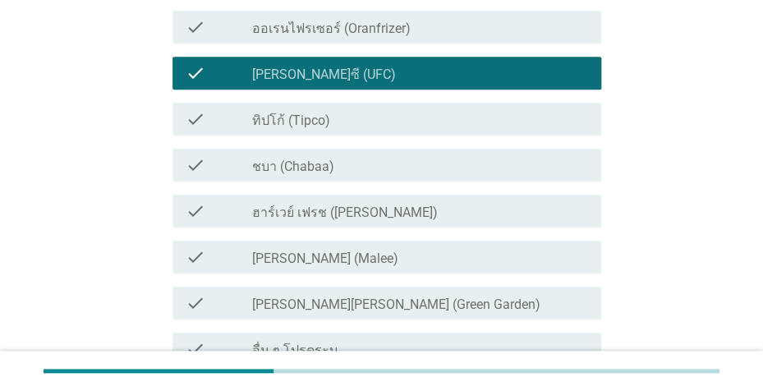
click at [388, 125] on div "check_box_outline_blank ทิปโก้ (Tipco)" at bounding box center [419, 119] width 335 height 20
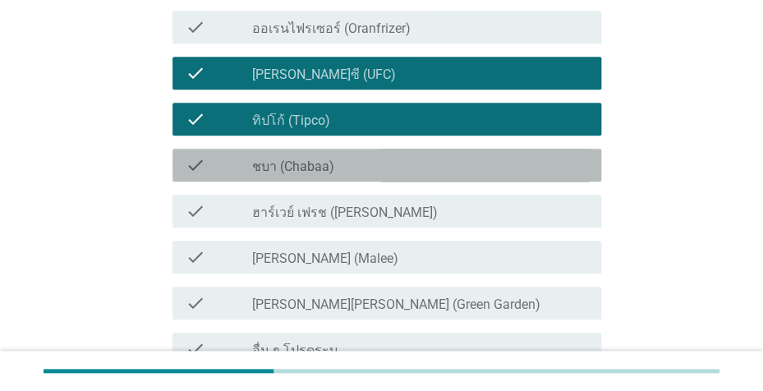
click at [377, 169] on div "check_box_outline_blank ชบา (Chabaa)" at bounding box center [419, 165] width 335 height 20
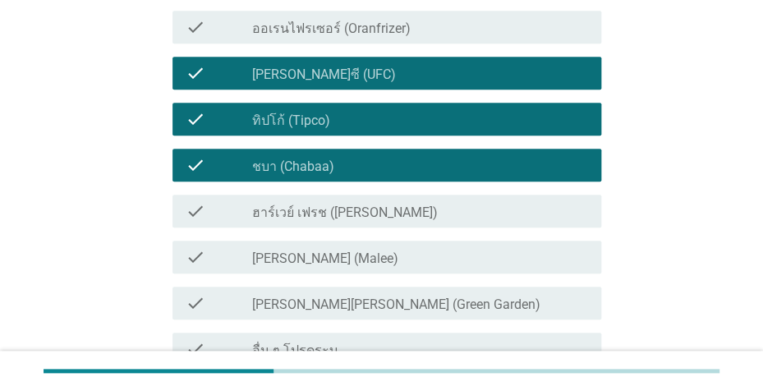
click at [371, 259] on div "check_box_outline_blank [PERSON_NAME] (Malee)" at bounding box center [419, 257] width 335 height 20
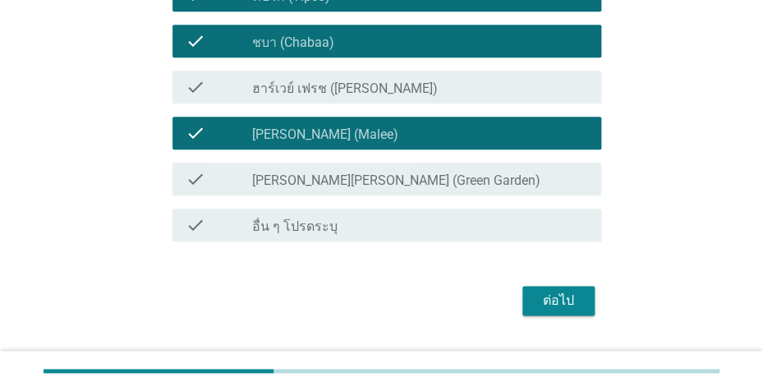
scroll to position [402, 0]
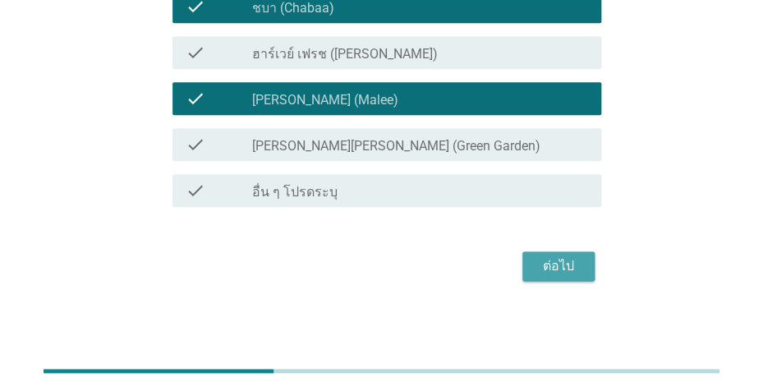
click at [576, 268] on div "ต่อไป" at bounding box center [558, 266] width 46 height 20
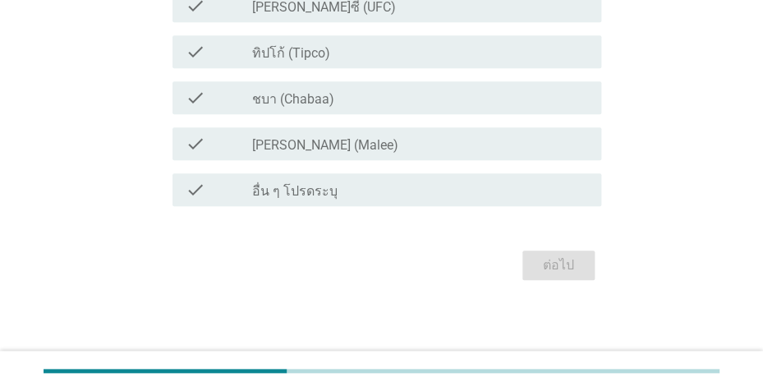
scroll to position [0, 0]
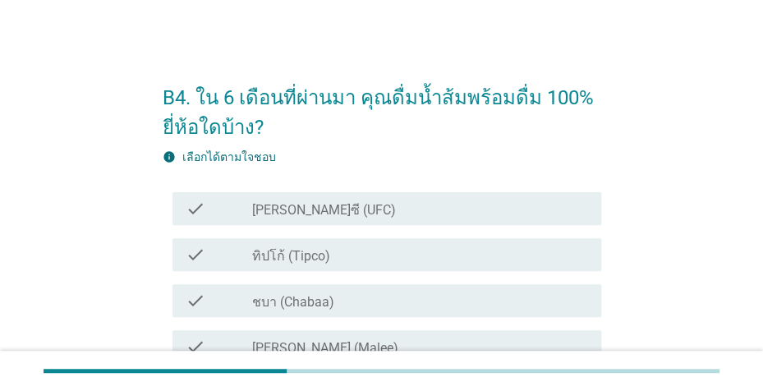
click at [379, 255] on div "check_box ทิปโก้ (Tipco)" at bounding box center [419, 255] width 335 height 20
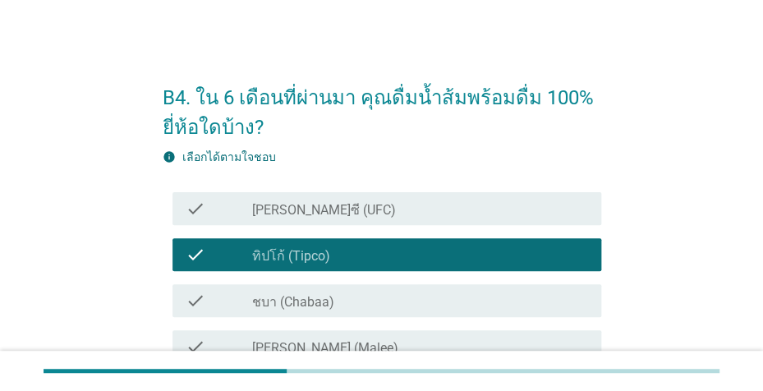
click at [380, 208] on div "check_box [PERSON_NAME]ซี (UFC)" at bounding box center [419, 209] width 335 height 20
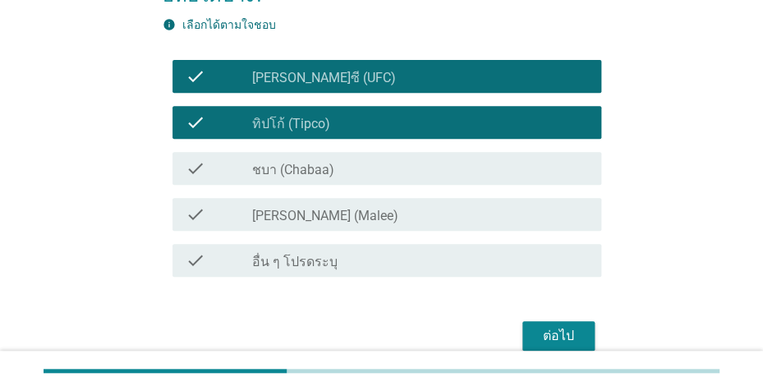
scroll to position [139, 0]
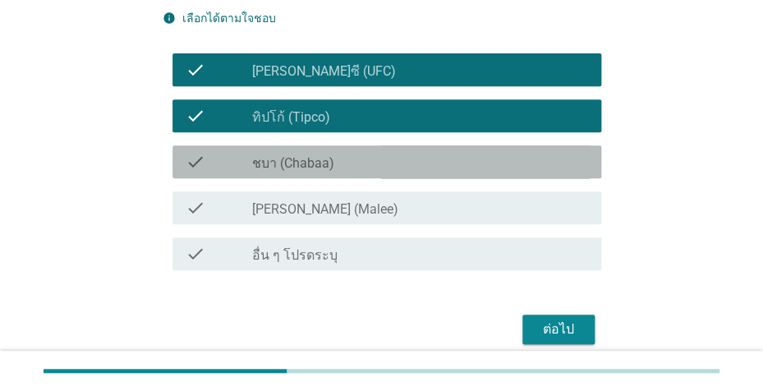
click at [397, 173] on div "check check_box ชบา (Chabaa)" at bounding box center [386, 161] width 429 height 33
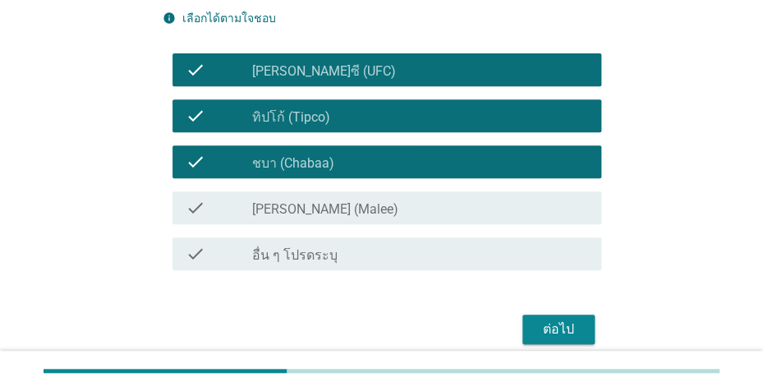
drag, startPoint x: 399, startPoint y: 204, endPoint x: 411, endPoint y: 205, distance: 12.4
click at [400, 204] on div "check_box [PERSON_NAME] (Malee)" at bounding box center [419, 208] width 335 height 20
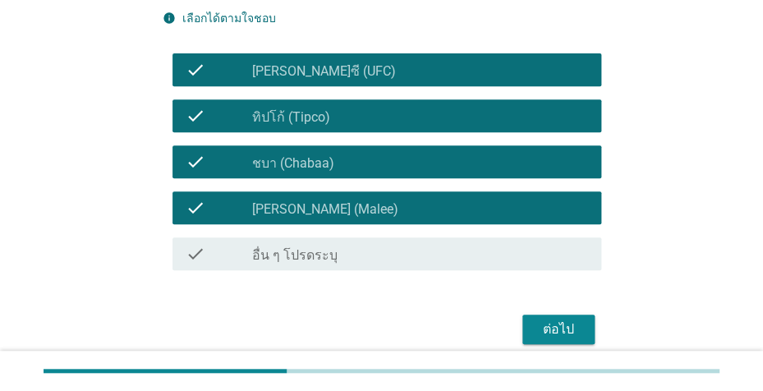
click at [562, 326] on div "ต่อไป" at bounding box center [558, 329] width 46 height 20
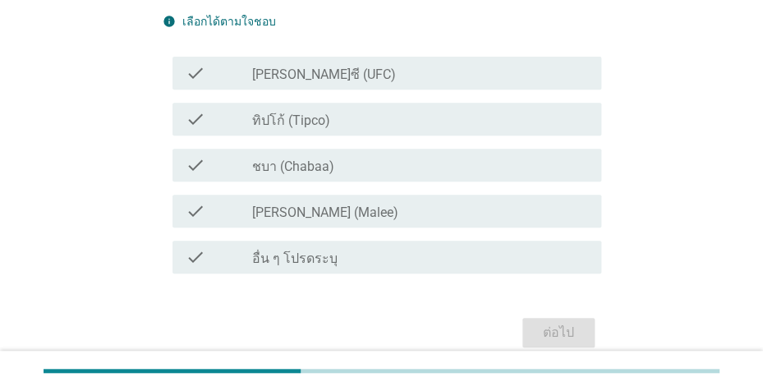
scroll to position [149, 0]
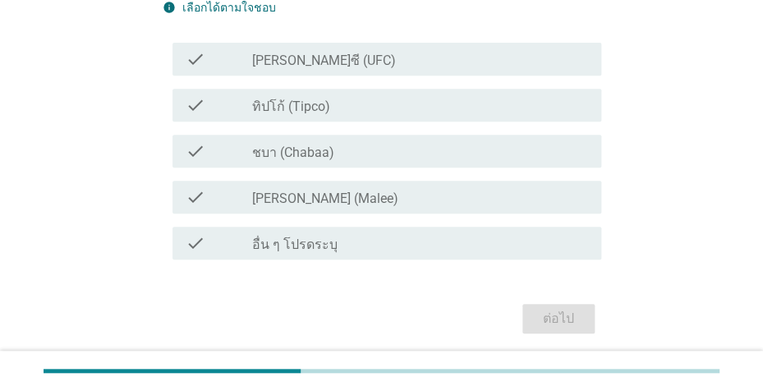
click at [308, 196] on label "[PERSON_NAME] (Malee)" at bounding box center [325, 198] width 146 height 16
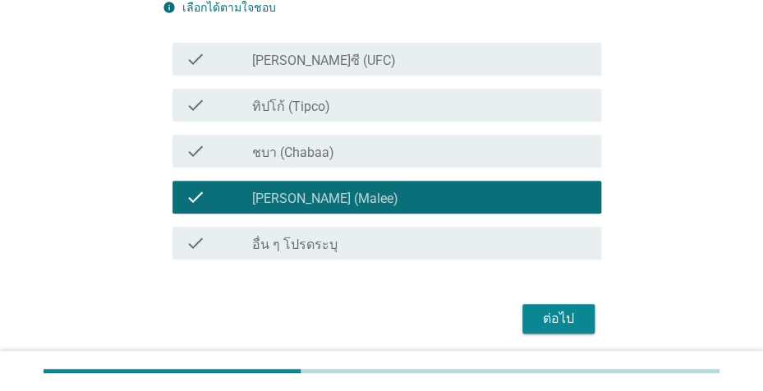
click at [310, 97] on div "check_box ทิปโก้ (Tipco)" at bounding box center [419, 105] width 335 height 20
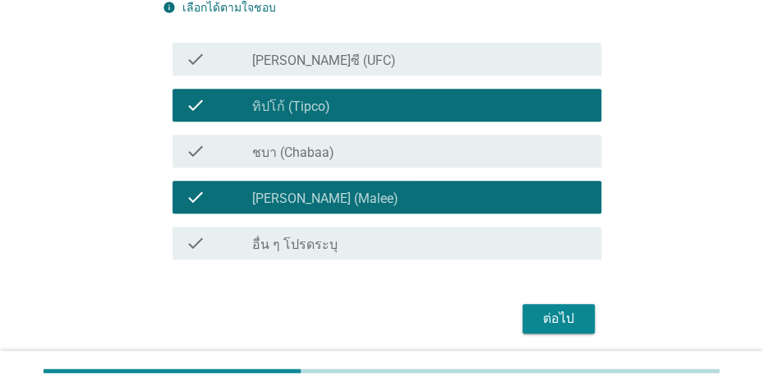
click at [327, 55] on label "[PERSON_NAME]ซี (UFC)" at bounding box center [324, 61] width 144 height 16
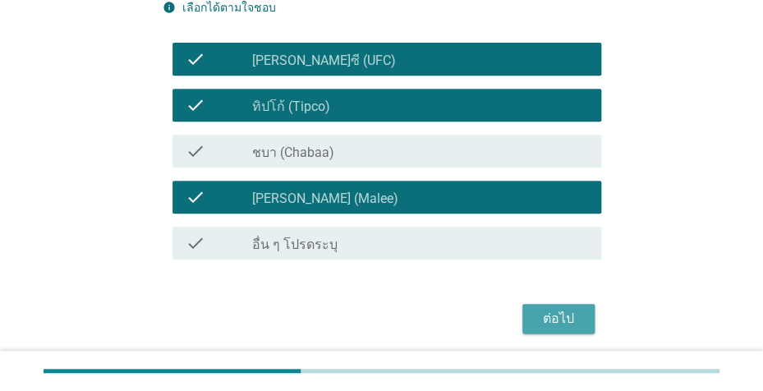
click at [568, 321] on div "ต่อไป" at bounding box center [558, 319] width 46 height 20
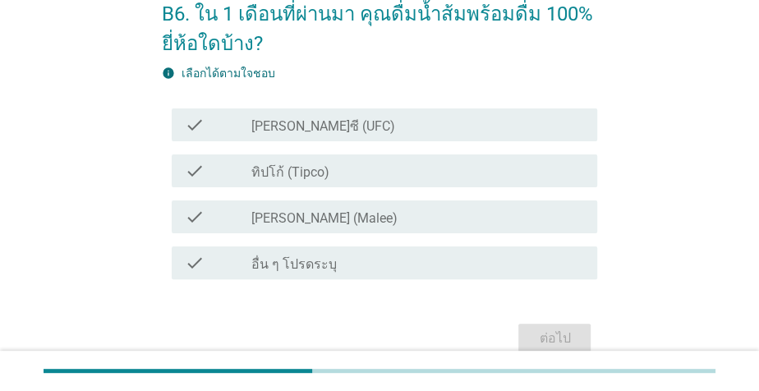
scroll to position [89, 0]
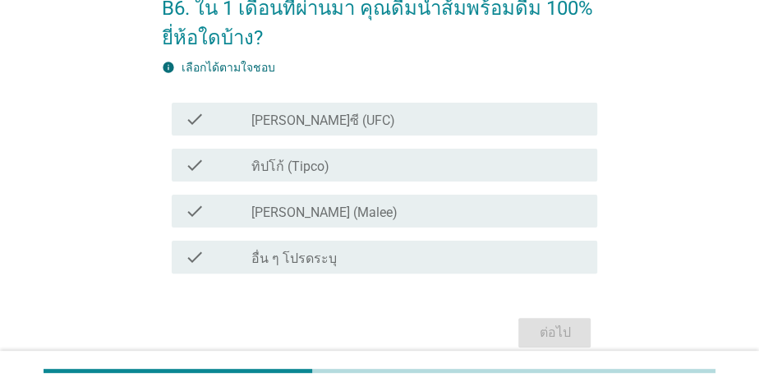
click at [287, 166] on label "ทิปโก้ (Tipco)" at bounding box center [290, 166] width 78 height 16
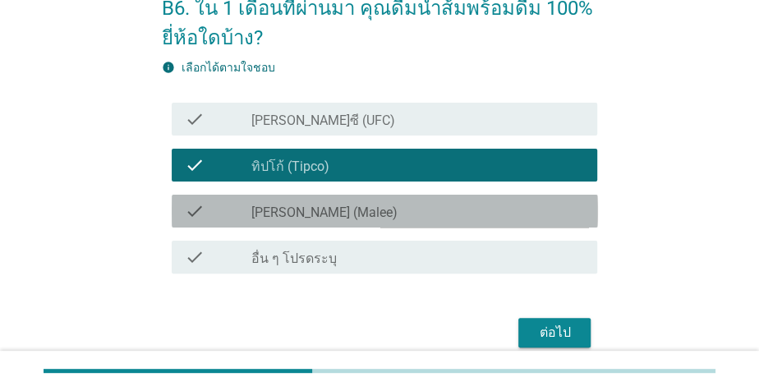
drag, startPoint x: 304, startPoint y: 215, endPoint x: 423, endPoint y: 263, distance: 128.2
click at [305, 214] on label "[PERSON_NAME] (Malee)" at bounding box center [324, 212] width 146 height 16
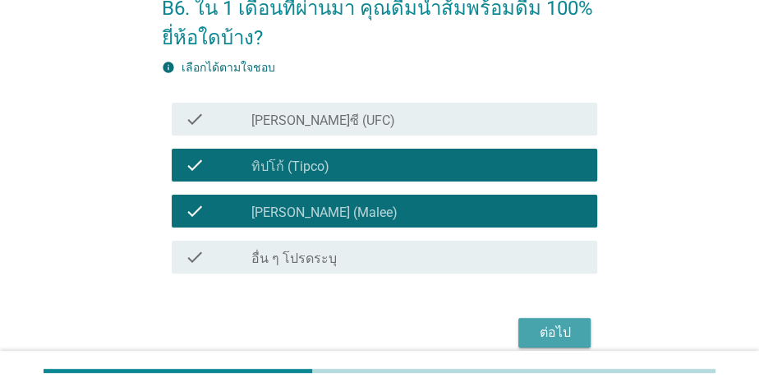
click at [553, 327] on div "ต่อไป" at bounding box center [554, 333] width 46 height 20
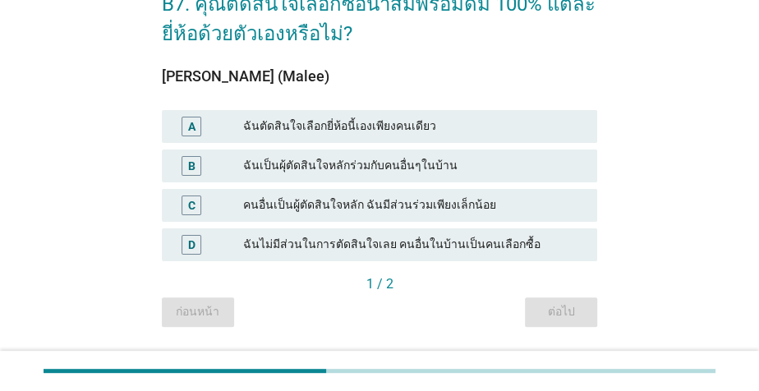
scroll to position [98, 0]
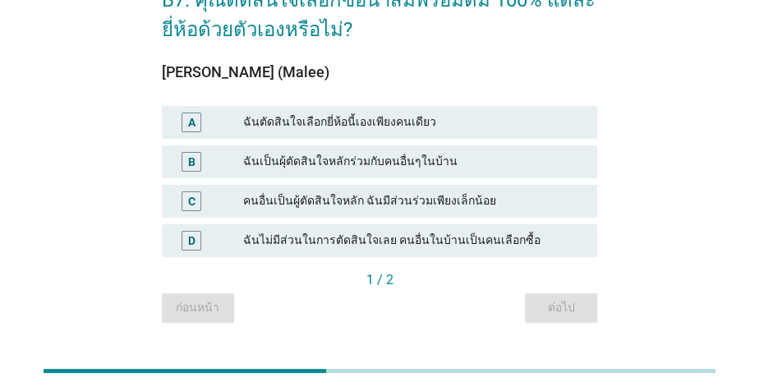
click at [444, 120] on div "ฉันตัดสินใจเลือกยี่ห้อนี้เองเพียงคนเดียว" at bounding box center [414, 122] width 342 height 20
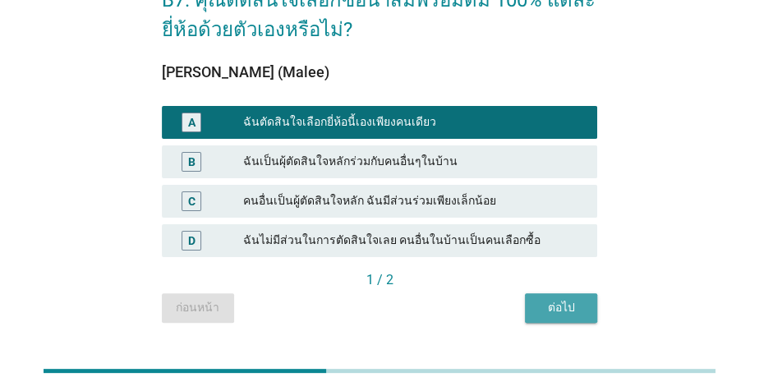
click at [568, 317] on button "ต่อไป" at bounding box center [561, 308] width 72 height 30
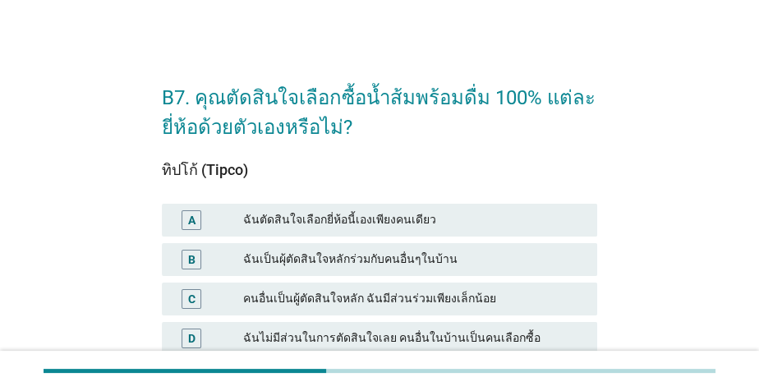
click at [444, 221] on div "ฉันตัดสินใจเลือกยี่ห้อนี้เองเพียงคนเดียว" at bounding box center [414, 220] width 342 height 20
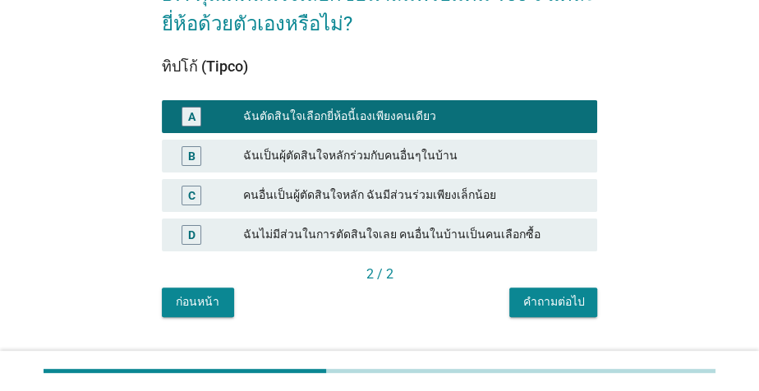
scroll to position [104, 0]
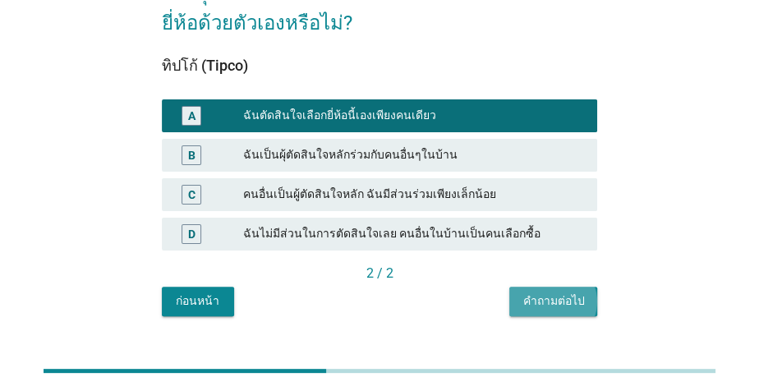
click at [571, 296] on div "คำถามต่อไป" at bounding box center [553, 300] width 62 height 17
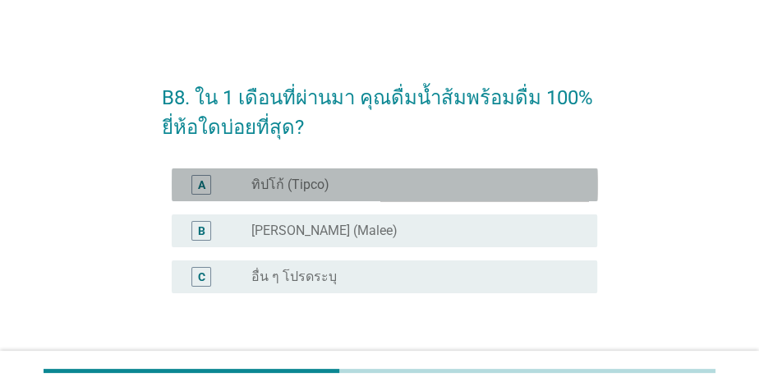
click at [336, 187] on div "radio_button_unchecked ทิปโก้ (Tipco)" at bounding box center [411, 185] width 320 height 16
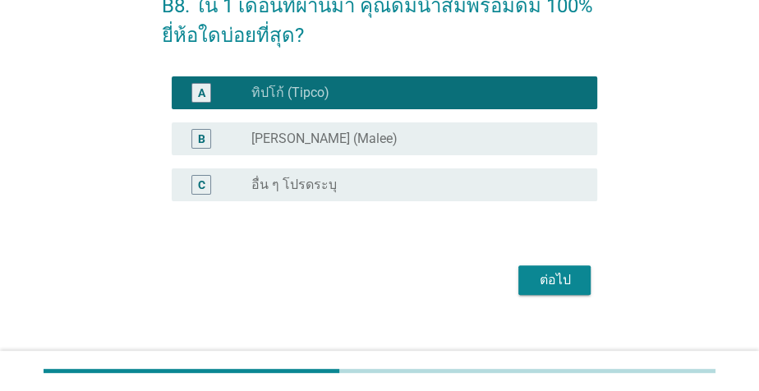
scroll to position [94, 0]
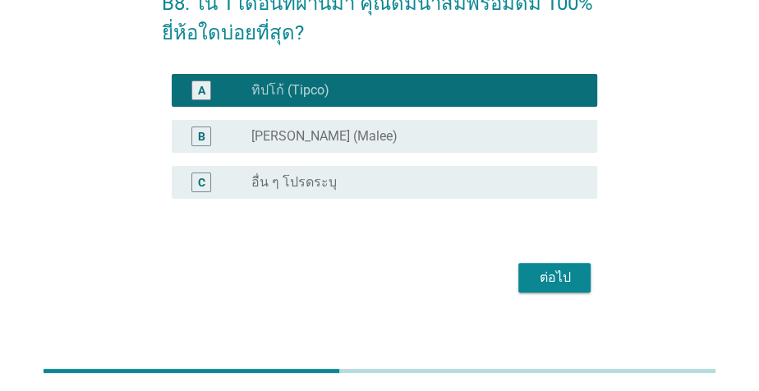
click at [553, 274] on div "ต่อไป" at bounding box center [554, 278] width 46 height 20
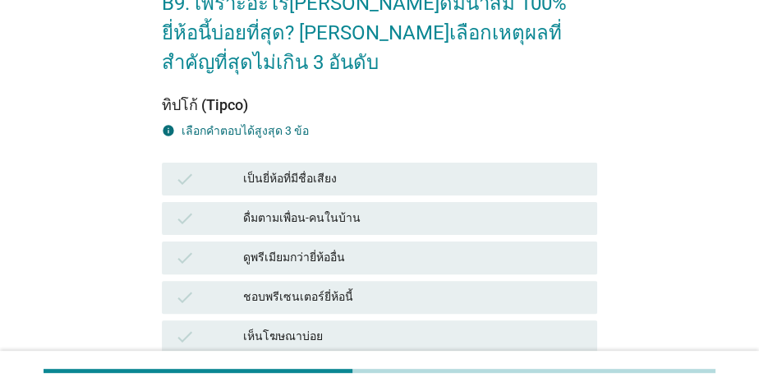
scroll to position [0, 0]
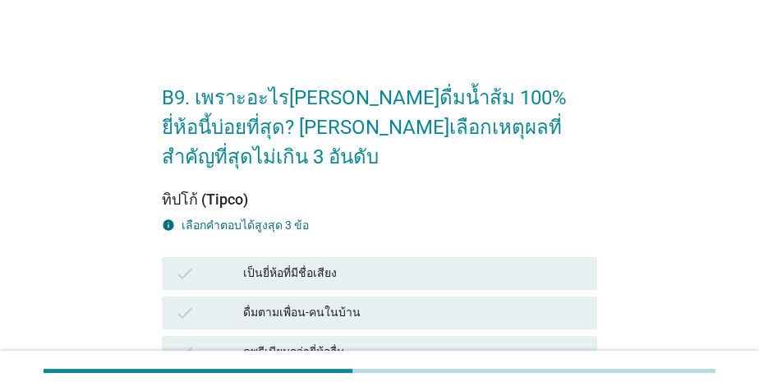
click at [485, 264] on div "เป็นยี่ห้อที่มีชื่อเสียง" at bounding box center [414, 274] width 342 height 20
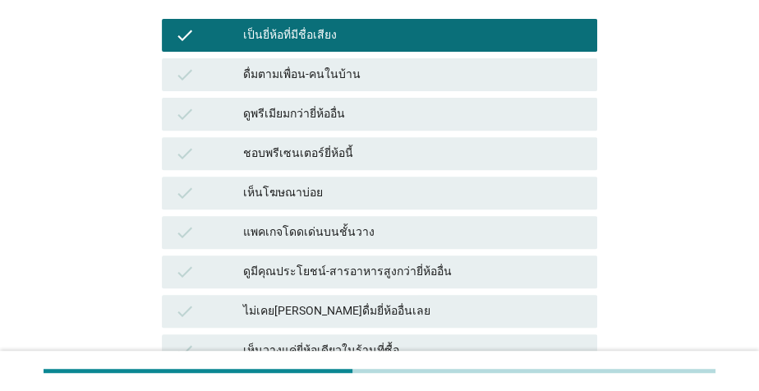
scroll to position [242, 0]
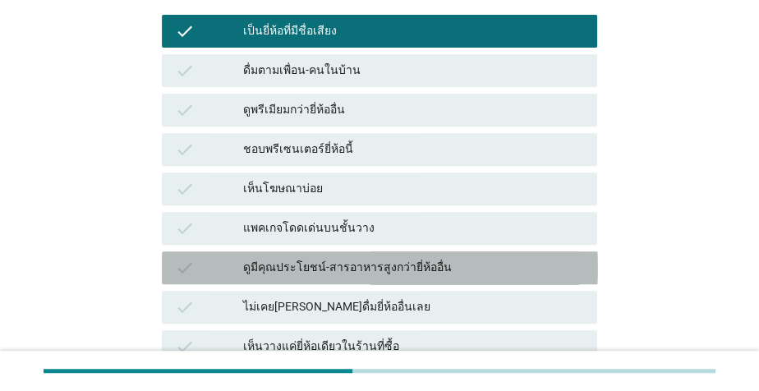
click at [449, 258] on div "ดูมีคุณประโยชน์-สารอาหารสูงกว่ายี่ห้ออื่น" at bounding box center [414, 268] width 342 height 20
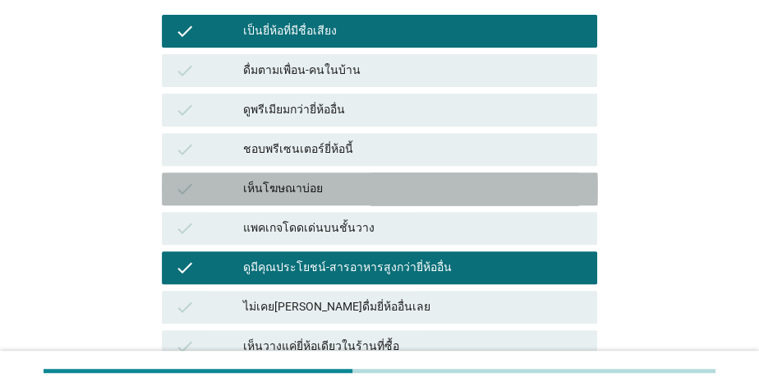
click at [438, 173] on div "check เห็นโฆษณาบ่อย" at bounding box center [380, 188] width 436 height 33
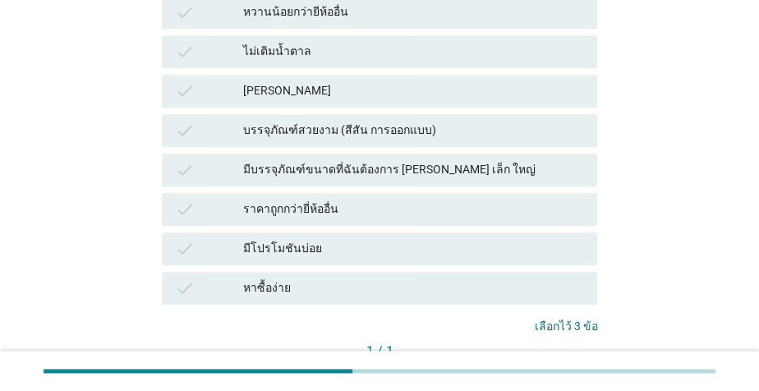
scroll to position [757, 0]
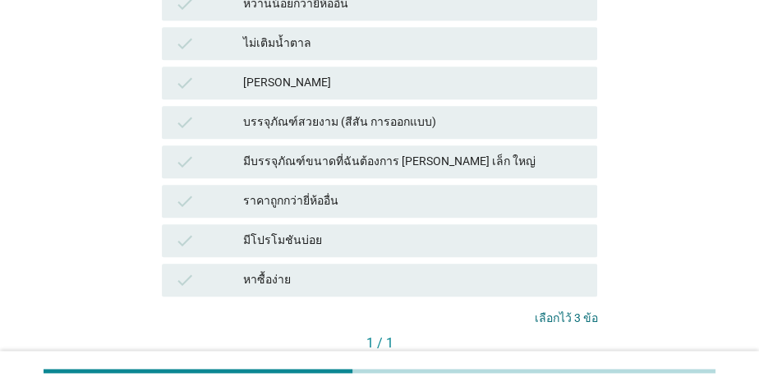
click at [561, 362] on div "คำถามต่อไป" at bounding box center [553, 370] width 62 height 17
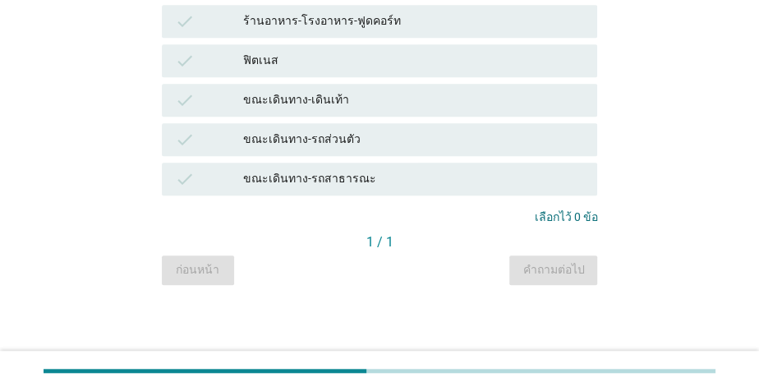
scroll to position [0, 0]
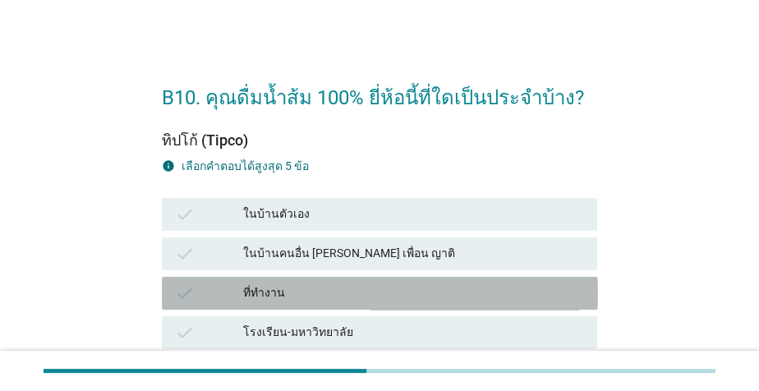
click at [413, 299] on div "ที่ทำงาน" at bounding box center [414, 293] width 342 height 20
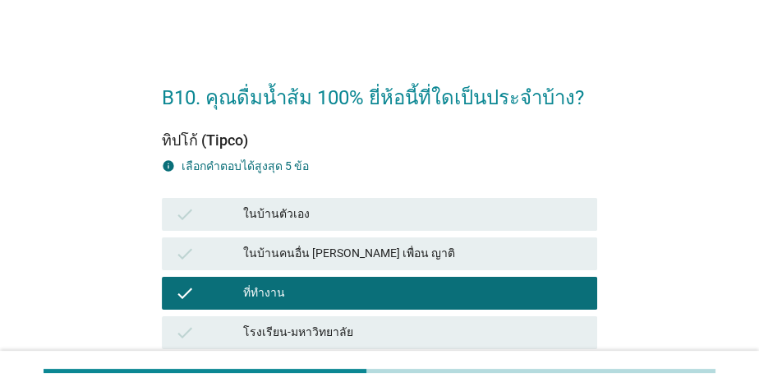
click at [411, 212] on div "ในบ้านตัวเอง" at bounding box center [414, 214] width 342 height 20
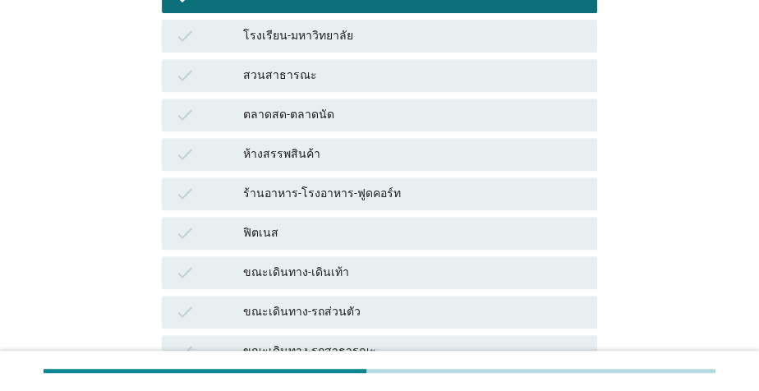
scroll to position [320, 0]
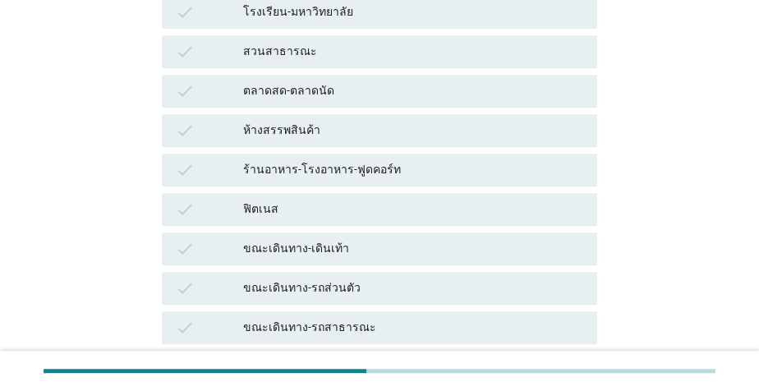
click at [346, 133] on div "ห้างสรรพสินค้า" at bounding box center [414, 131] width 342 height 20
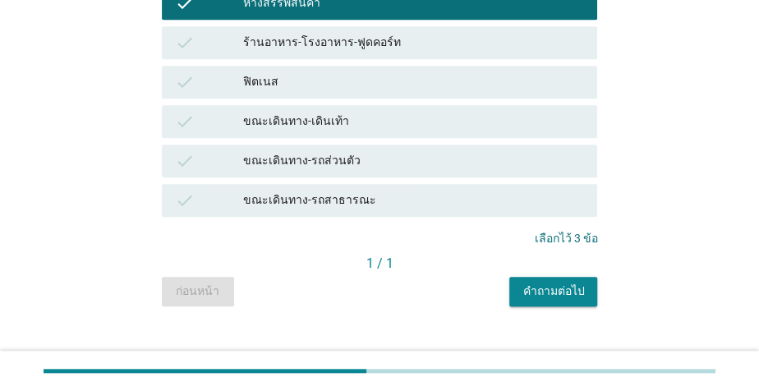
scroll to position [450, 0]
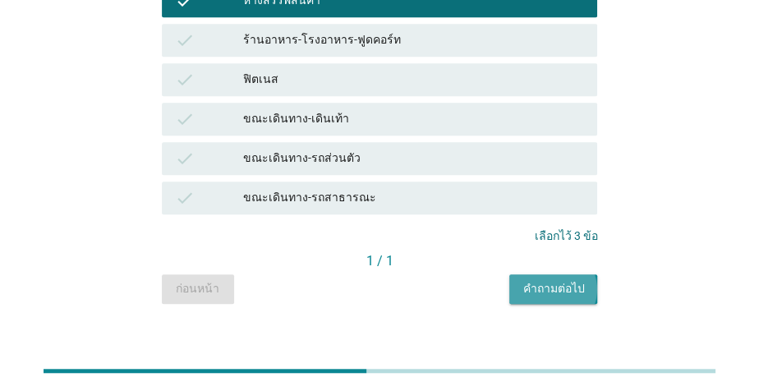
click at [547, 293] on div "คำถามต่อไป" at bounding box center [553, 288] width 62 height 17
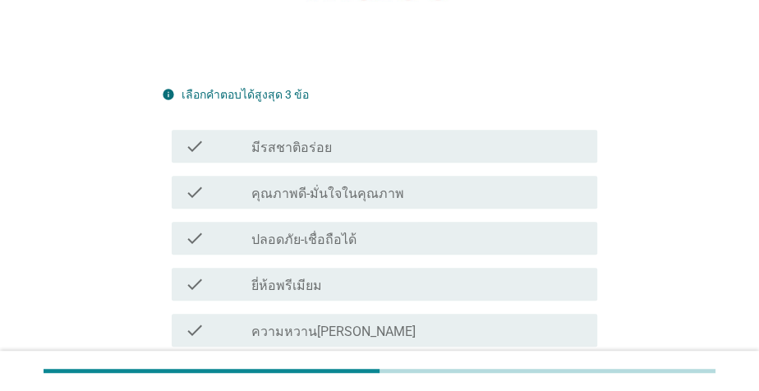
scroll to position [304, 0]
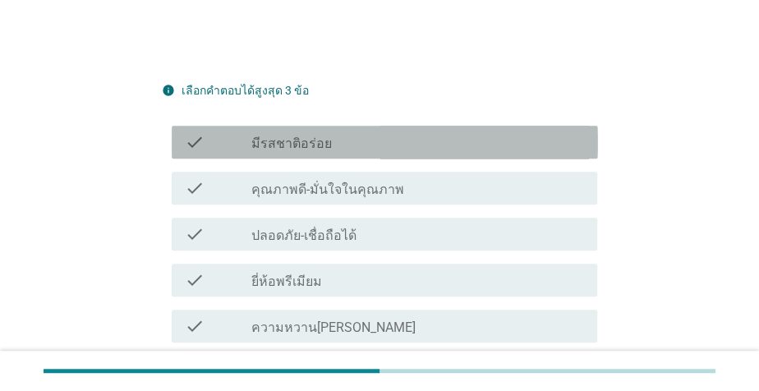
click at [375, 132] on div "check_box_outline_blank มีรสชาติอร่อย" at bounding box center [417, 142] width 333 height 20
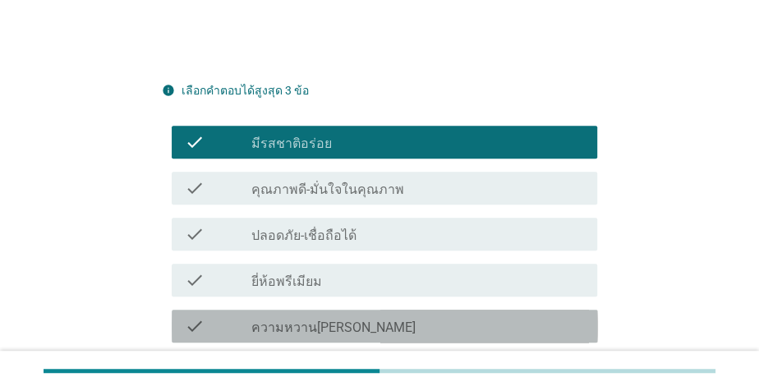
click at [378, 316] on div "check_box_outline_blank ความหวาน[PERSON_NAME]" at bounding box center [417, 326] width 333 height 20
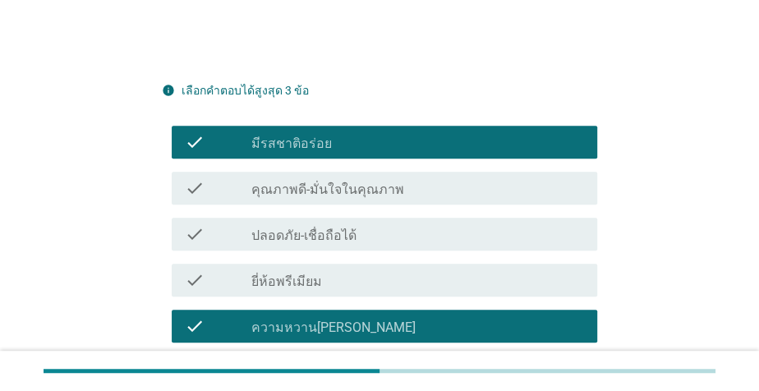
drag, startPoint x: 423, startPoint y: 342, endPoint x: 469, endPoint y: 320, distance: 51.0
click at [423, 362] on div "check_box_outline_blank ราคาดี" at bounding box center [417, 372] width 333 height 20
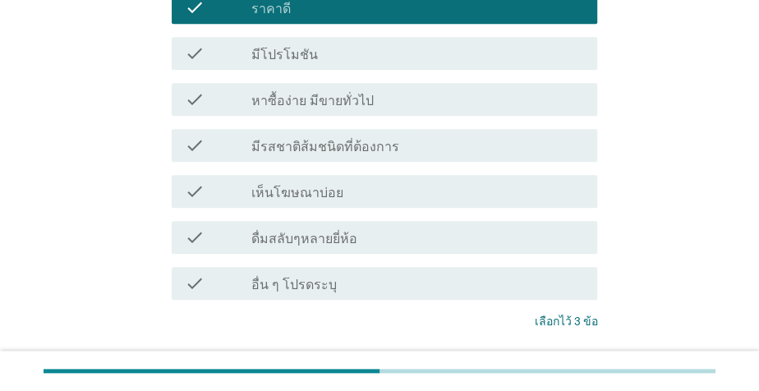
scroll to position [757, 0]
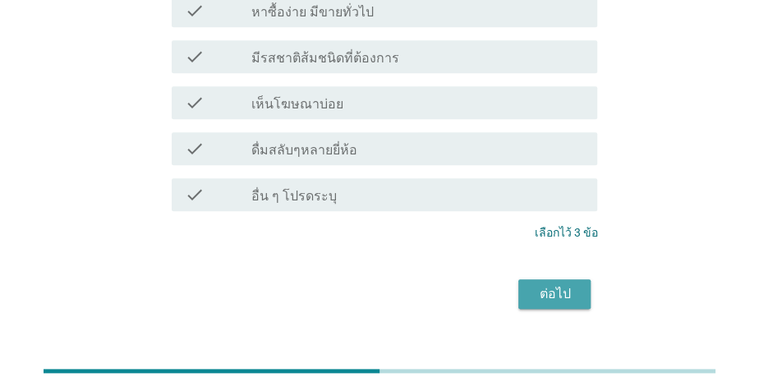
click at [568, 284] on div "ต่อไป" at bounding box center [554, 294] width 46 height 20
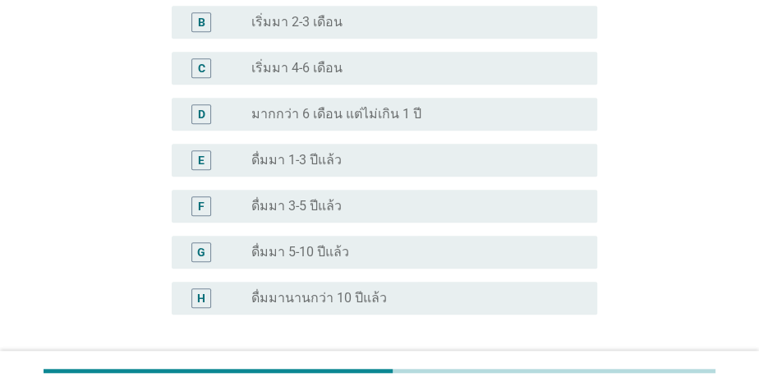
scroll to position [418, 0]
click at [295, 155] on label "ดื่มมา 1-3 ปีแล้ว" at bounding box center [296, 158] width 90 height 16
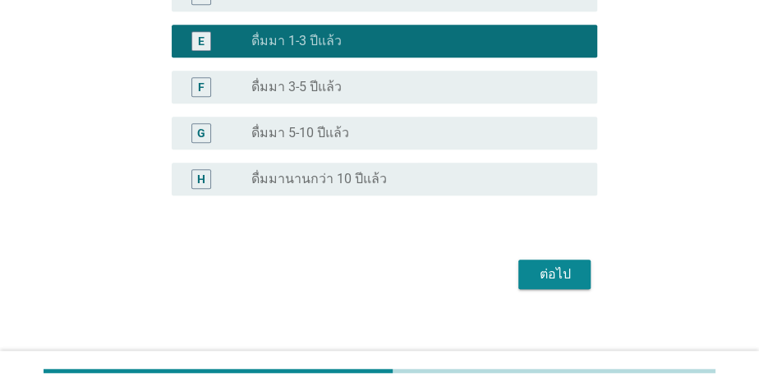
scroll to position [545, 0]
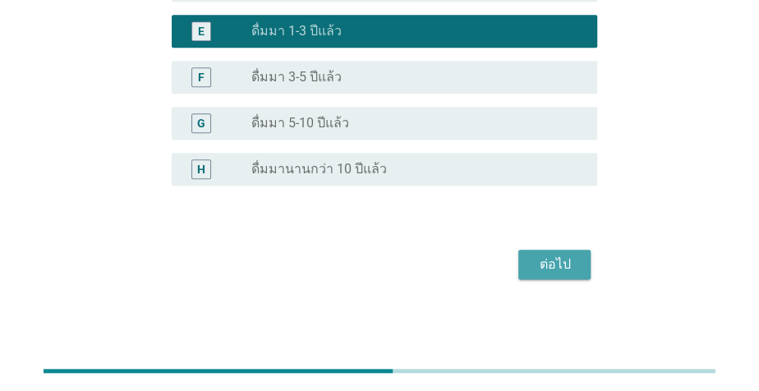
click at [574, 264] on div "ต่อไป" at bounding box center [554, 265] width 46 height 20
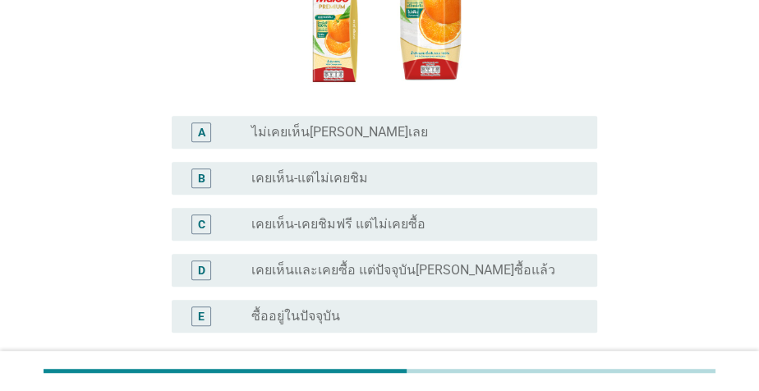
scroll to position [297, 0]
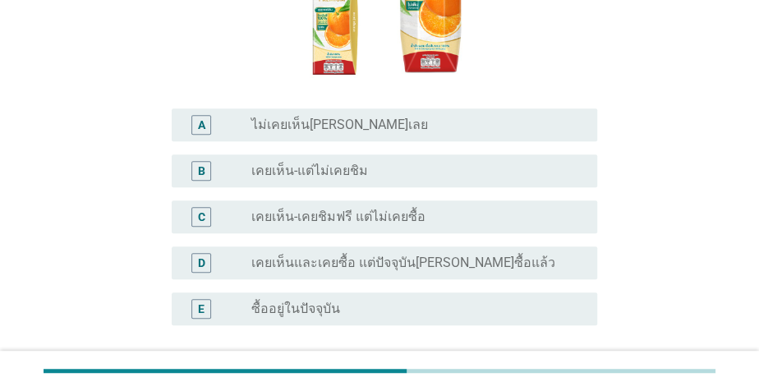
click at [401, 300] on div "radio_button_unchecked ซื้ออยู่ในปัจจุบัน" at bounding box center [411, 308] width 320 height 16
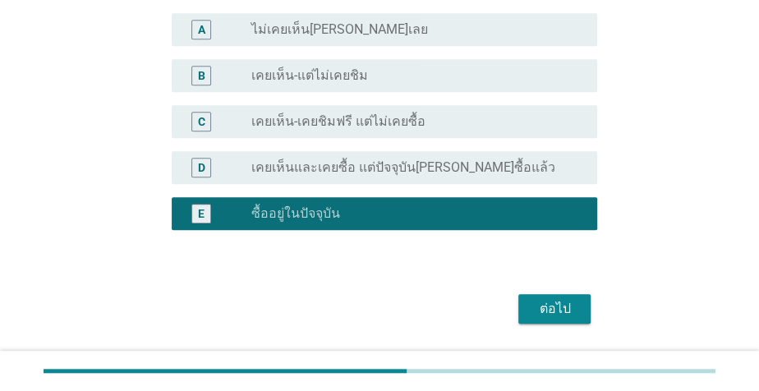
scroll to position [407, 0]
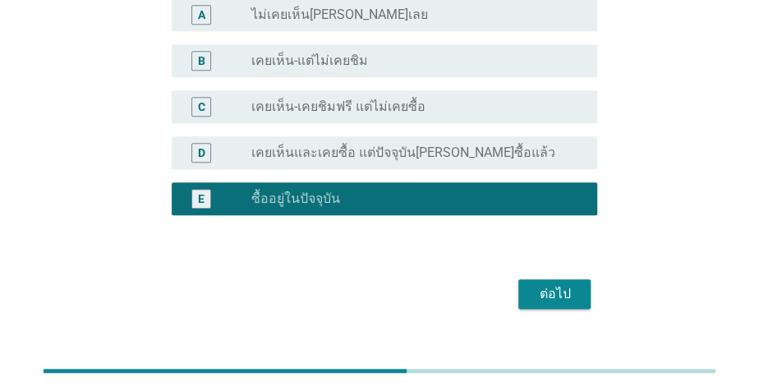
click at [544, 284] on div "ต่อไป" at bounding box center [554, 294] width 46 height 20
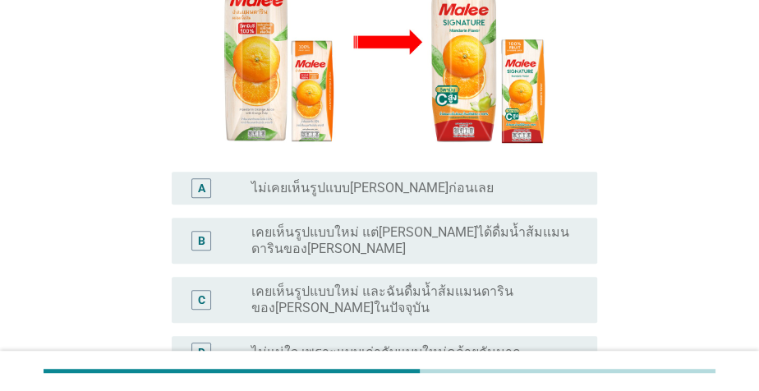
scroll to position [0, 0]
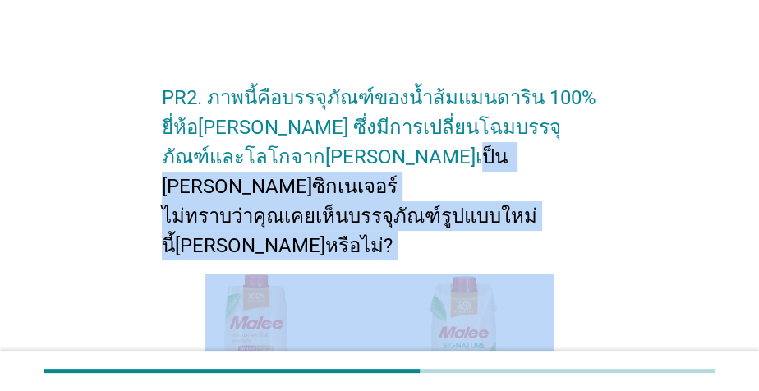
drag, startPoint x: 750, startPoint y: 167, endPoint x: 732, endPoint y: 250, distance: 85.0
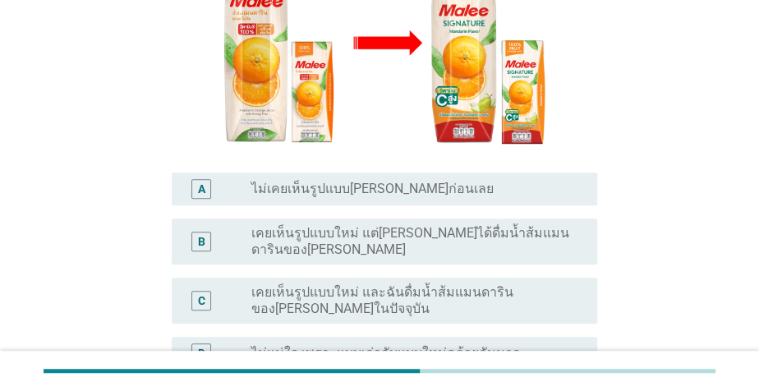
scroll to position [327, 0]
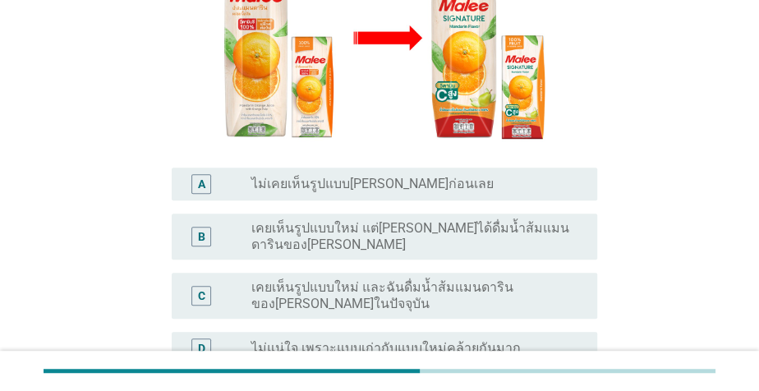
click at [531, 279] on label "เคยเห็นรูปแบบใหม่ และฉันดื่มน้ำส้มแมนดารินของ[PERSON_NAME]ในปัจจุบัน" at bounding box center [411, 295] width 320 height 33
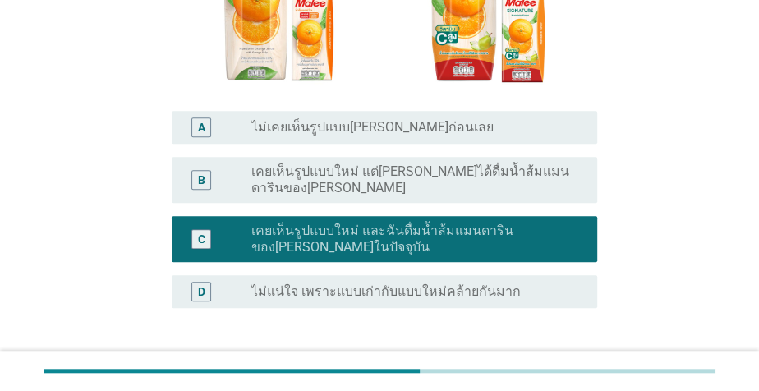
scroll to position [406, 0]
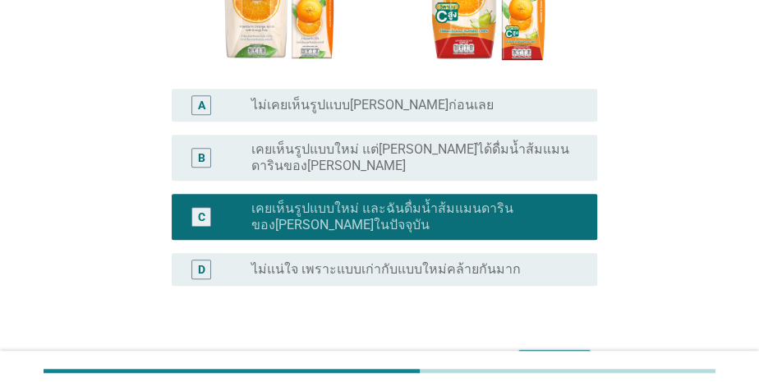
click at [548, 355] on div "ต่อไป" at bounding box center [554, 365] width 46 height 20
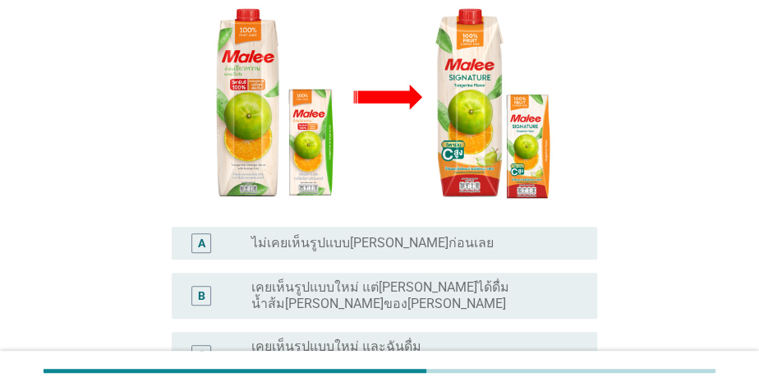
scroll to position [299, 0]
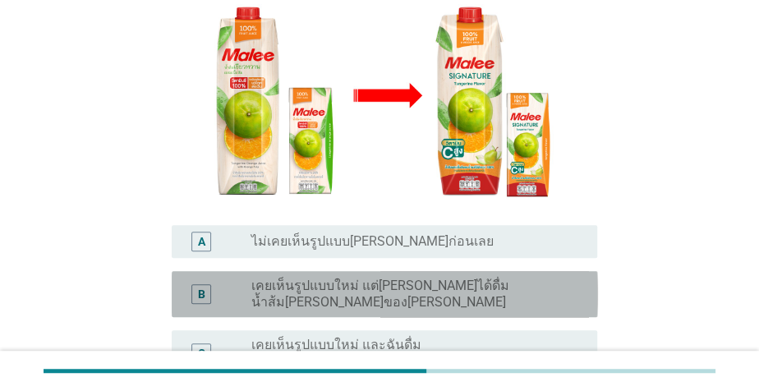
click at [552, 278] on label "เคยเห็นรูปแบบใหม่ แต่[PERSON_NAME]ได้ดื่มน้ำส้ม[PERSON_NAME]ของ[PERSON_NAME]" at bounding box center [411, 294] width 320 height 33
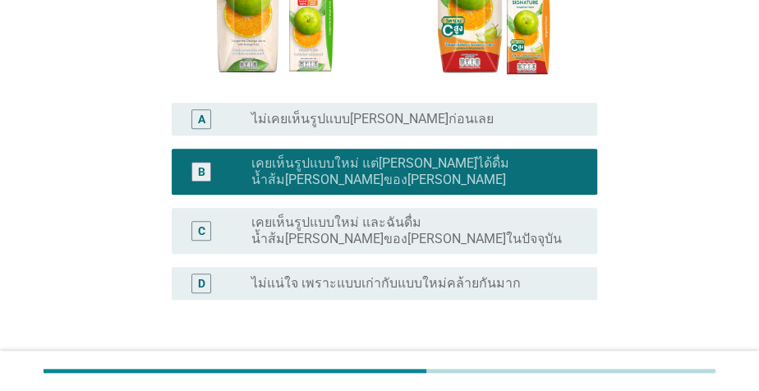
scroll to position [423, 0]
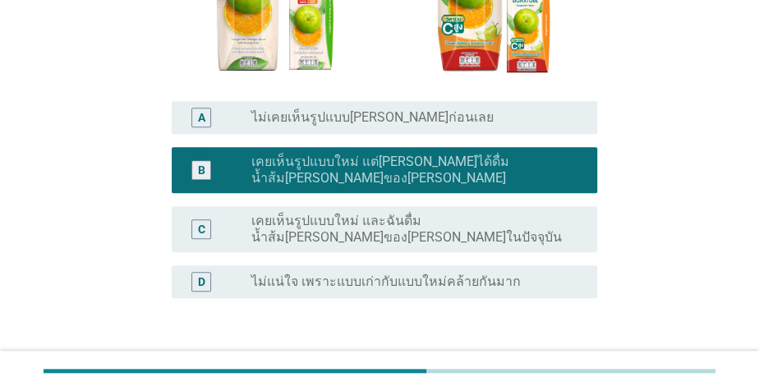
click at [550, 367] on div "ต่อไป" at bounding box center [554, 377] width 46 height 20
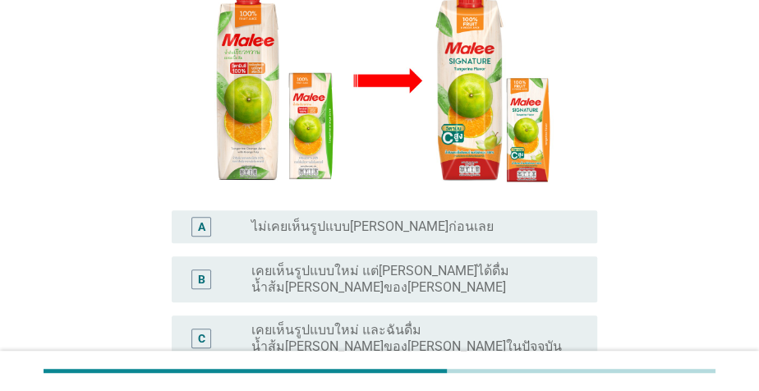
scroll to position [315, 0]
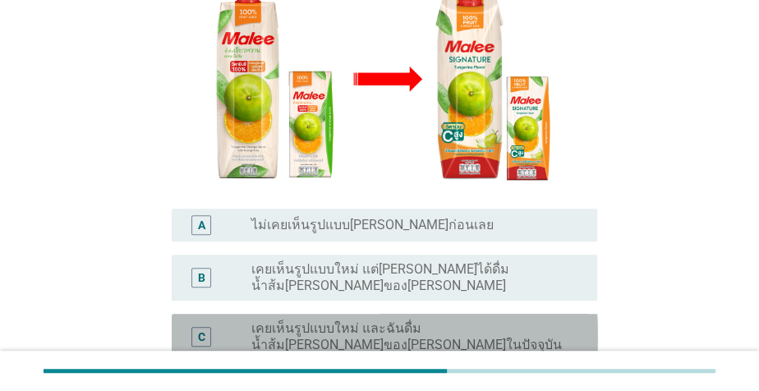
click at [507, 320] on label "เคยเห็นรูปแบบใหม่ และฉันดื่มน้ำส้ม[PERSON_NAME]ของ[PERSON_NAME]ในปัจจุบัน" at bounding box center [411, 336] width 320 height 33
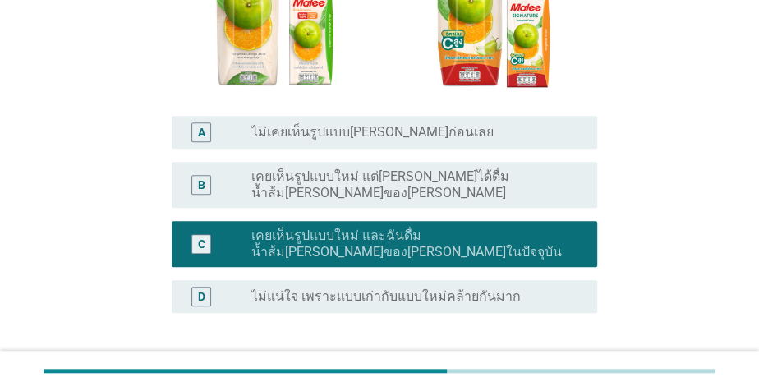
scroll to position [426, 0]
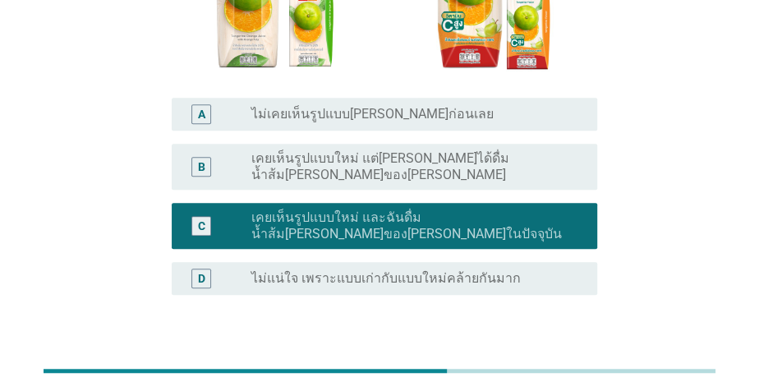
click at [572, 364] on div "ต่อไป" at bounding box center [554, 374] width 46 height 20
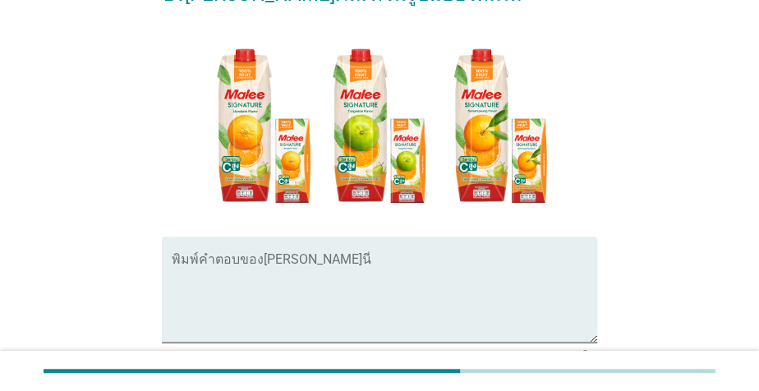
scroll to position [226, 0]
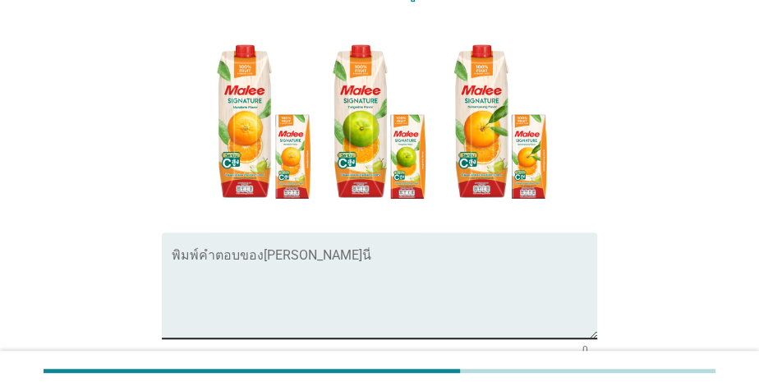
click at [450, 252] on textarea "พิมพ์คำตอบของคุณ ที่นี่" at bounding box center [385, 295] width 426 height 86
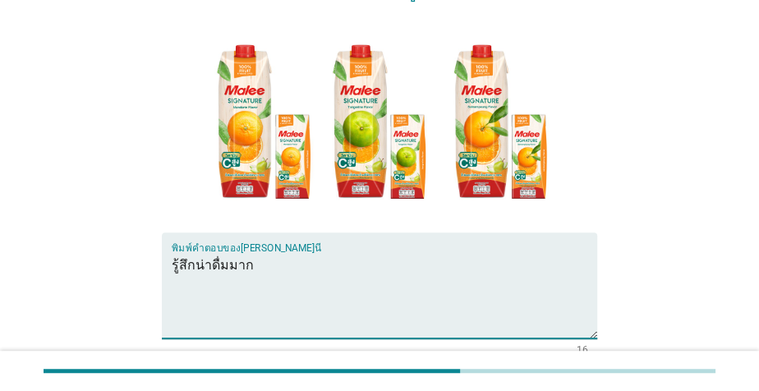
type textarea "รู้สึกน่าดื่มมาก"
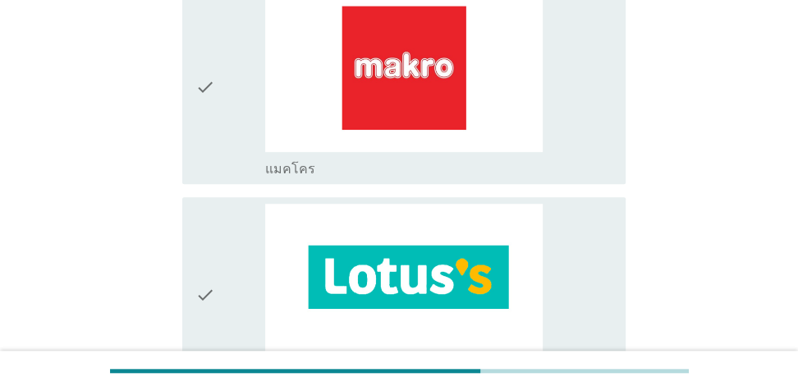
scroll to position [422, 0]
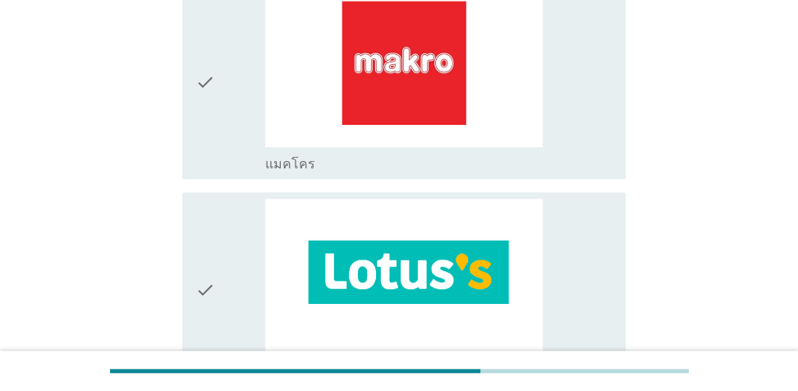
click at [617, 94] on div "check check_box_outline_blank แมคโคร" at bounding box center [403, 81] width 443 height 195
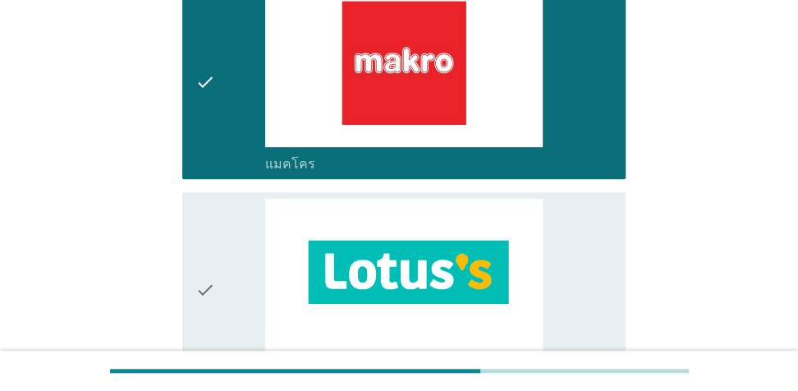
click at [596, 230] on div "check_box_outline_blank โลตัส" at bounding box center [438, 289] width 347 height 181
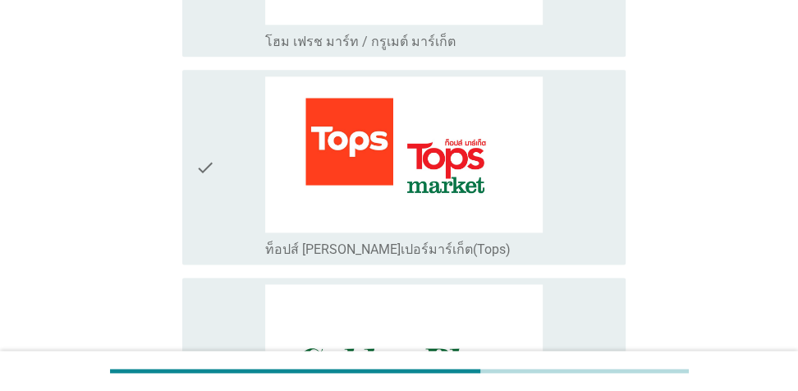
scroll to position [966, 0]
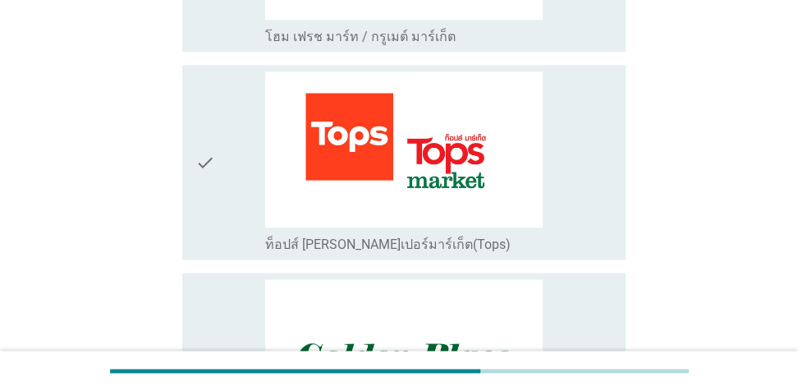
click at [625, 174] on div "check check_box_outline_blank ท็อปส์ [PERSON_NAME]เปอร์มาร์เก็ต(Tops)" at bounding box center [403, 162] width 443 height 195
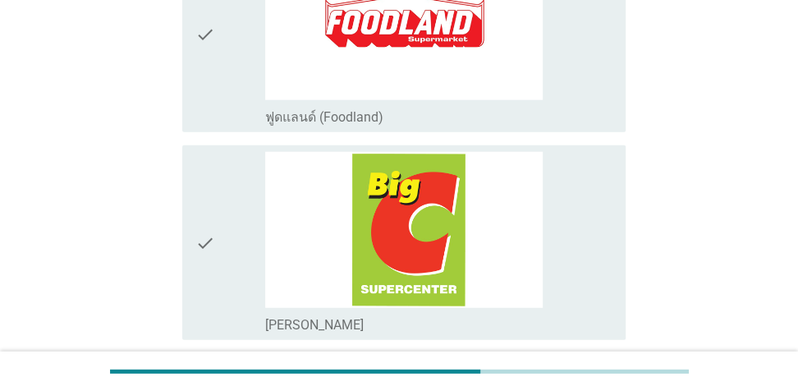
scroll to position [1984, 0]
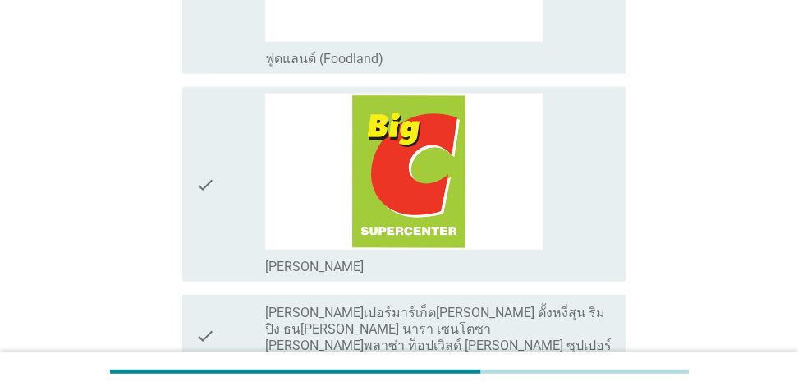
click at [583, 191] on div "check_box_outline_blank [PERSON_NAME]" at bounding box center [438, 183] width 347 height 181
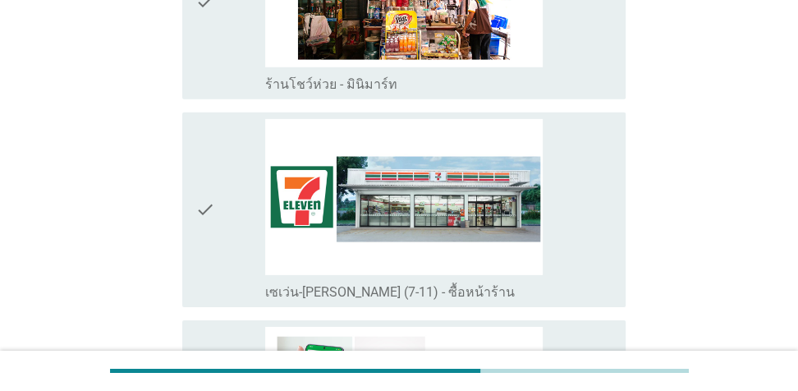
scroll to position [2474, 0]
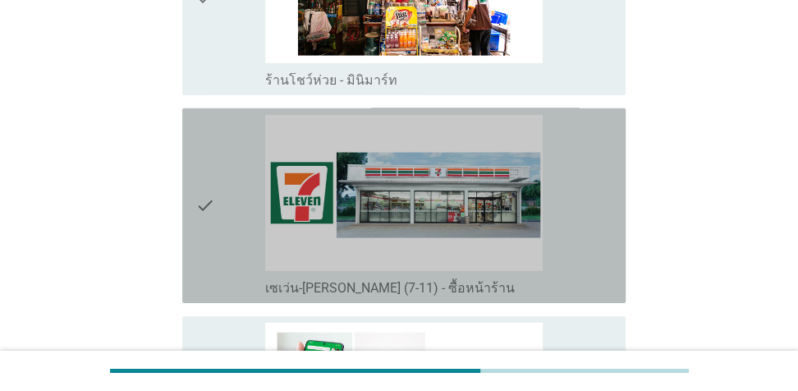
click at [584, 222] on div "check_box_outline_blank เซเว่น-[PERSON_NAME] (7-11) - ซื้อหน้าร้าน" at bounding box center [438, 205] width 347 height 181
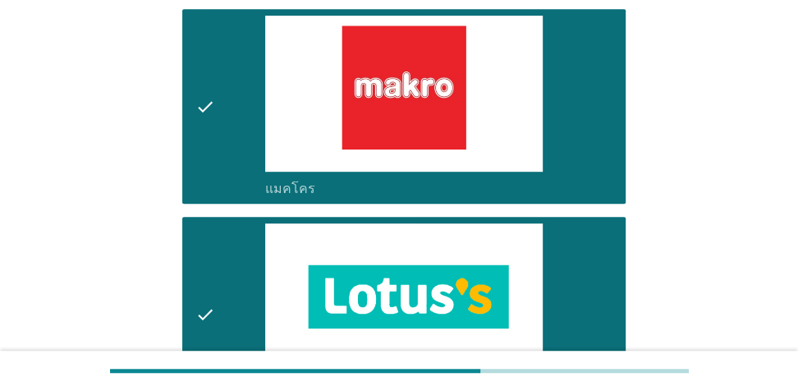
scroll to position [441, 0]
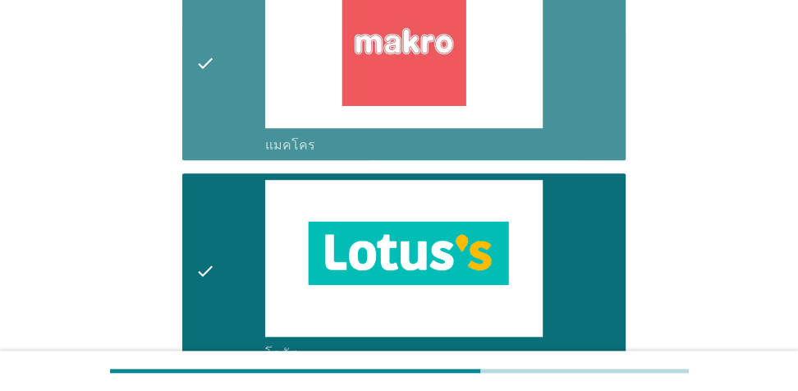
drag, startPoint x: 599, startPoint y: 104, endPoint x: 607, endPoint y: 195, distance: 90.7
click at [599, 105] on div "check_box_outline_blank แมคโคร" at bounding box center [438, 62] width 347 height 181
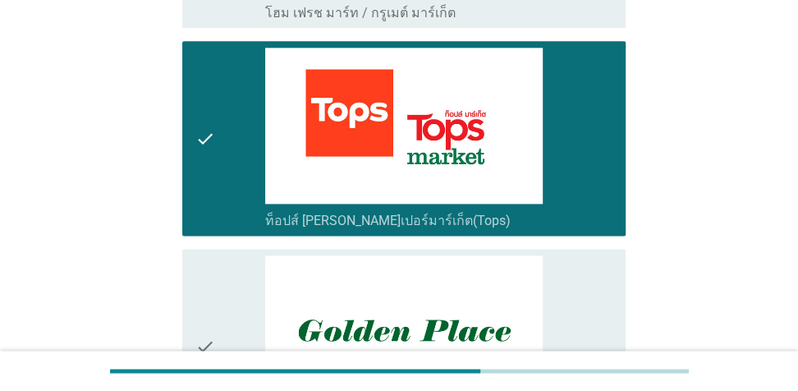
scroll to position [1019, 0]
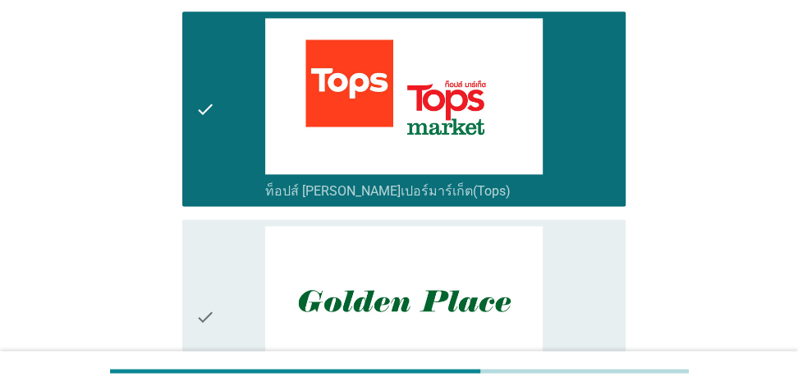
drag, startPoint x: 593, startPoint y: 127, endPoint x: 689, endPoint y: 140, distance: 96.8
click at [598, 128] on div "check_box_outline_blank ท็อปส์ [PERSON_NAME]เปอร์มาร์เก็ต(Tops)" at bounding box center [438, 108] width 347 height 181
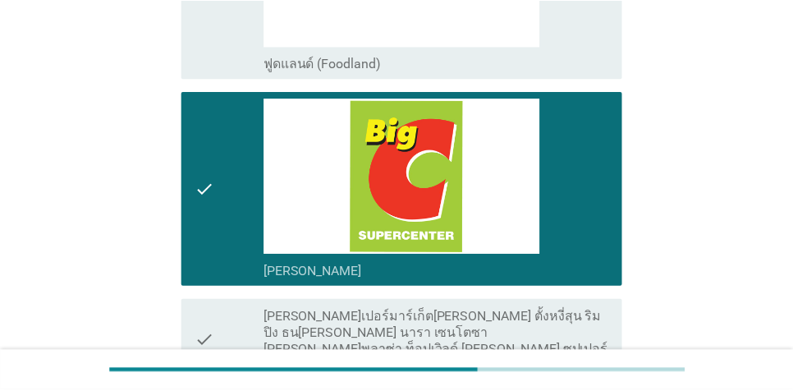
scroll to position [2003, 0]
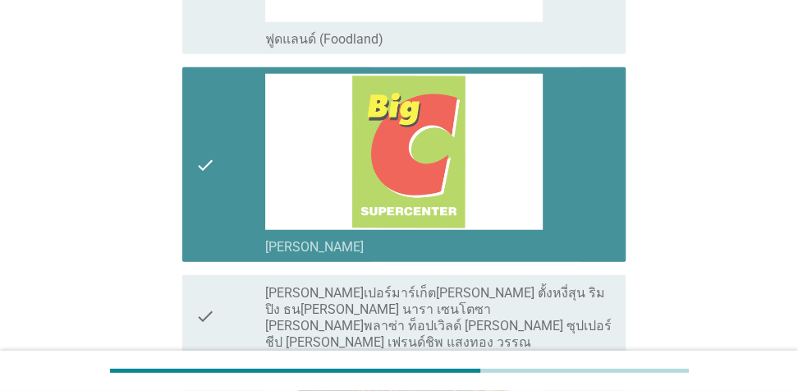
click at [577, 159] on div "check_box_outline_blank [PERSON_NAME]" at bounding box center [438, 164] width 347 height 181
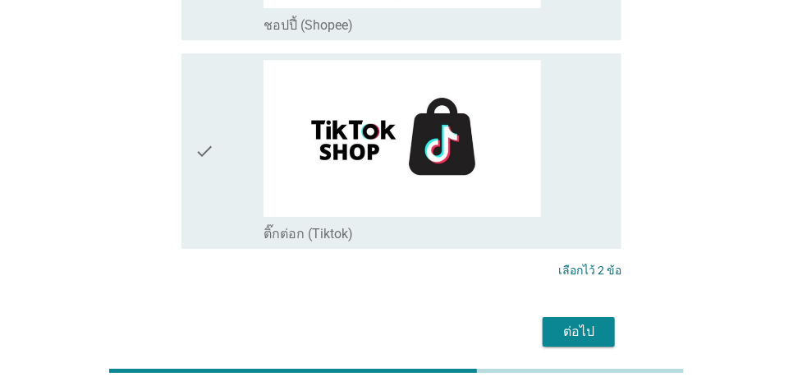
scroll to position [3823, 0]
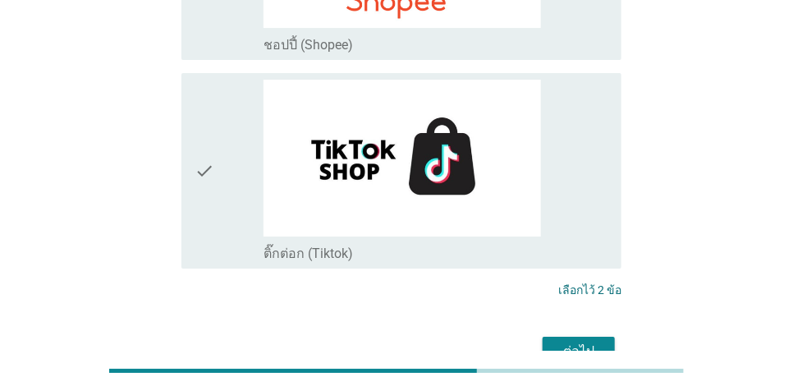
click at [591, 342] on div "ต่อไป" at bounding box center [579, 352] width 46 height 20
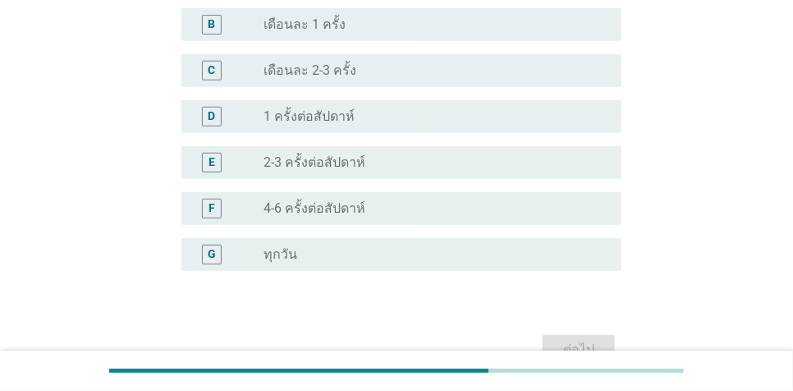
scroll to position [215, 0]
click at [362, 163] on div "radio_button_unchecked 2-3 ครั้งต่อสัปดาห์" at bounding box center [430, 160] width 332 height 16
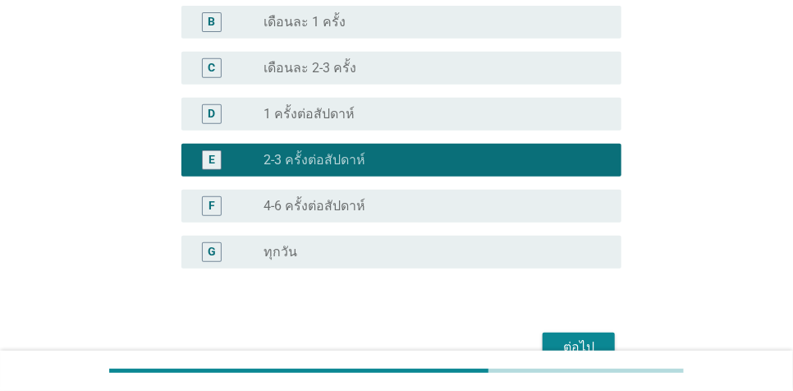
click at [574, 340] on div "ต่อไป" at bounding box center [579, 347] width 46 height 20
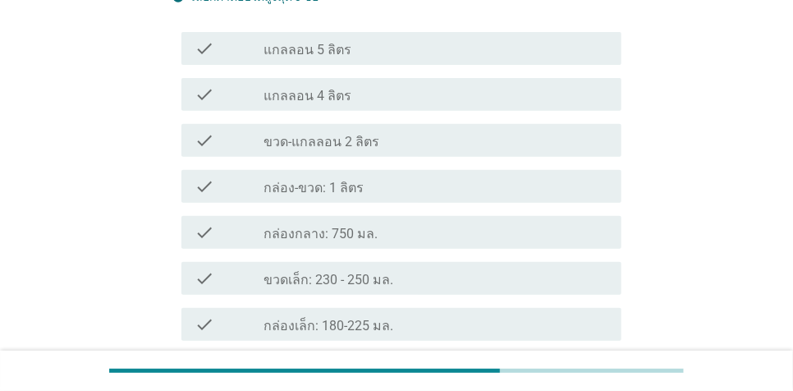
scroll to position [173, 0]
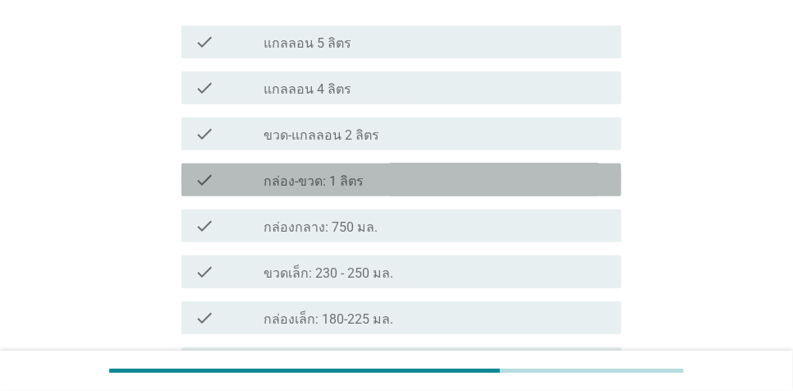
click at [354, 180] on label "กล่อง-ขวด: 1 ลิตร" at bounding box center [314, 181] width 100 height 16
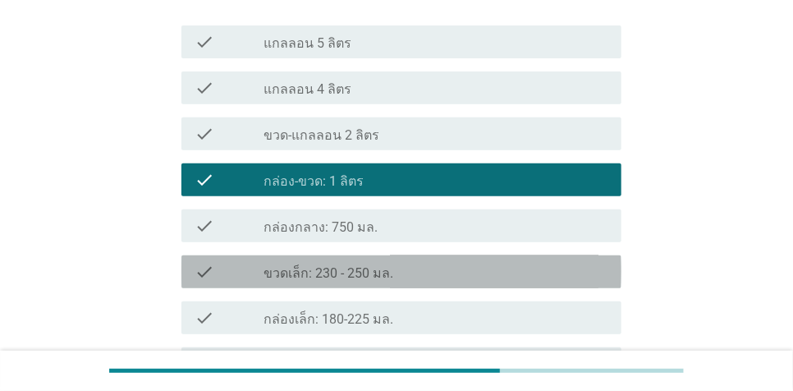
click at [383, 273] on label "ขวดเล็ก: 230 - 250 มล." at bounding box center [329, 273] width 130 height 16
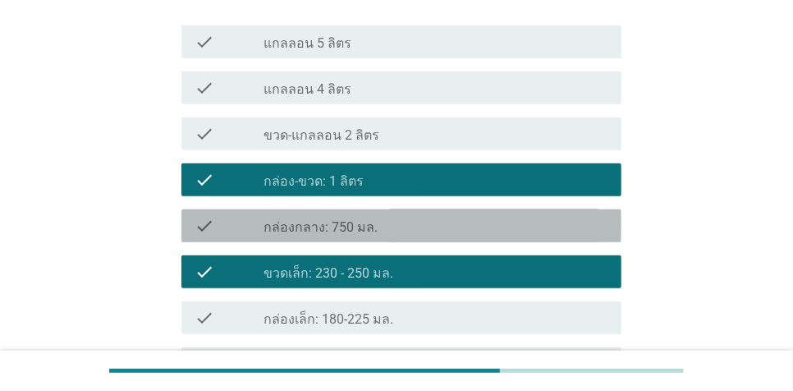
click at [387, 227] on div "check_box_outline_blank กล่องกลาง: 750 มล." at bounding box center [436, 226] width 345 height 20
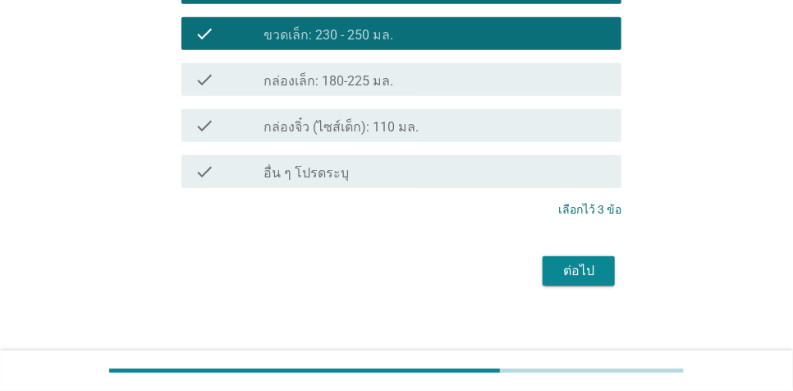
scroll to position [419, 0]
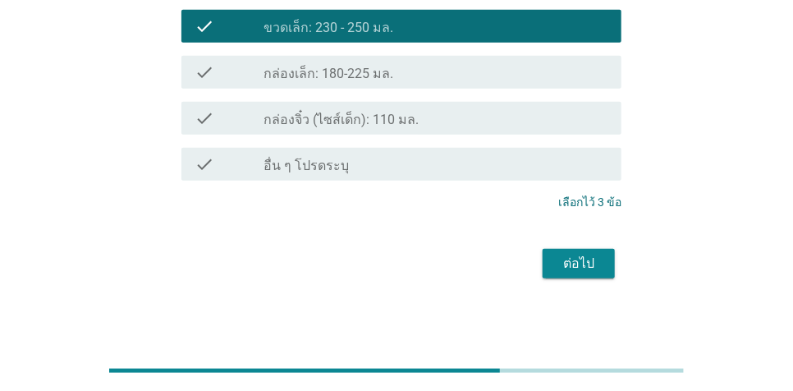
click at [577, 256] on div "ต่อไป" at bounding box center [579, 264] width 46 height 20
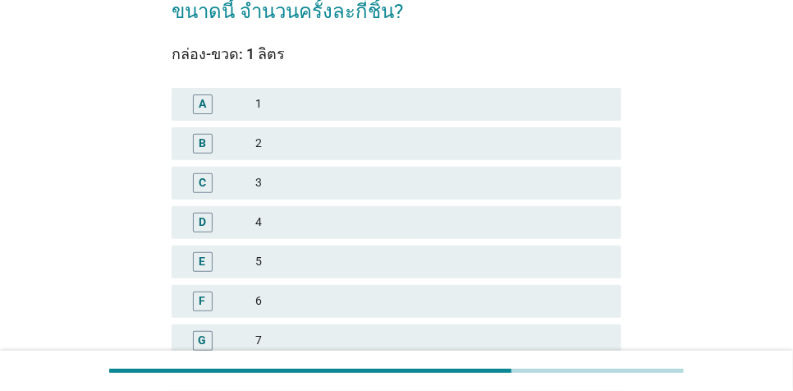
scroll to position [123, 0]
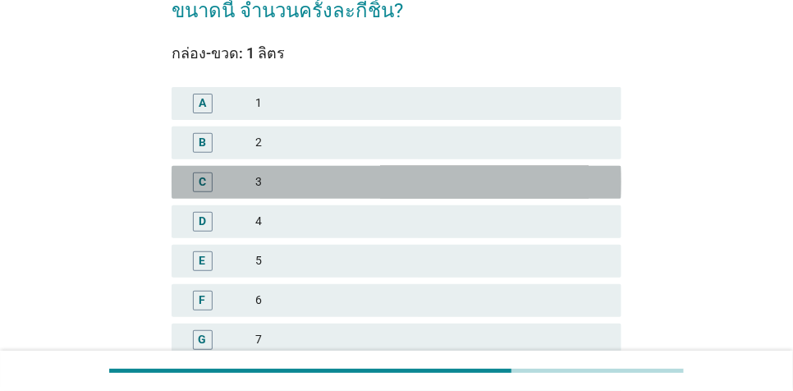
click at [599, 177] on div "3" at bounding box center [431, 182] width 353 height 20
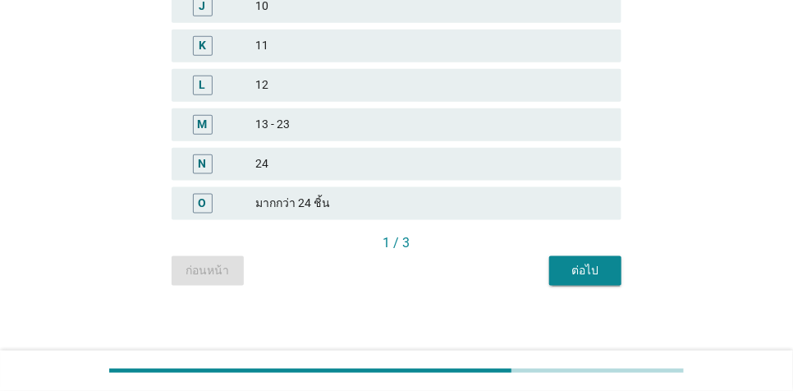
scroll to position [581, 0]
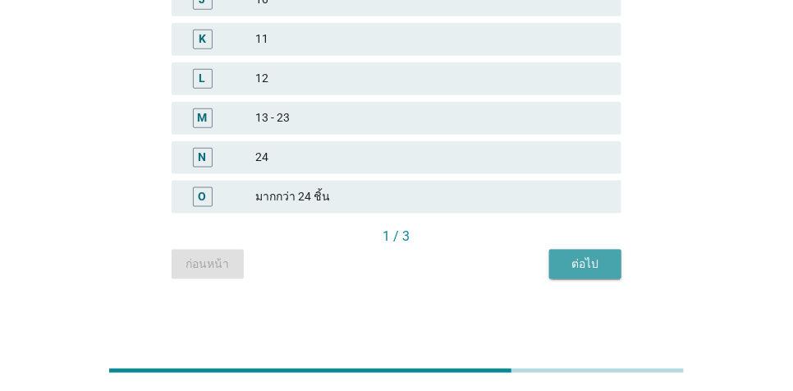
click at [602, 259] on div "ต่อไป" at bounding box center [585, 263] width 46 height 17
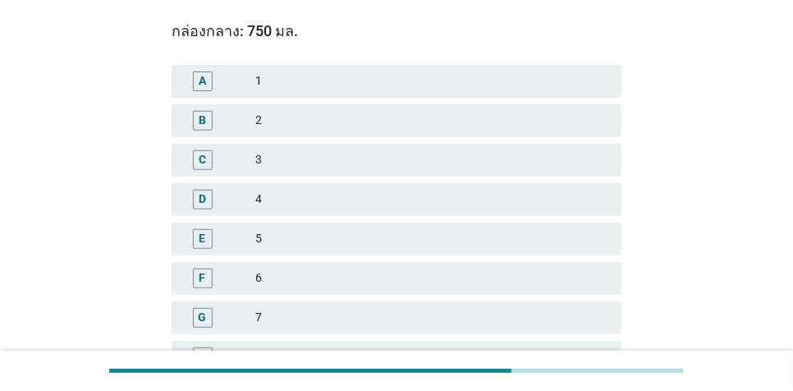
scroll to position [151, 0]
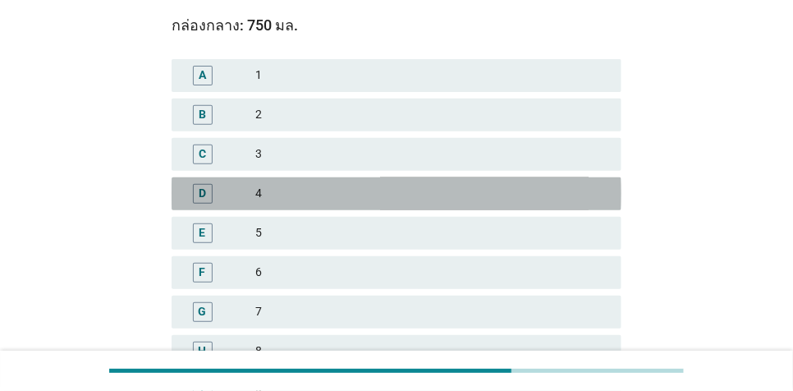
click at [548, 199] on div "4" at bounding box center [431, 194] width 353 height 20
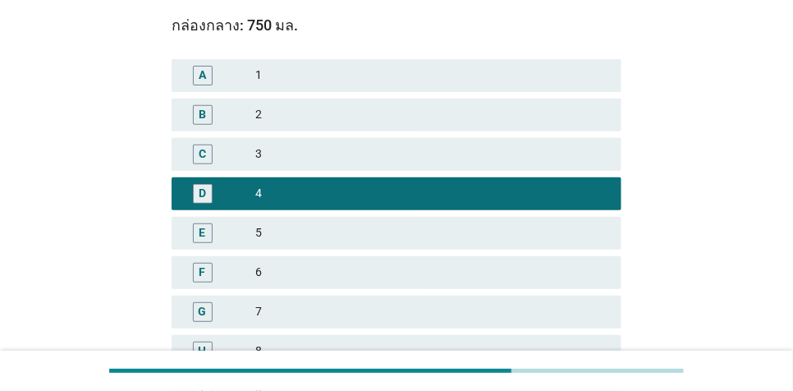
drag, startPoint x: 531, startPoint y: 232, endPoint x: 639, endPoint y: 214, distance: 109.1
click at [534, 232] on div "5" at bounding box center [431, 233] width 353 height 20
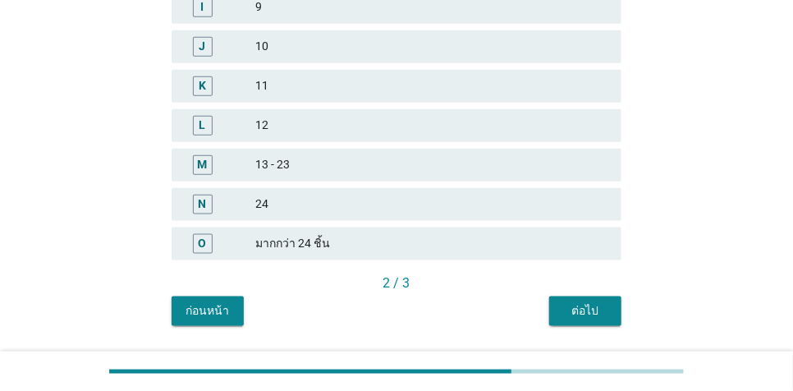
scroll to position [563, 0]
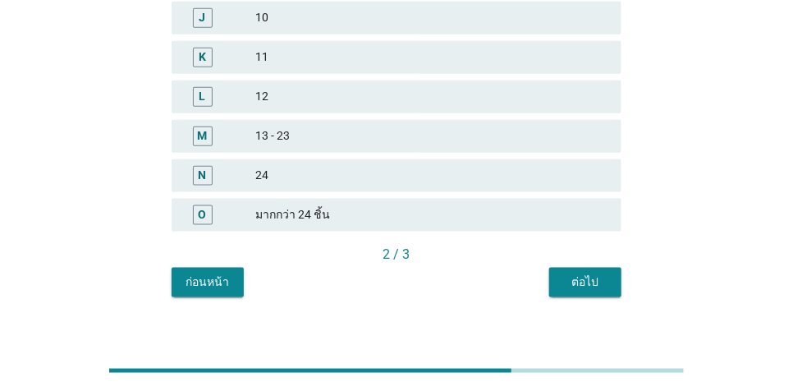
click at [580, 280] on div "ต่อไป" at bounding box center [585, 281] width 46 height 17
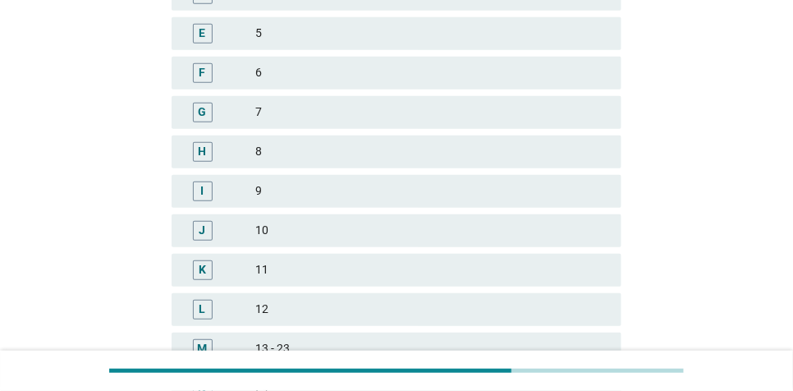
scroll to position [356, 0]
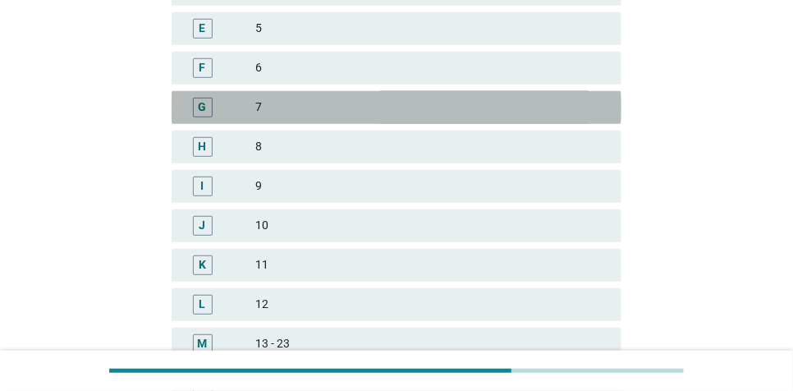
click at [448, 117] on div "7" at bounding box center [431, 108] width 353 height 20
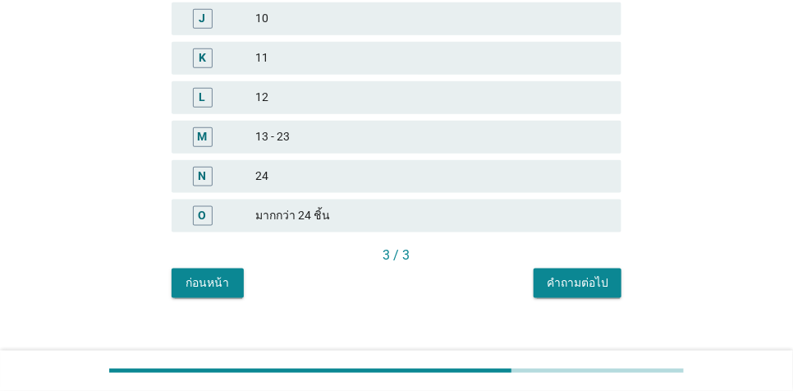
scroll to position [566, 0]
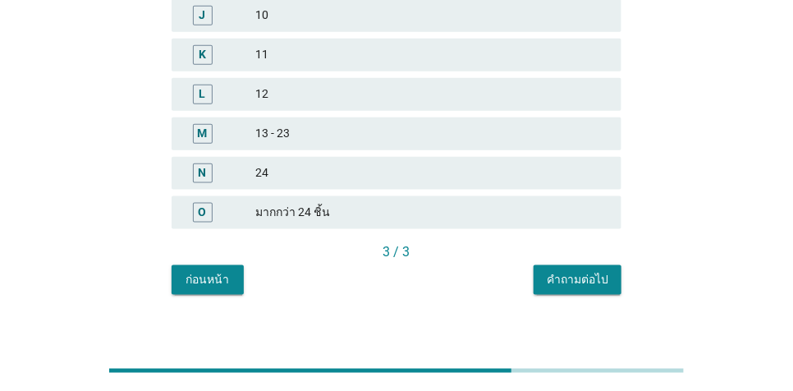
click at [553, 276] on div "คำถามต่อไป" at bounding box center [578, 279] width 62 height 17
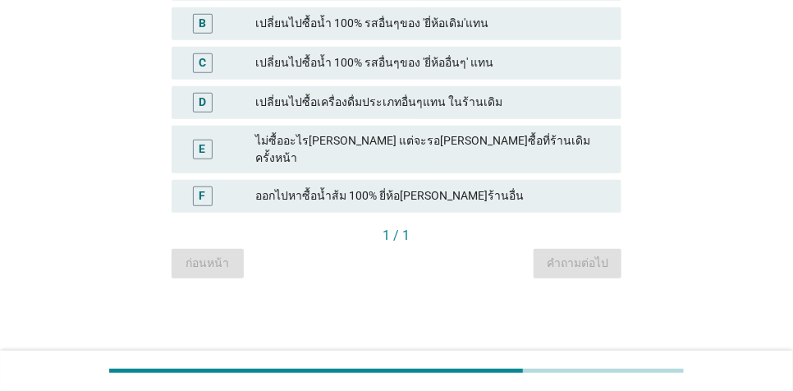
scroll to position [0, 0]
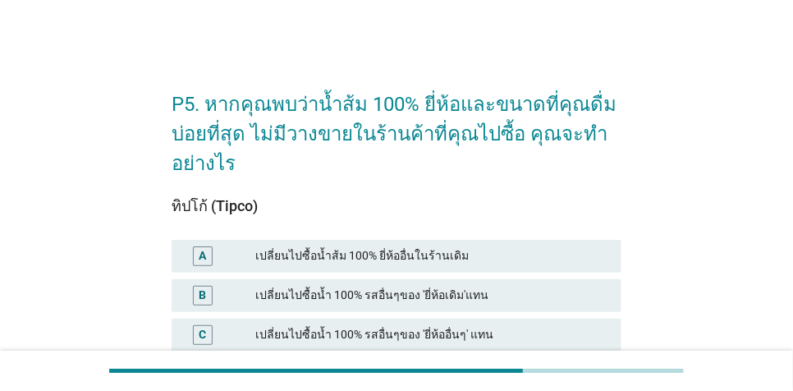
click at [527, 302] on div "เปลี่ยนไปซื้อน้ำ 100% รสอื่นๆของ 'ยี่ห้อเดิม'แทน" at bounding box center [431, 296] width 353 height 20
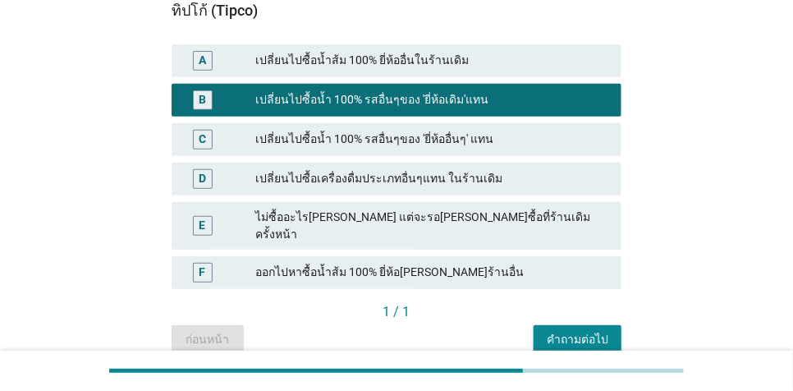
scroll to position [197, 0]
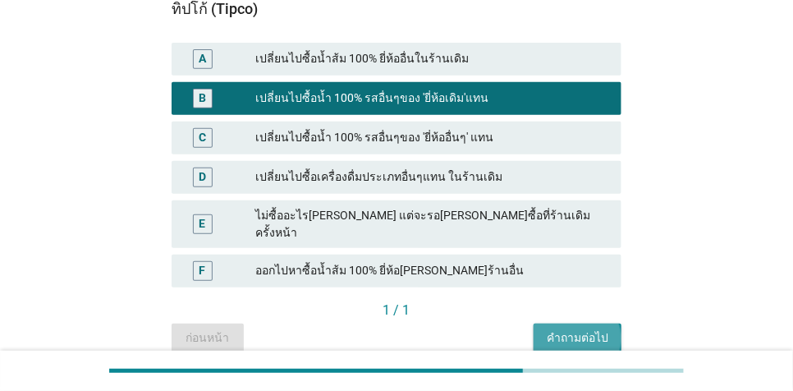
click at [585, 329] on div "คำถามต่อไป" at bounding box center [578, 337] width 62 height 17
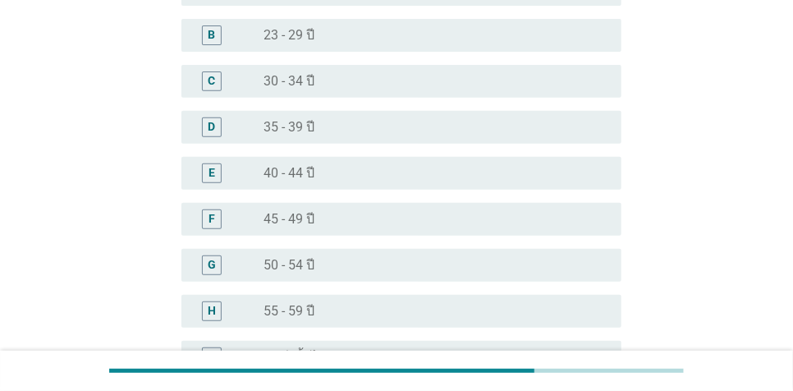
scroll to position [174, 0]
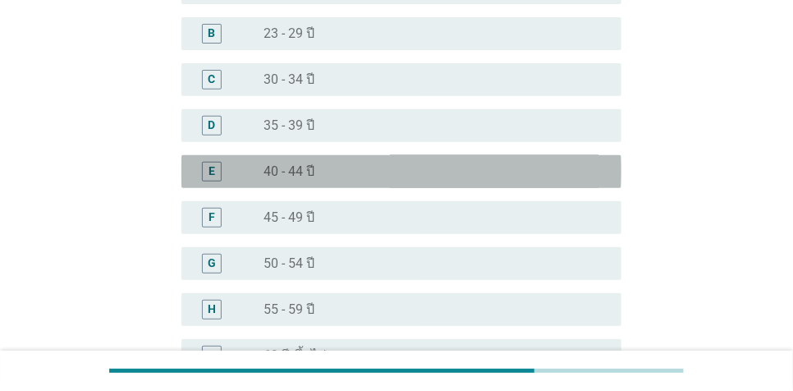
click at [373, 169] on div "radio_button_unchecked 40 - 44 ปี" at bounding box center [430, 171] width 332 height 16
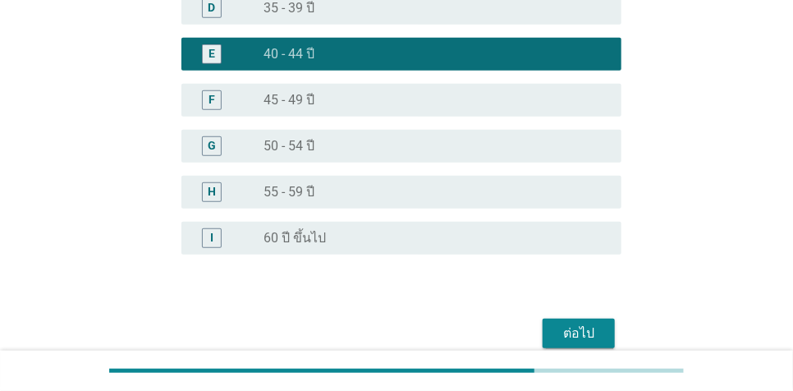
scroll to position [316, 0]
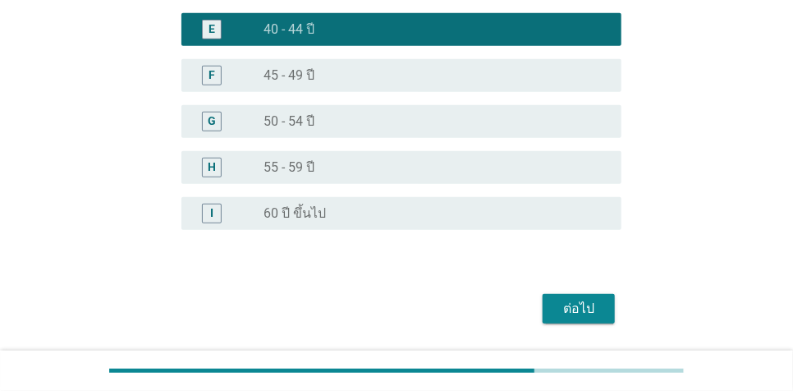
click at [595, 306] on div "ต่อไป" at bounding box center [579, 309] width 46 height 20
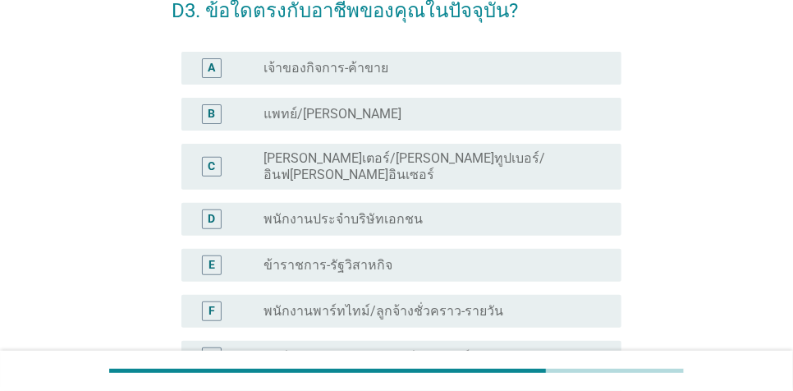
scroll to position [96, 0]
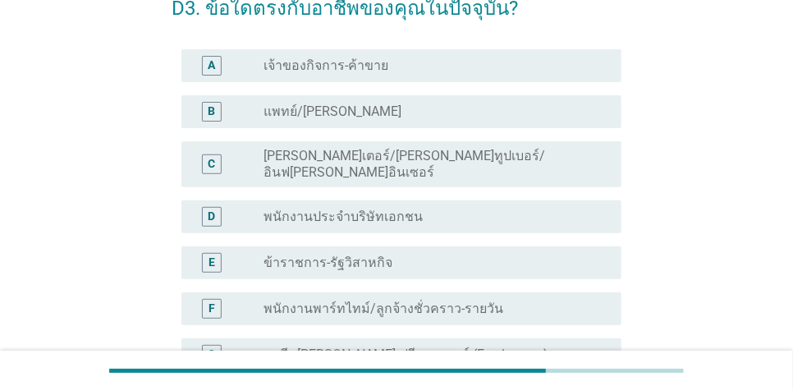
click at [582, 209] on div "radio_button_unchecked พนักงานประจำบริษัทเอกชน" at bounding box center [430, 217] width 332 height 16
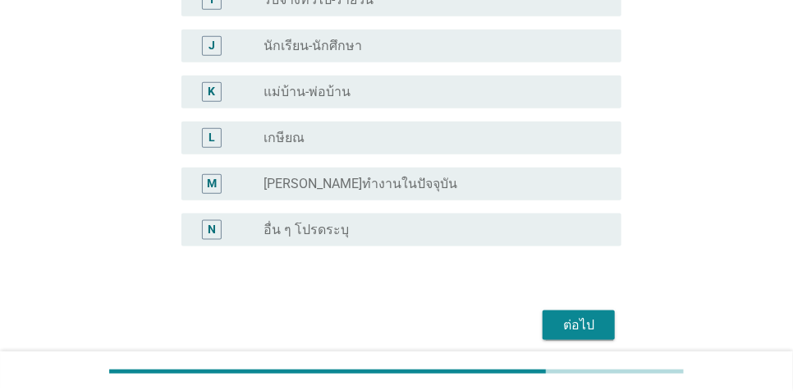
scroll to position [546, 0]
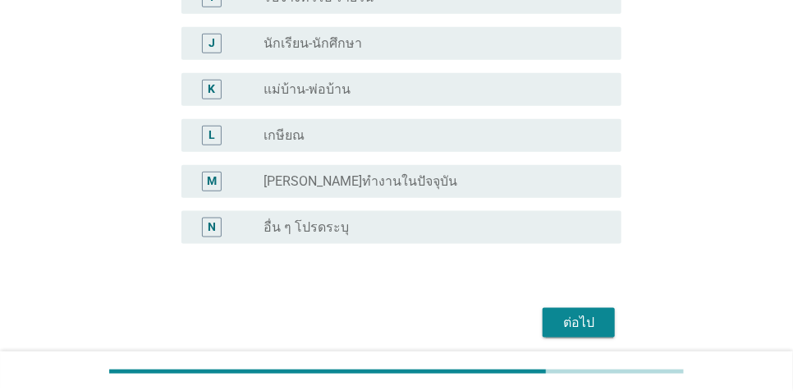
click at [557, 312] on div "ต่อไป" at bounding box center [579, 322] width 46 height 20
